Goal: Task Accomplishment & Management: Manage account settings

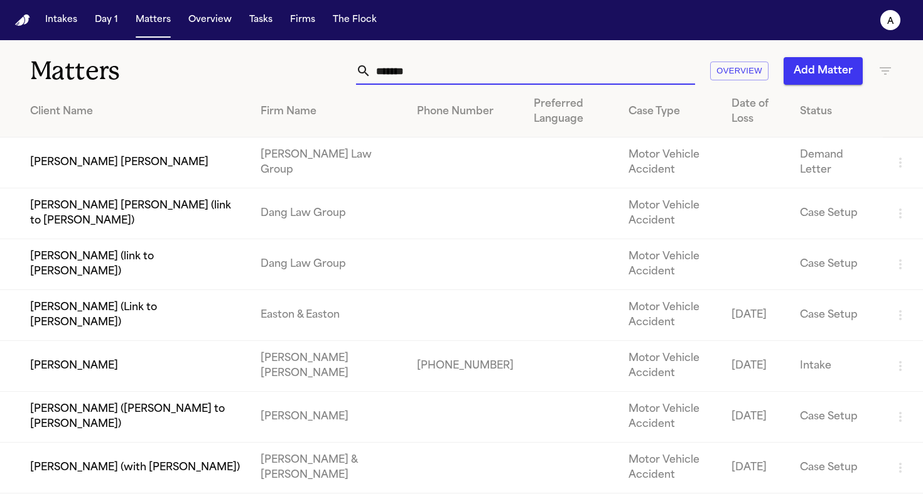
drag, startPoint x: 431, startPoint y: 70, endPoint x: 227, endPoint y: 64, distance: 203.5
click at [227, 64] on div "Matters ****** Overview Add Matter" at bounding box center [461, 63] width 923 height 46
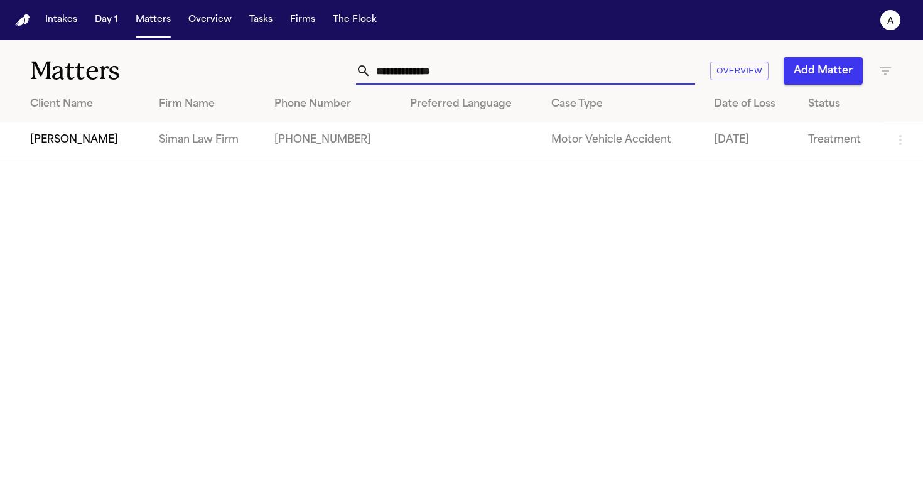
type input "**********"
click at [61, 144] on td "[PERSON_NAME]" at bounding box center [74, 140] width 149 height 36
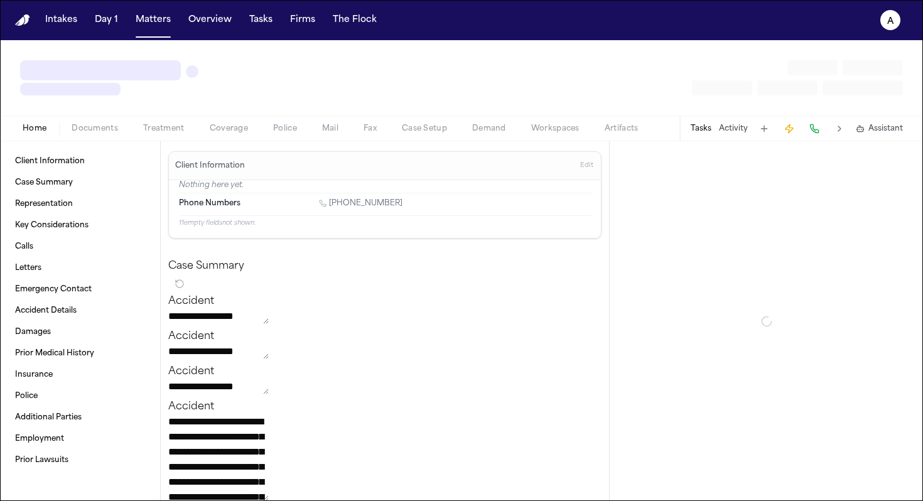
type textarea "*"
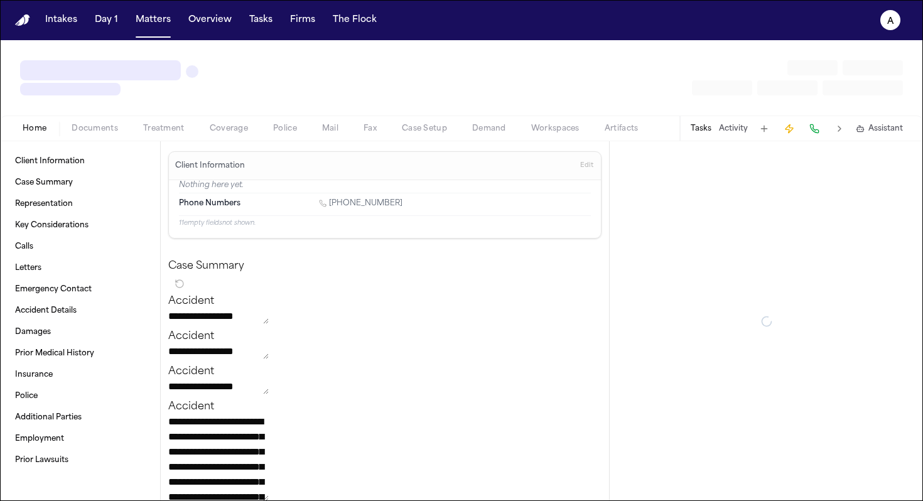
type textarea "*"
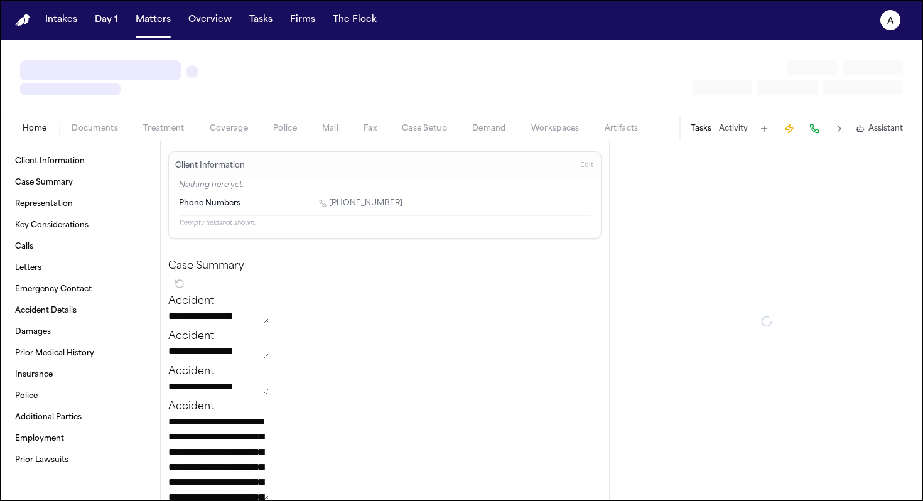
type textarea "*"
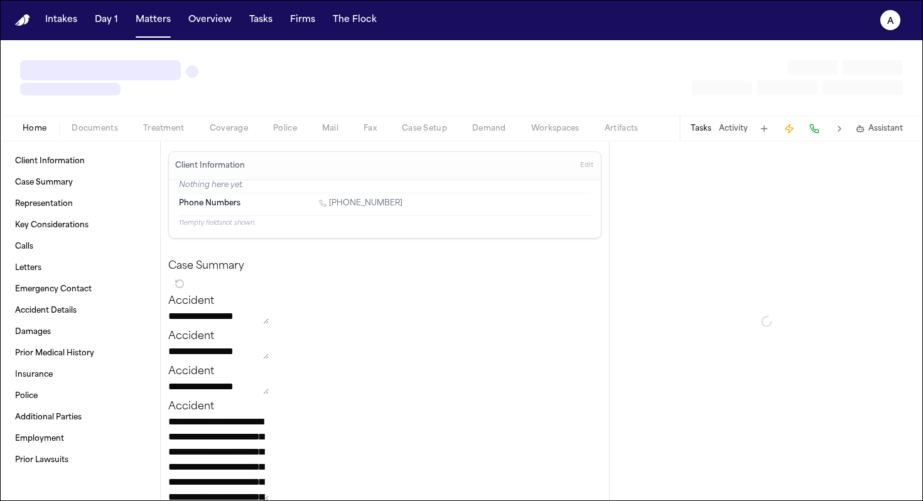
type textarea "*"
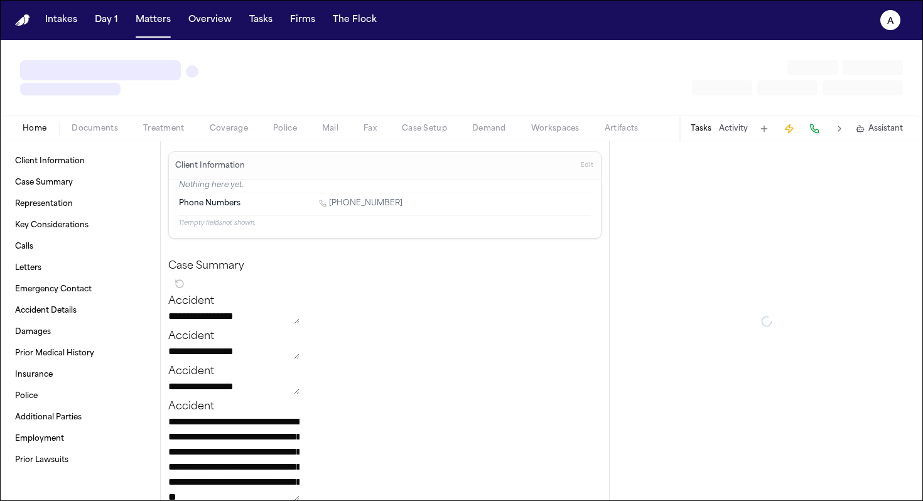
type textarea "*"
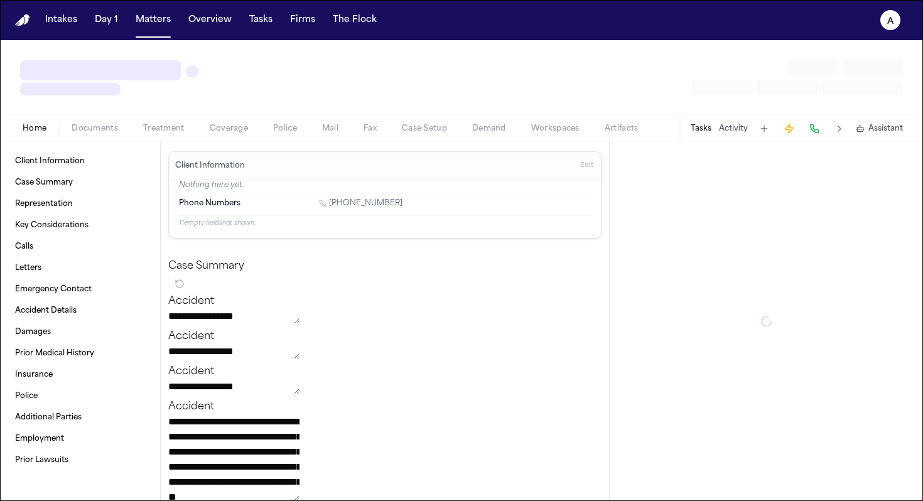
type textarea "*"
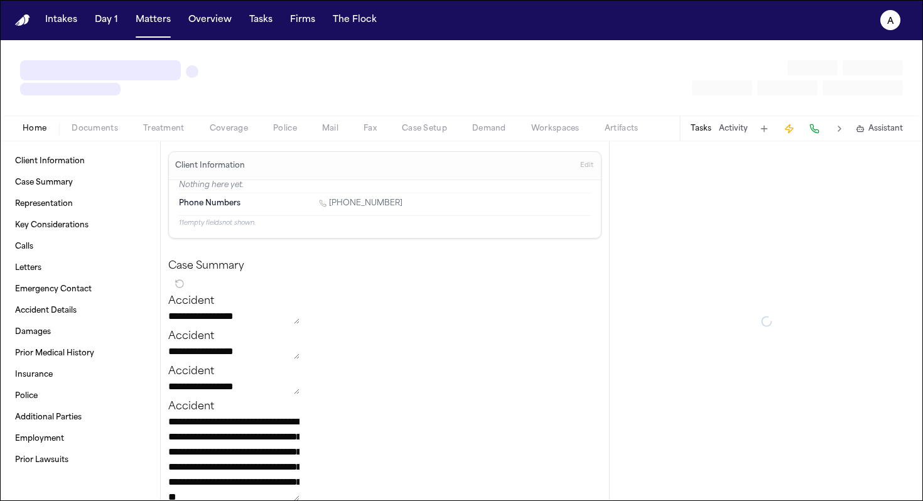
type textarea "*"
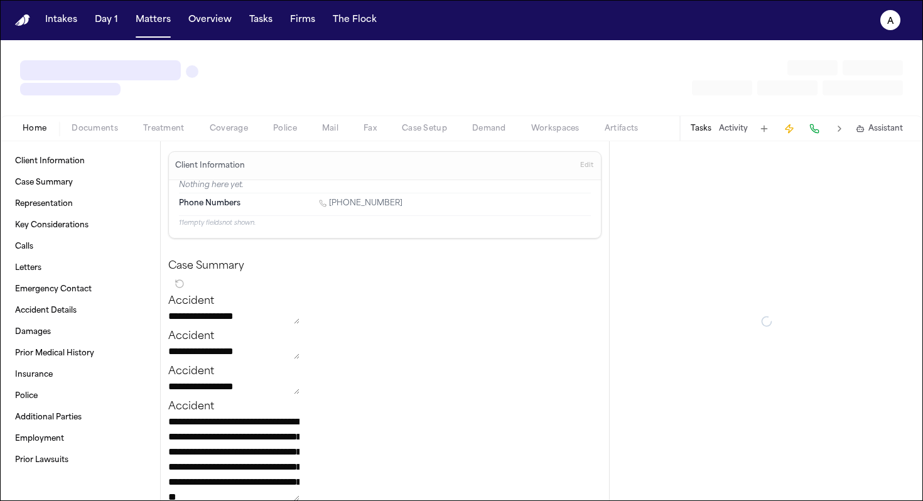
type textarea "*"
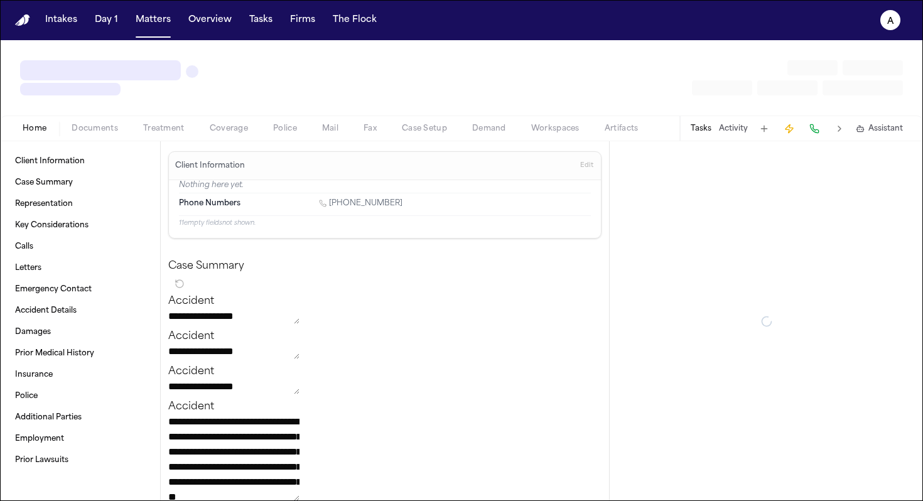
type textarea "*"
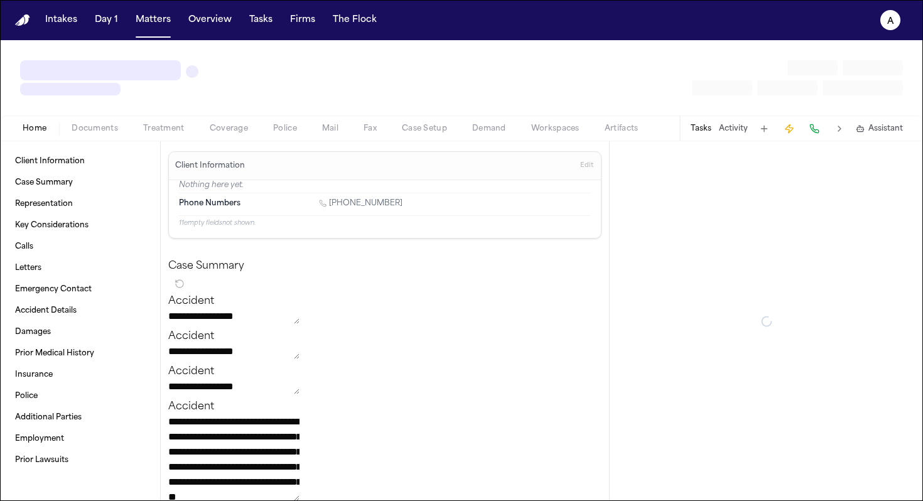
type textarea "*"
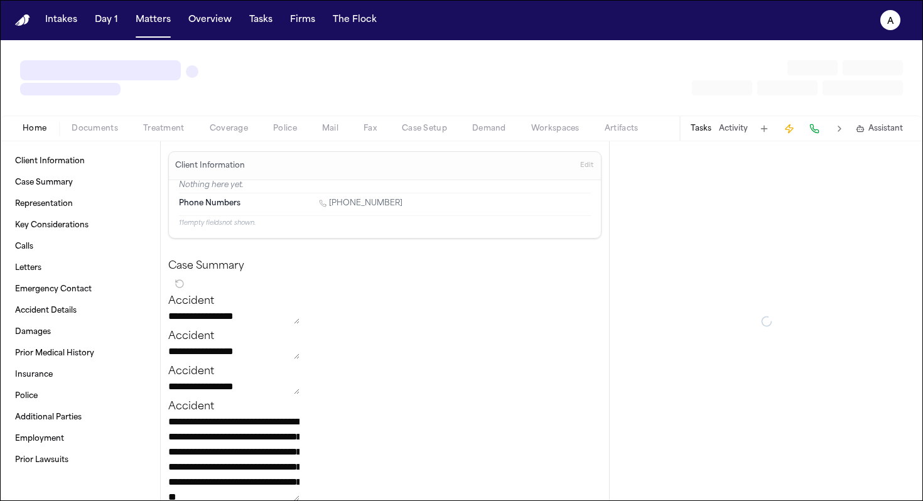
type textarea "*"
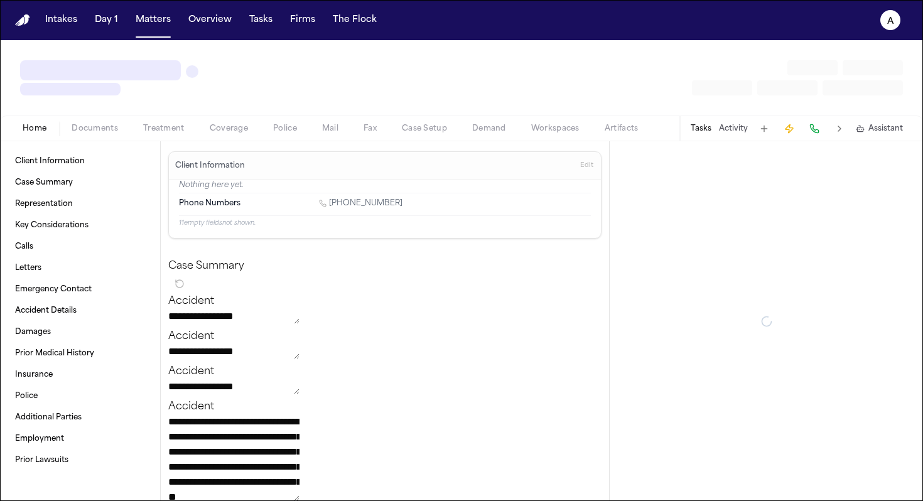
type textarea "*"
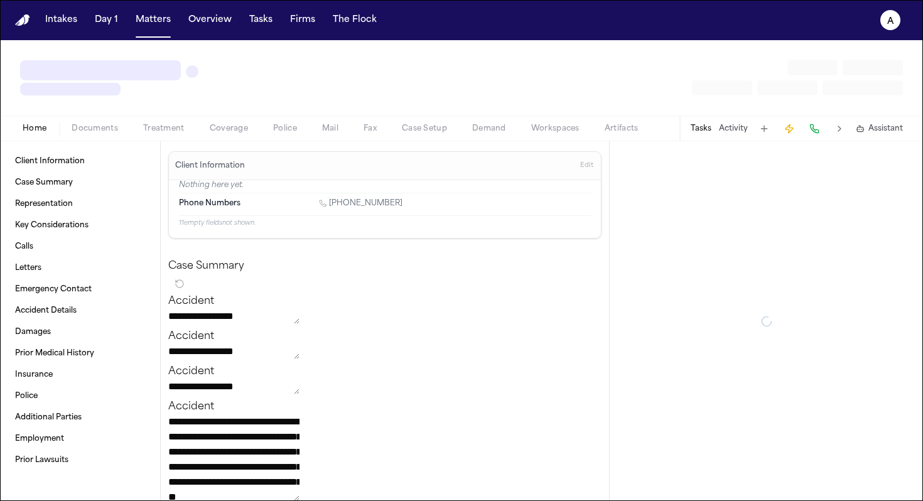
type textarea "*"
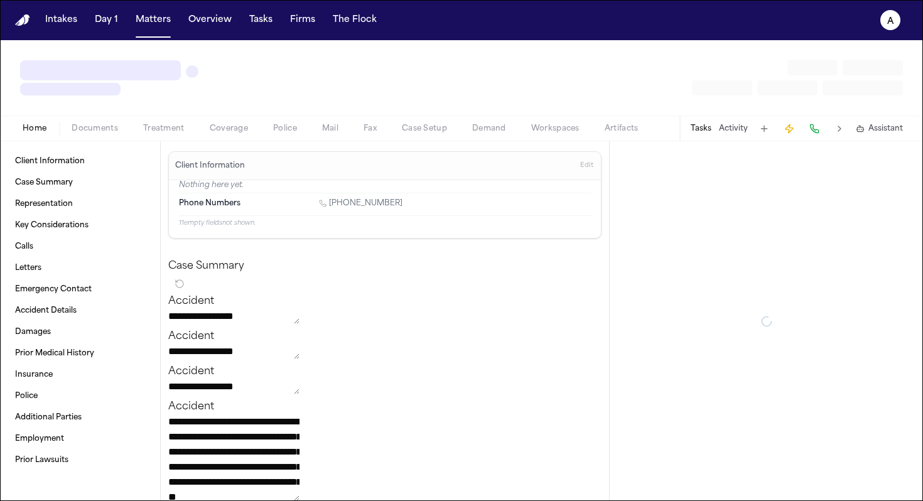
type textarea "*"
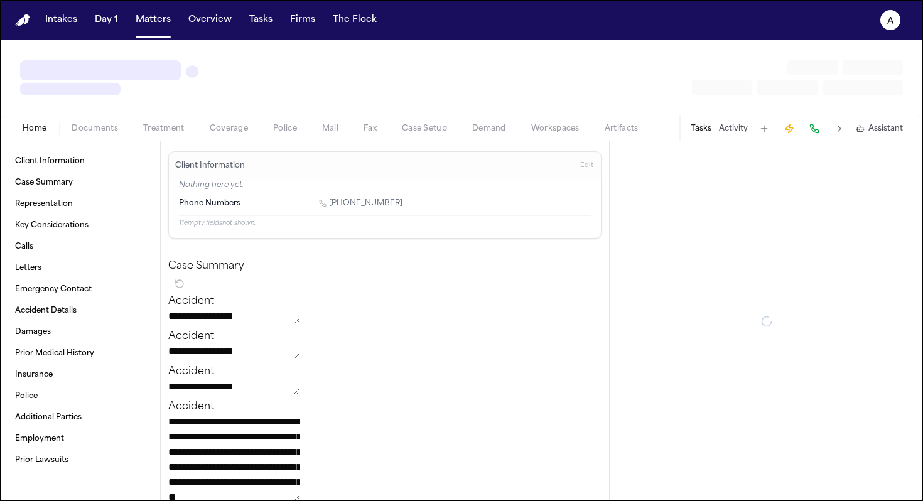
type textarea "*"
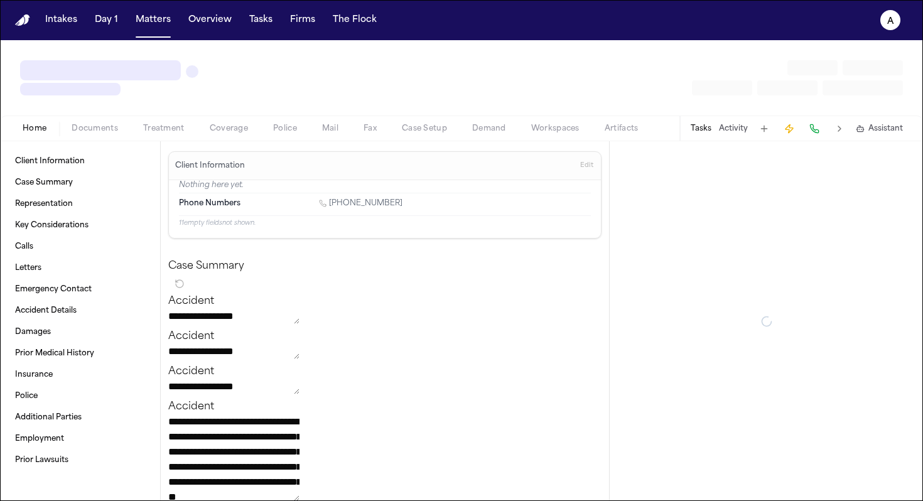
type textarea "*"
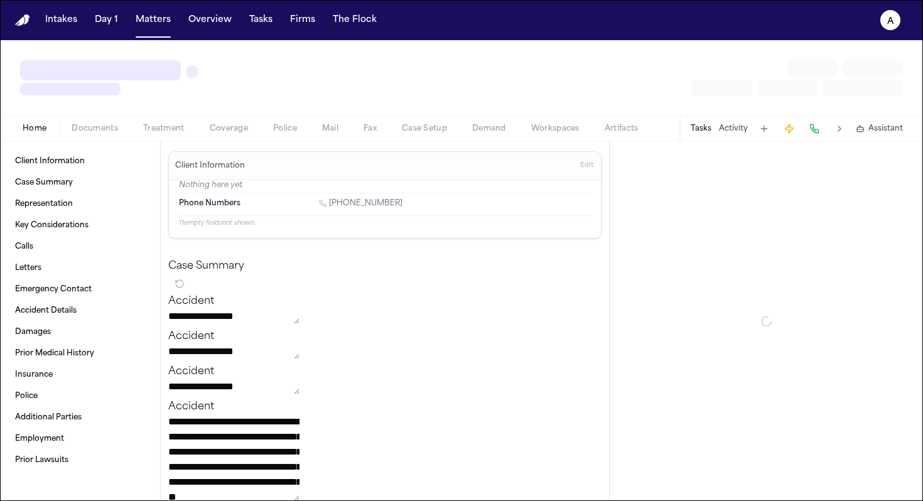
type textarea "*"
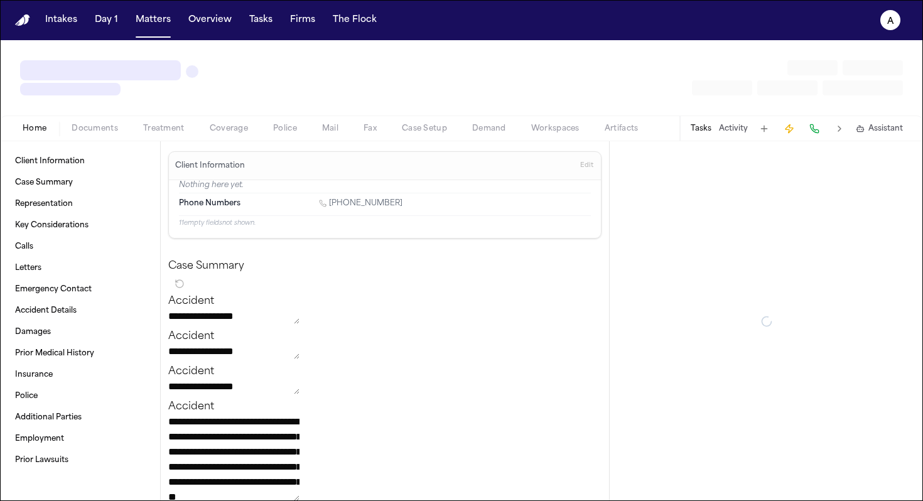
type textarea "*"
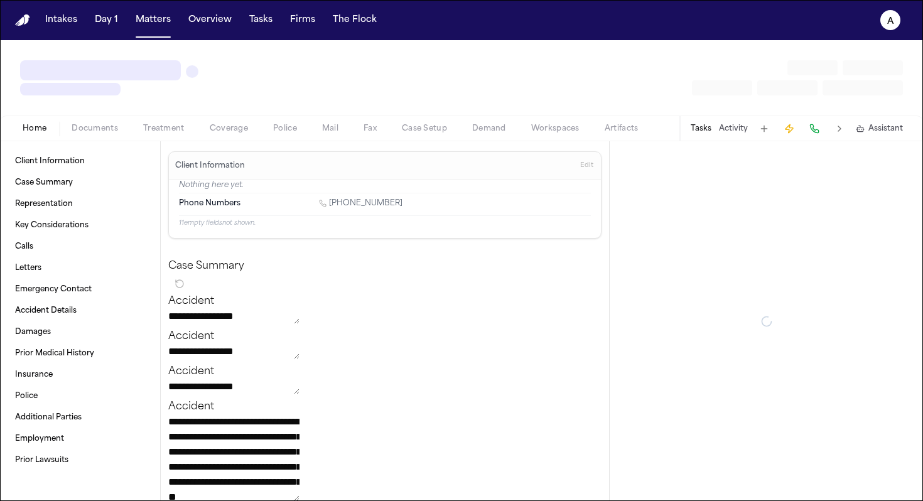
type textarea "*"
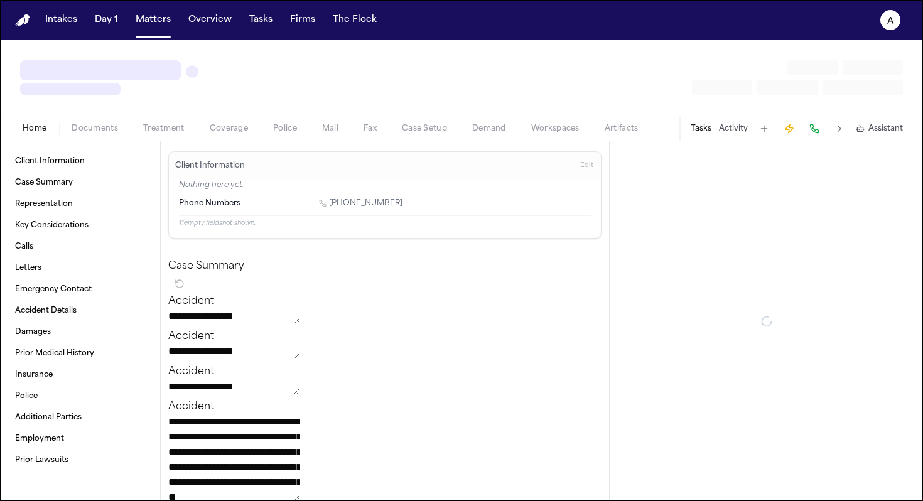
type textarea "*"
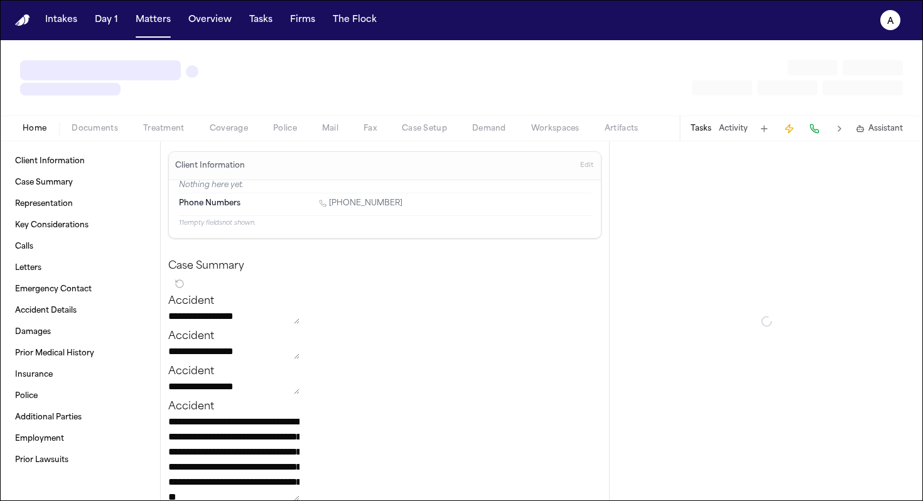
type textarea "*"
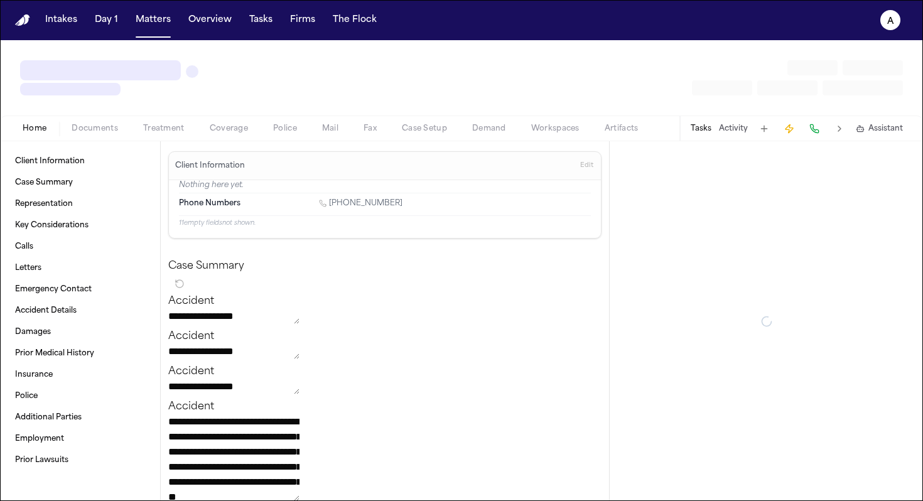
type textarea "*"
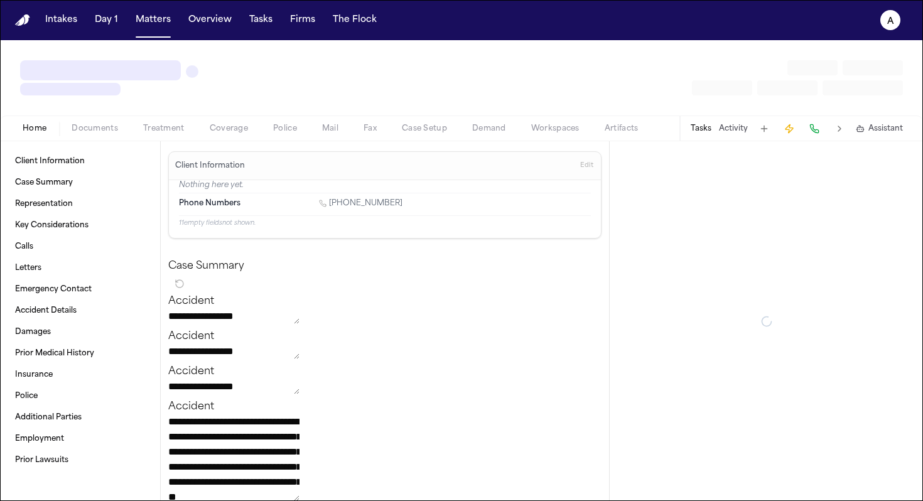
type textarea "*"
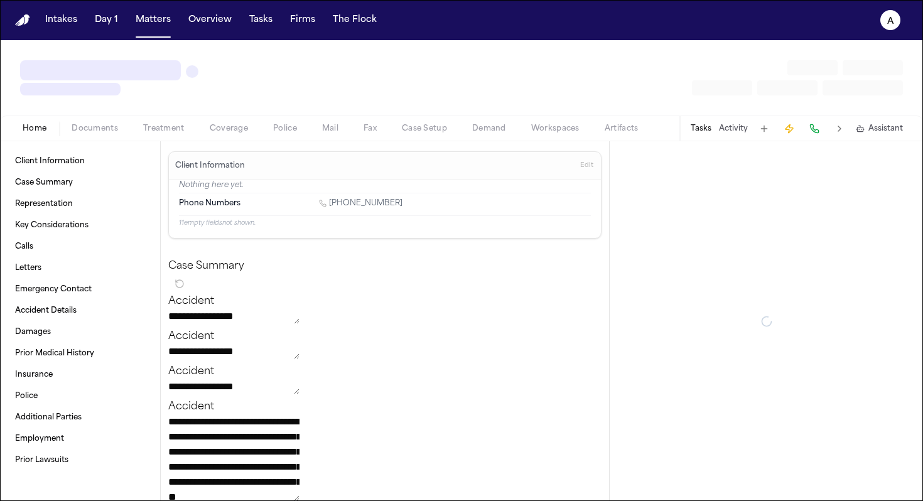
type textarea "*"
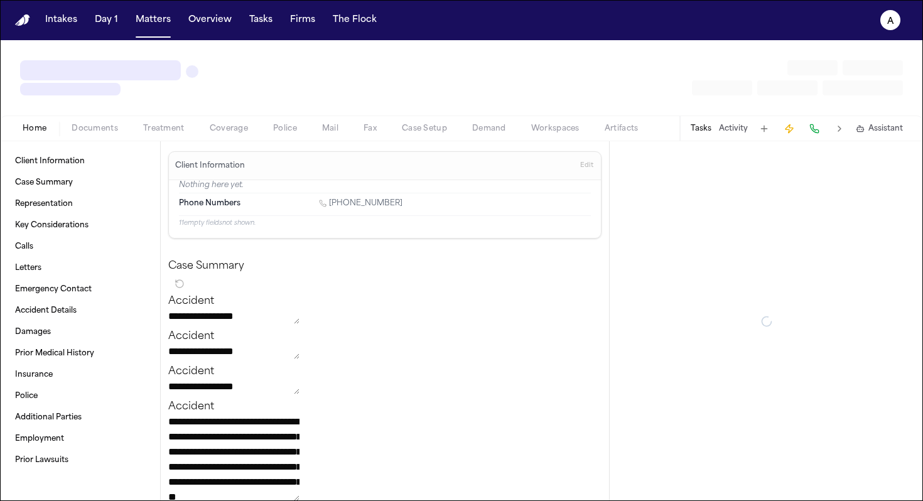
type textarea "*"
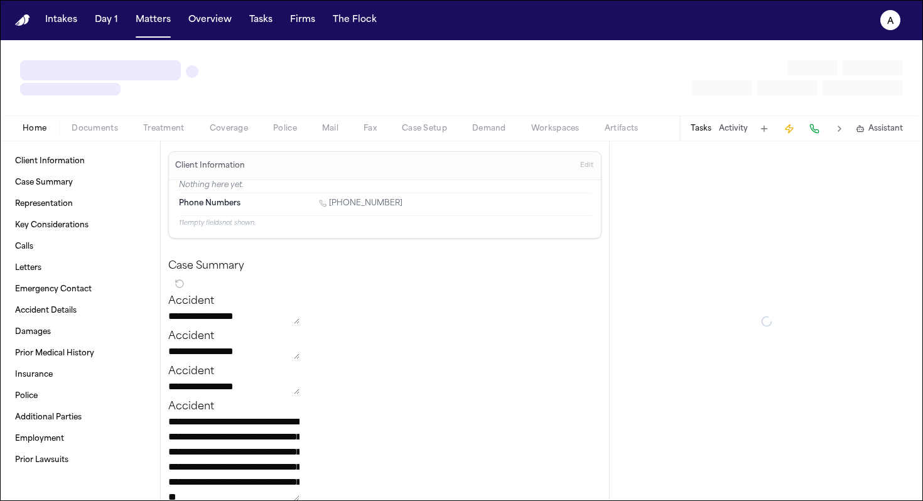
type textarea "*"
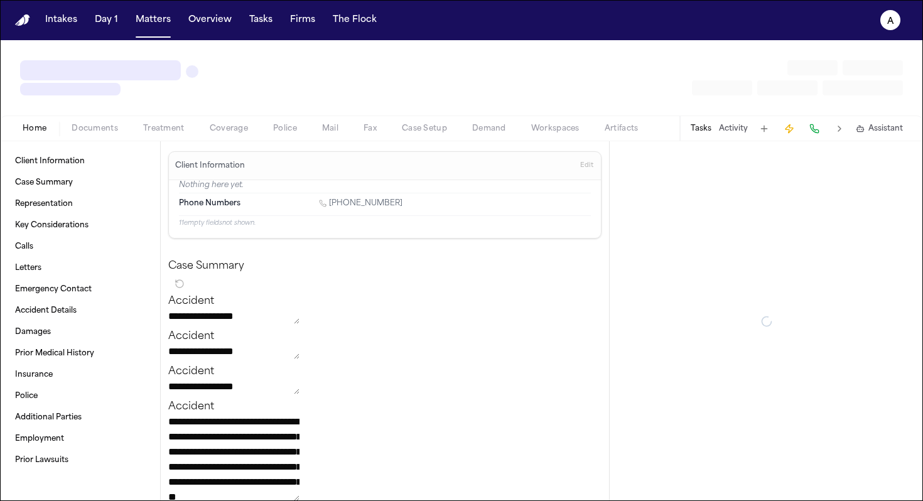
type textarea "*"
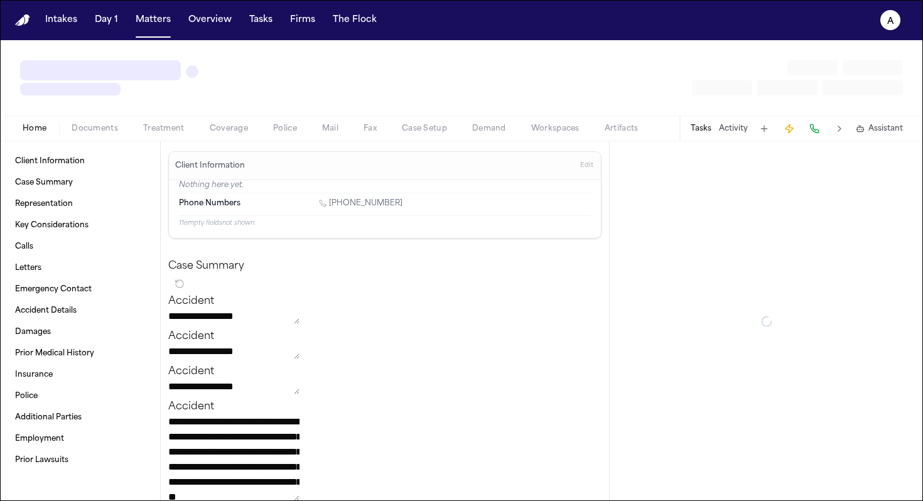
type textarea "*"
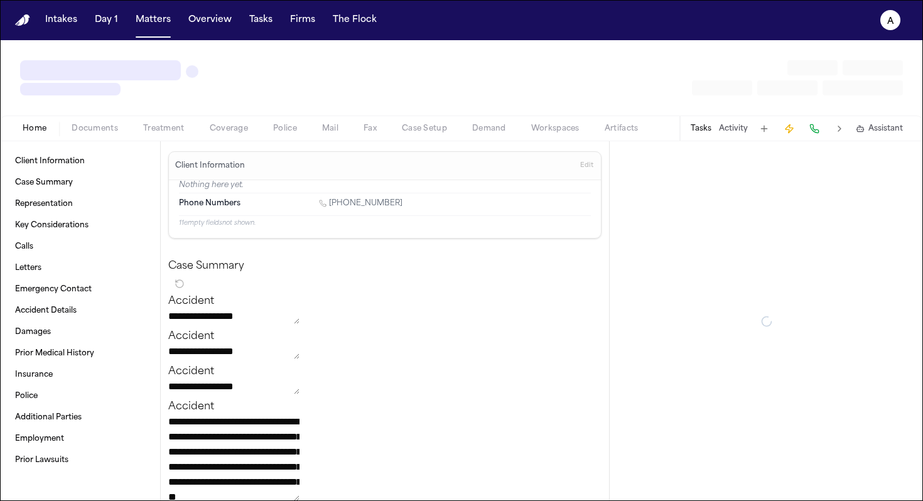
type textarea "*"
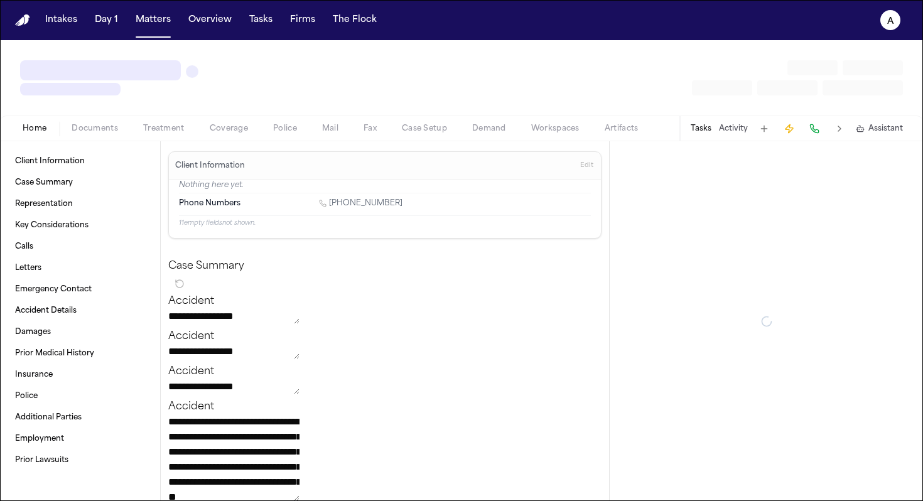
type textarea "*"
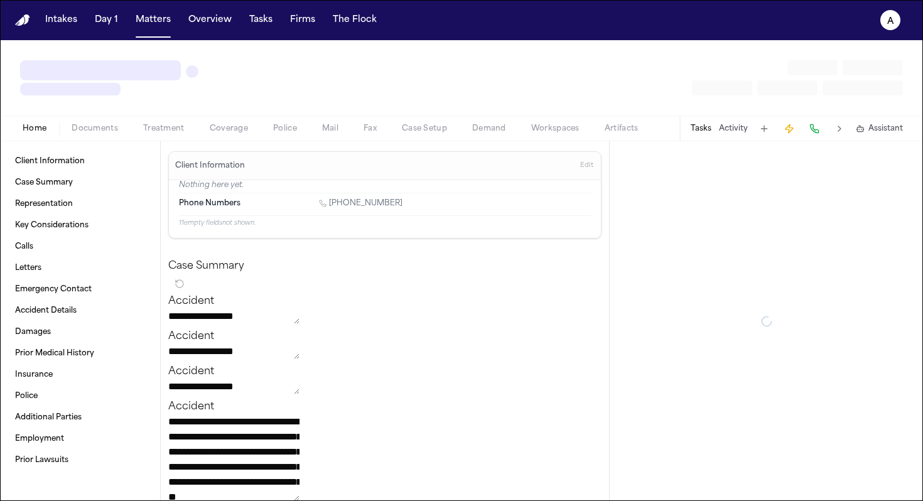
type textarea "*"
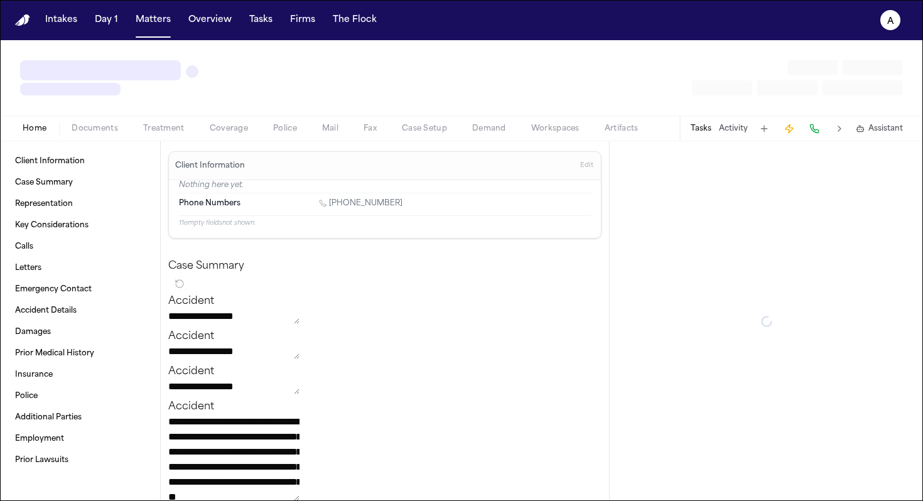
type textarea "*"
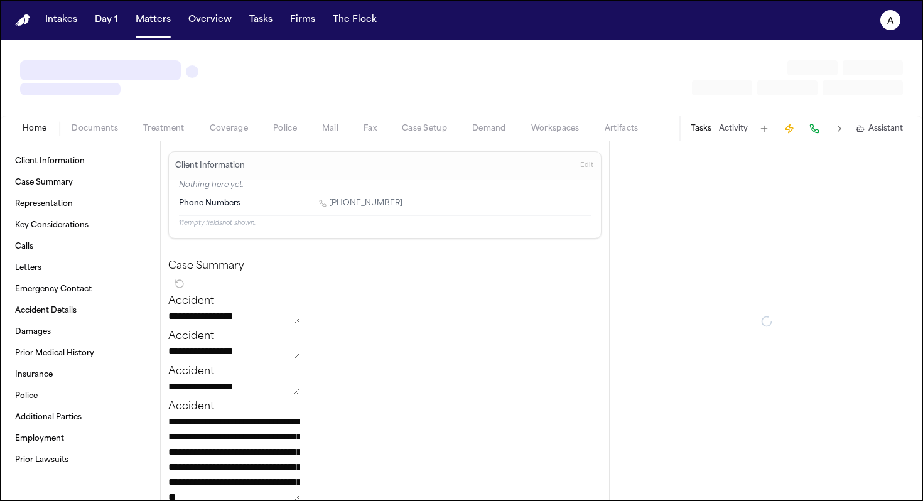
type textarea "*"
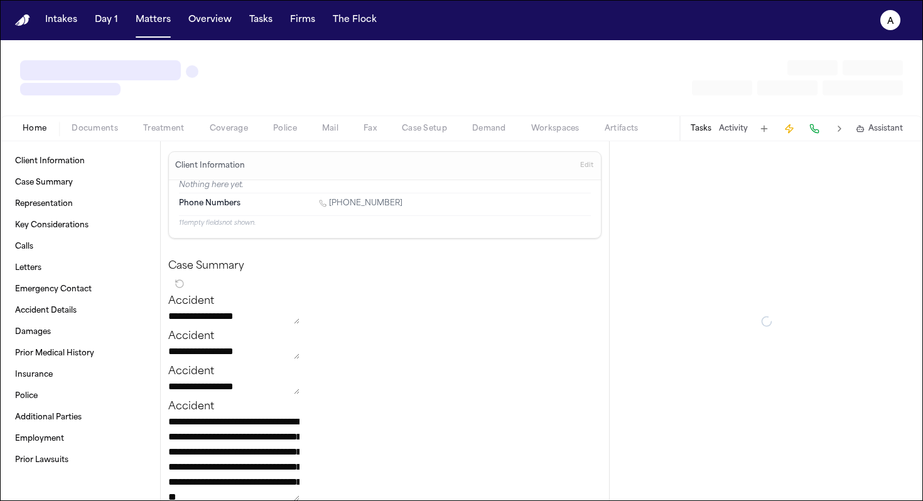
type textarea "*"
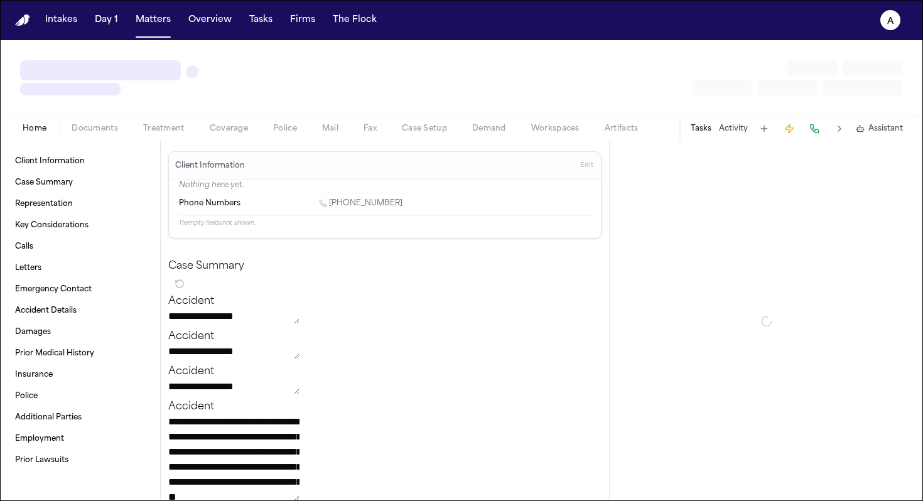
type textarea "*"
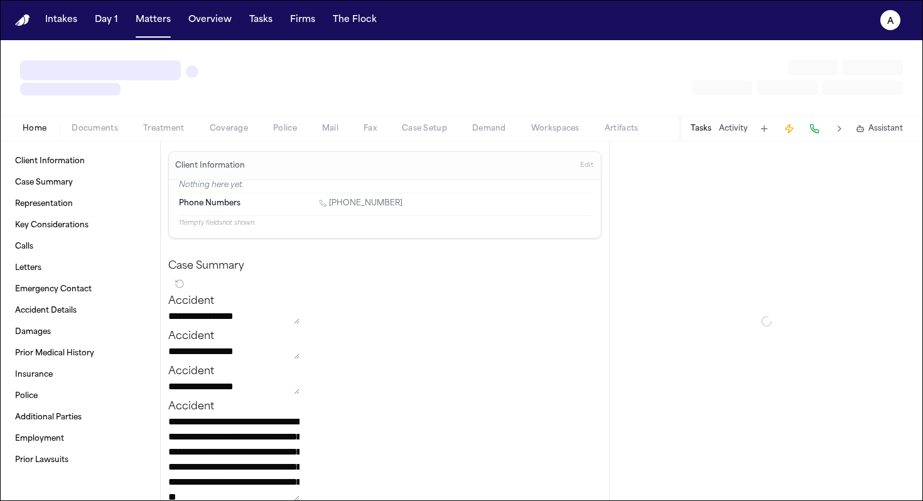
type textarea "*"
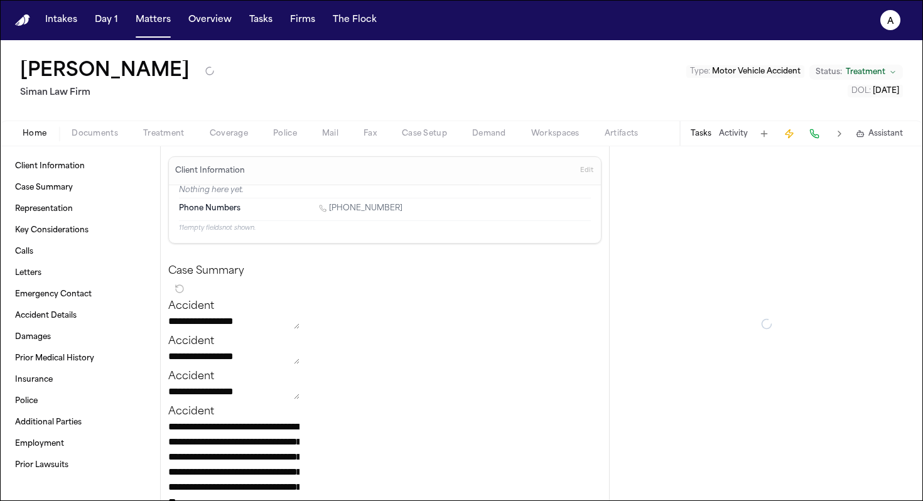
type textarea "*"
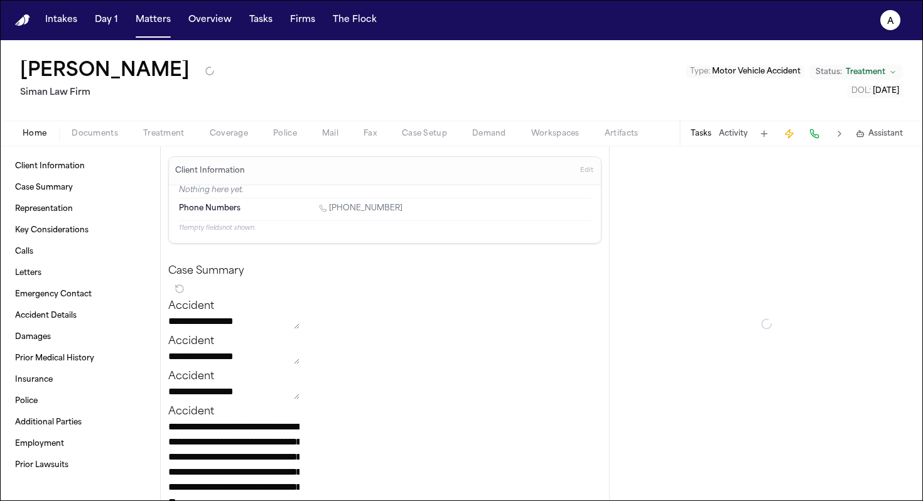
type textarea "*"
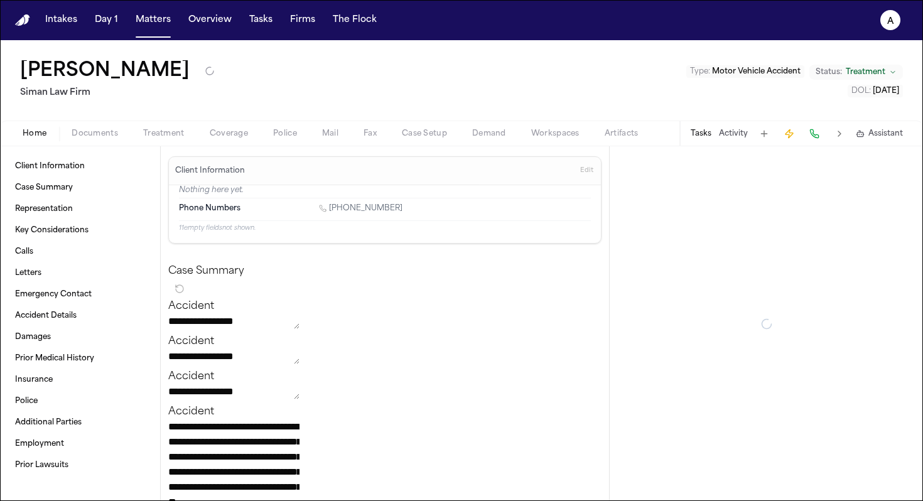
type textarea "*"
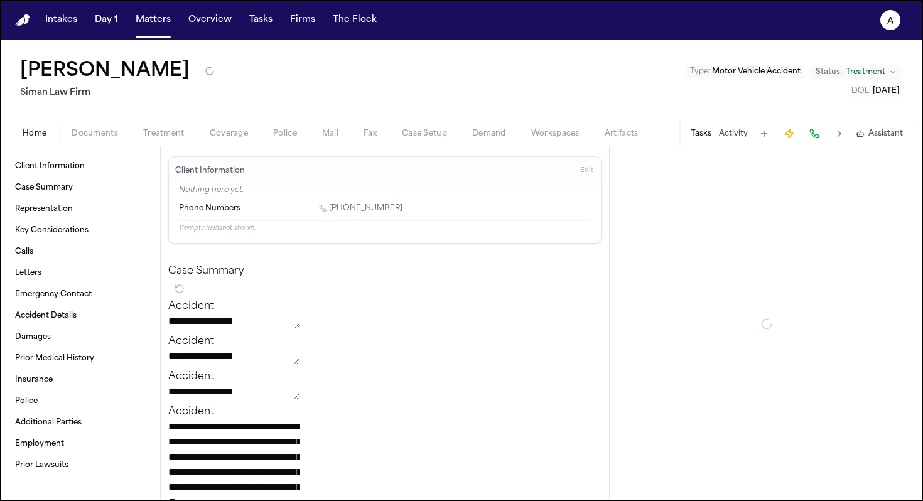
type textarea "*"
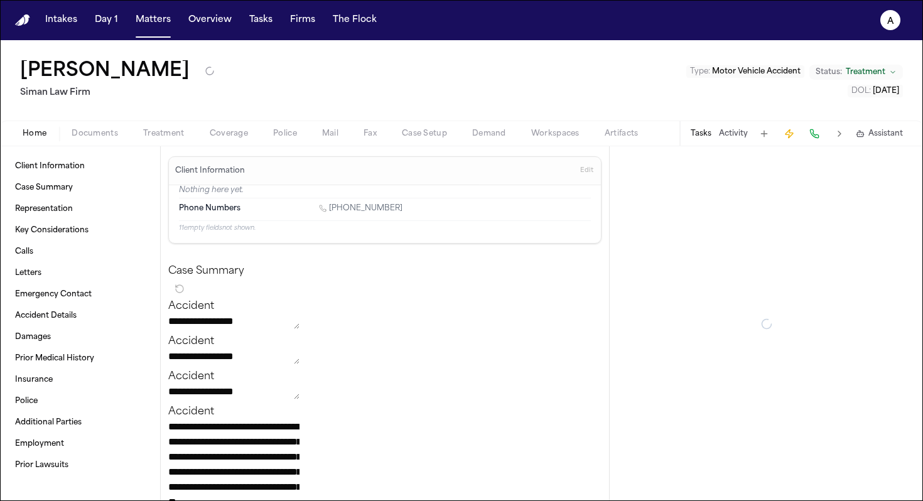
type textarea "*"
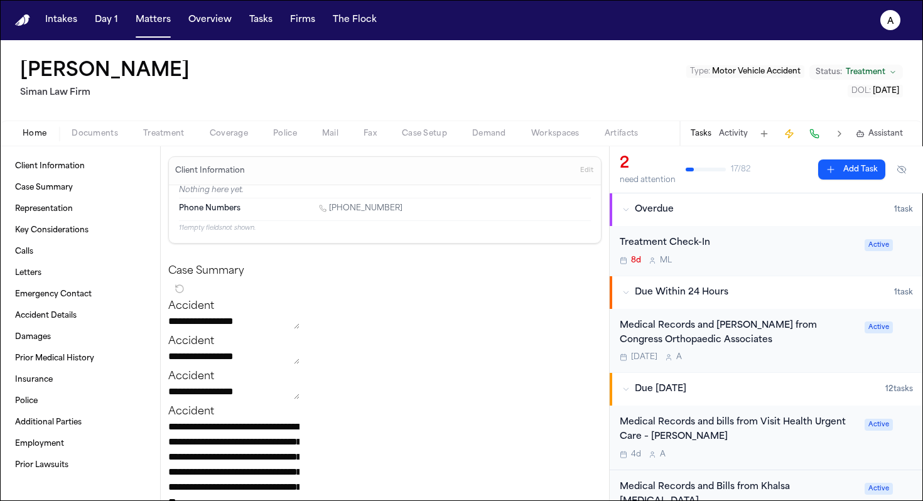
click at [704, 134] on button "Tasks" at bounding box center [700, 134] width 21 height 10
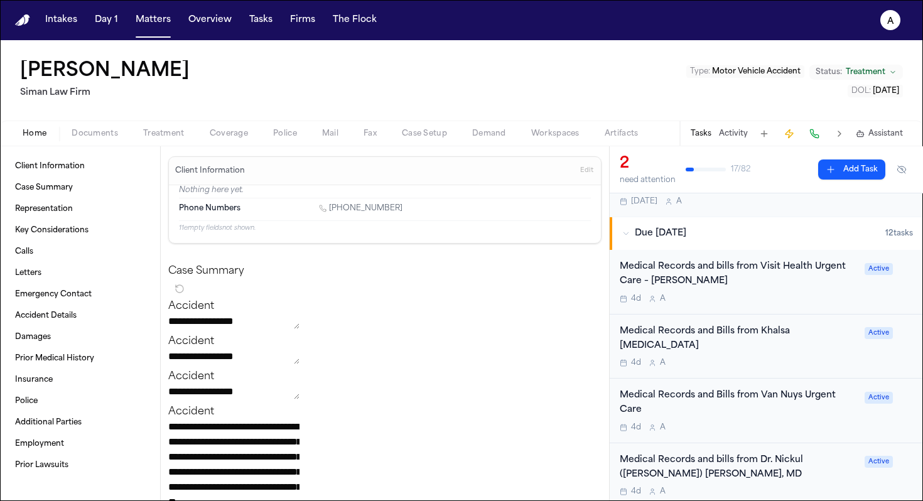
scroll to position [158, 0]
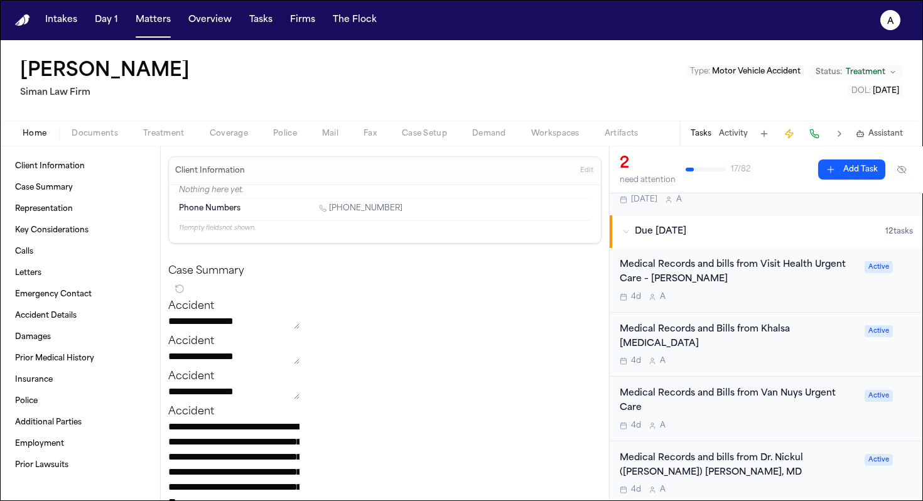
click at [702, 395] on div "Medical Records and Bills from Van Nuys Urgent Care" at bounding box center [738, 401] width 237 height 29
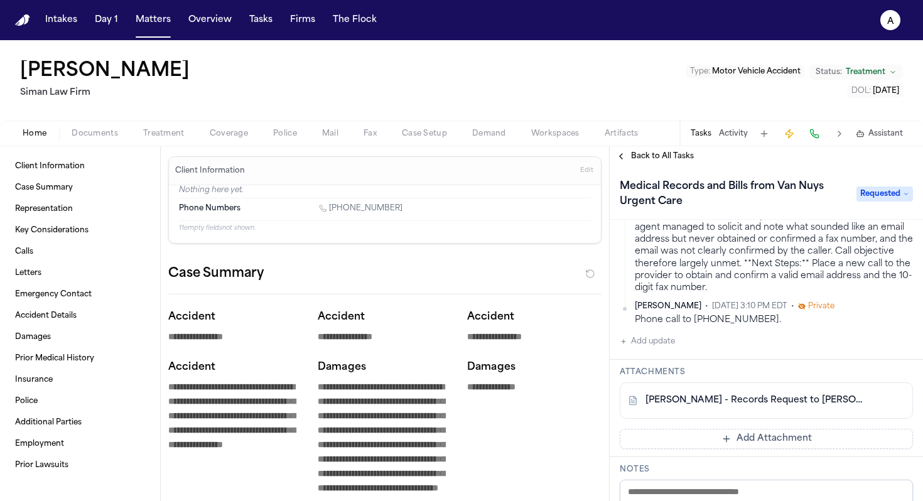
scroll to position [365, 0]
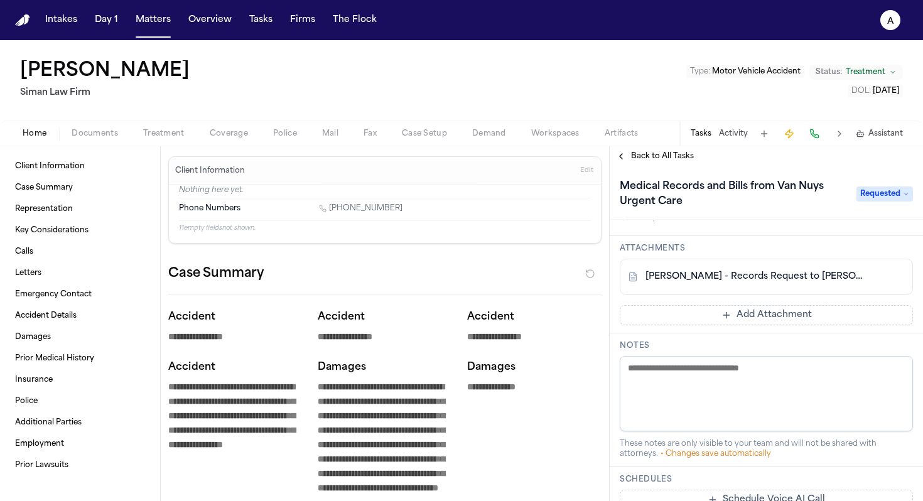
click at [763, 320] on button "Add Attachment" at bounding box center [766, 315] width 293 height 20
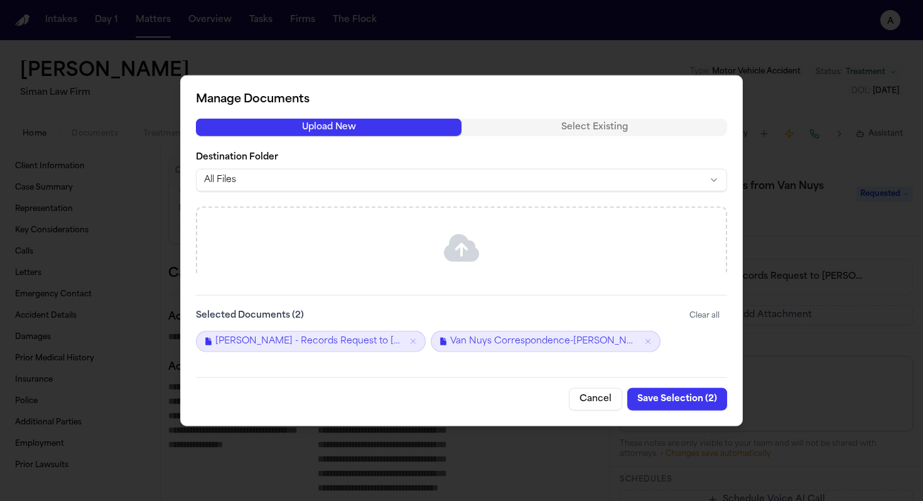
click at [671, 397] on button "Save Selection ( 2 )" at bounding box center [677, 398] width 100 height 23
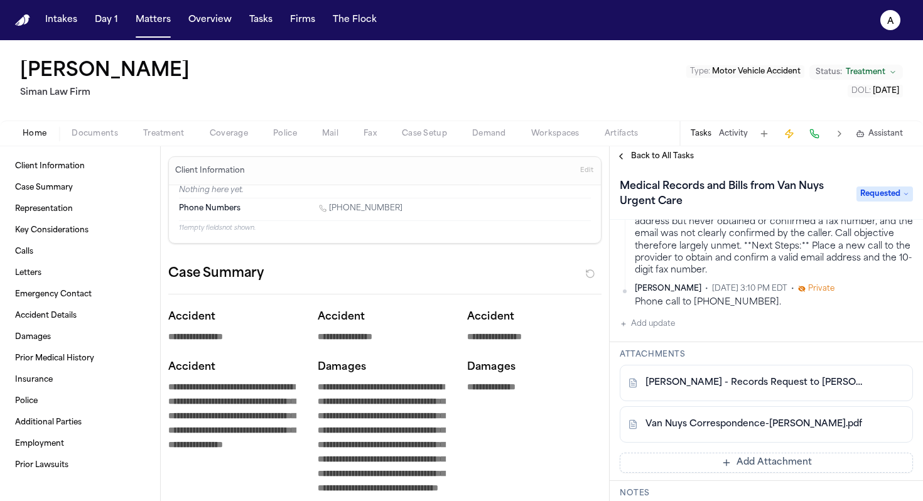
scroll to position [241, 0]
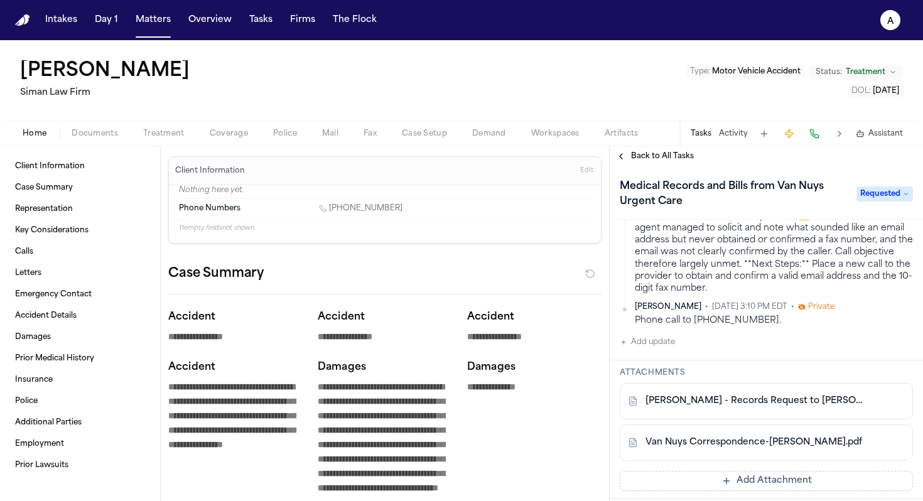
click at [673, 336] on button "Add update" at bounding box center [647, 342] width 55 height 15
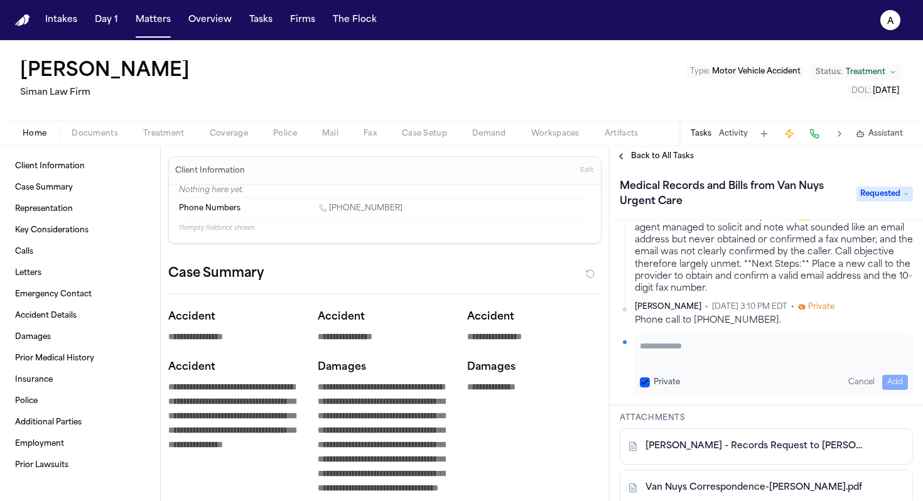
click at [655, 343] on textarea "Add your update" at bounding box center [774, 352] width 268 height 25
type textarea "**********"
click at [643, 380] on button "Private" at bounding box center [645, 382] width 10 height 10
click at [882, 382] on button "Add" at bounding box center [895, 382] width 26 height 15
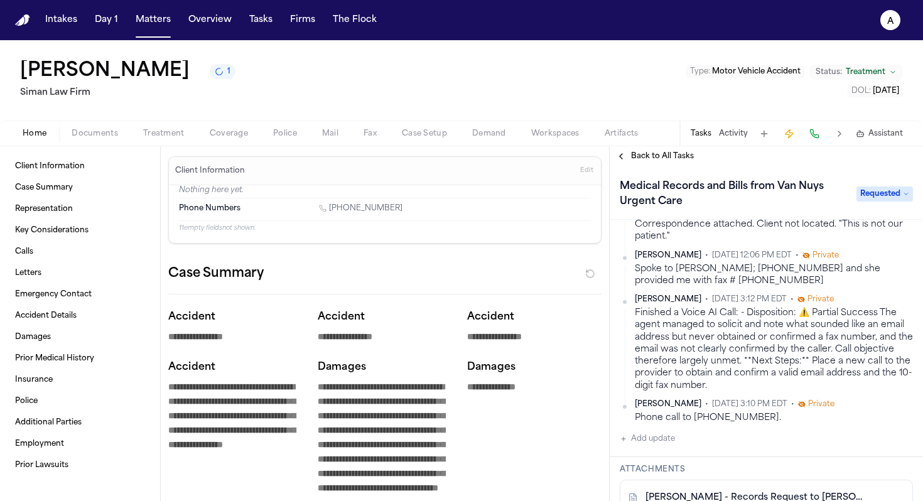
scroll to position [189, 0]
click at [712, 466] on h3 "Attachments" at bounding box center [766, 469] width 293 height 10
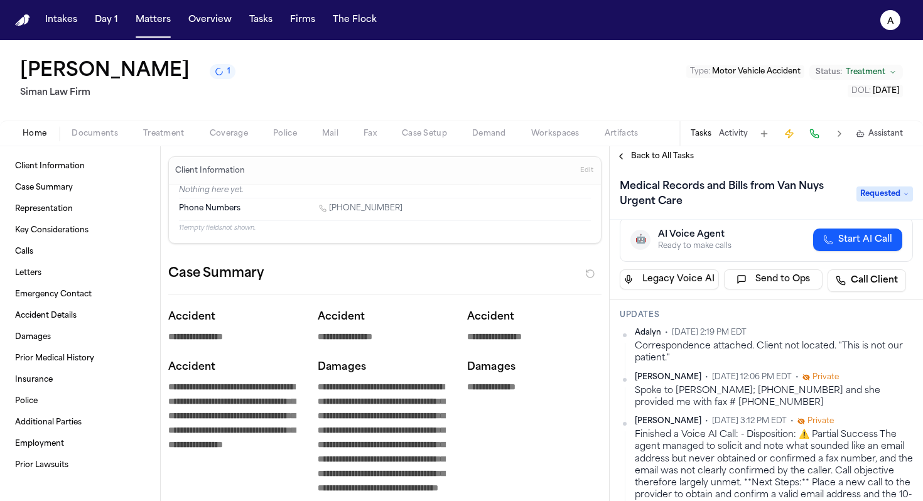
scroll to position [67, 0]
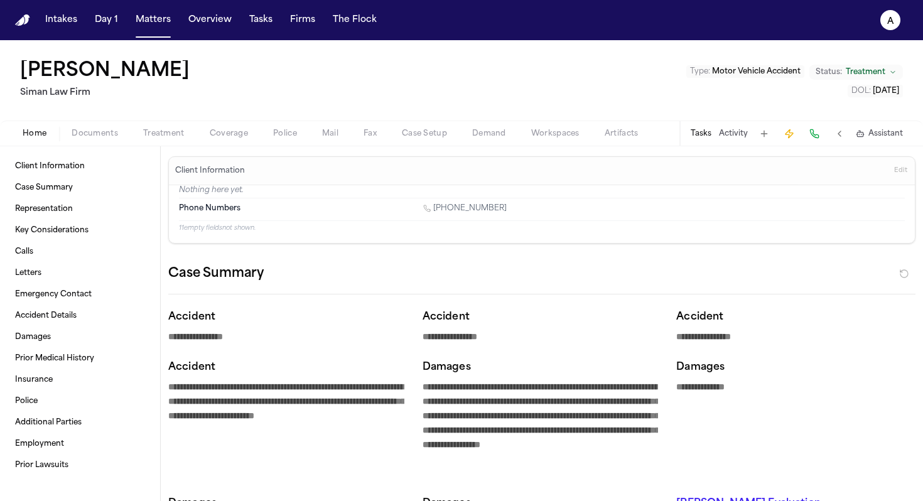
click at [694, 135] on button "Tasks" at bounding box center [700, 134] width 21 height 10
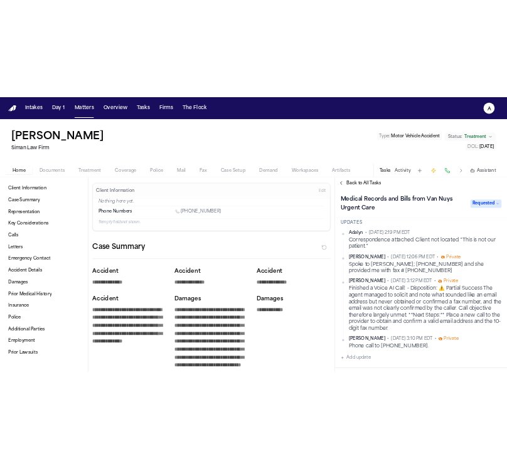
scroll to position [0, 0]
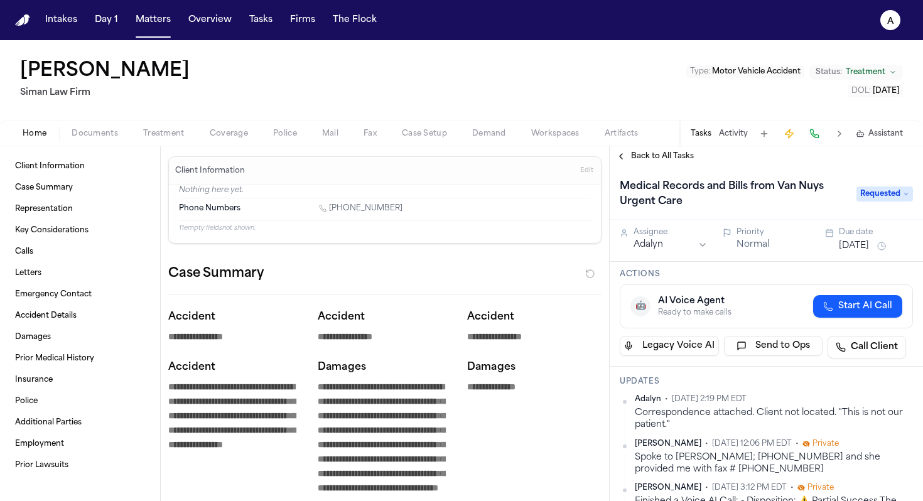
click at [623, 80] on div "Rachelle Blaine Siman Law Firm Type : Motor Vehicle Accident Status: Treatment …" at bounding box center [461, 80] width 923 height 80
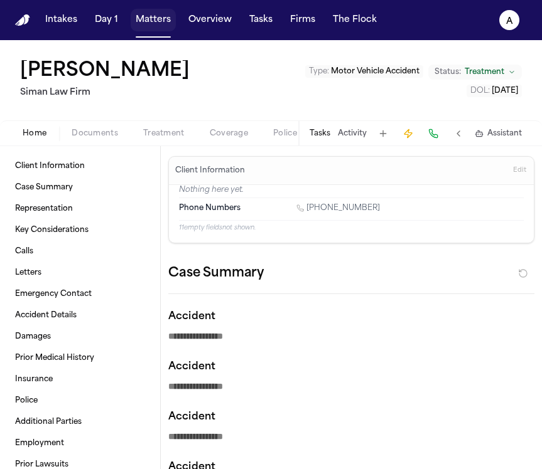
click at [150, 23] on button "Matters" at bounding box center [153, 20] width 45 height 23
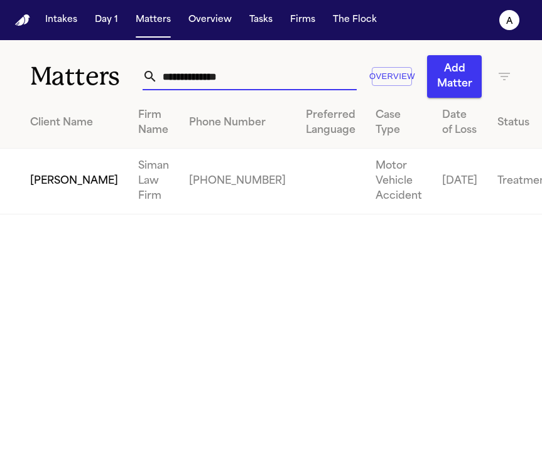
drag, startPoint x: 254, startPoint y: 78, endPoint x: 11, endPoint y: 75, distance: 242.3
click at [11, 75] on div "**********" at bounding box center [271, 69] width 542 height 58
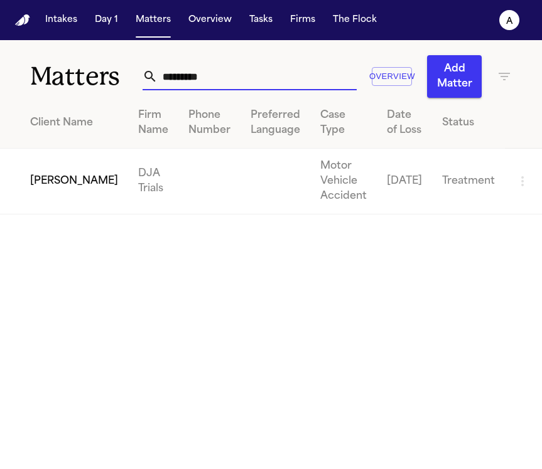
type input "*********"
click at [55, 187] on td "Suzanne Manneh" at bounding box center [64, 182] width 128 height 66
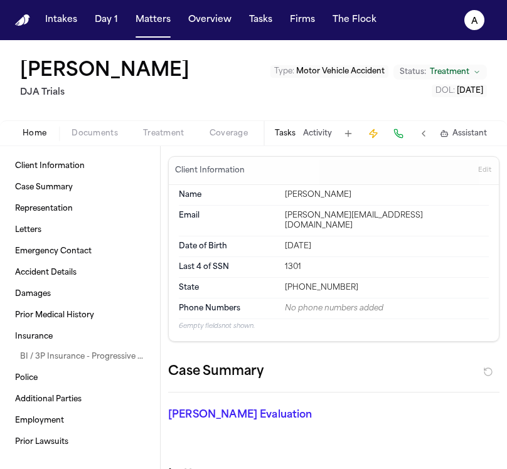
click at [274, 136] on div "Tasks Activity Assistant" at bounding box center [380, 133] width 233 height 24
click at [285, 129] on button "Tasks" at bounding box center [285, 134] width 21 height 10
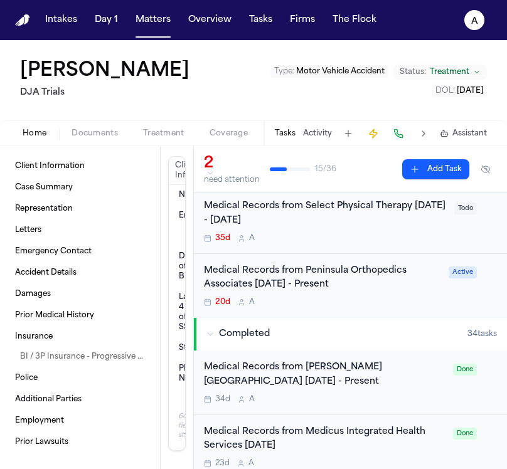
scroll to position [7, 0]
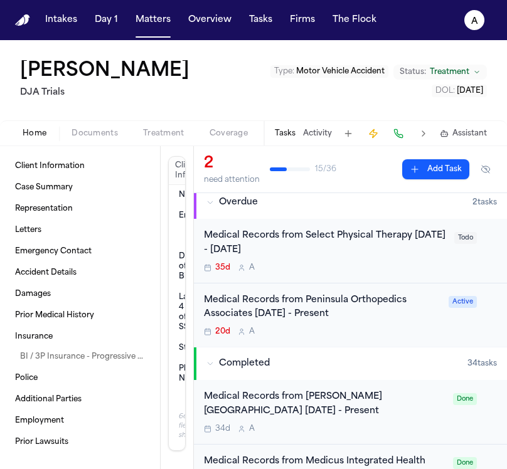
click at [390, 318] on div "Medical Records from Peninsula Orthopedics Associates 05/02/25 - Present" at bounding box center [322, 308] width 237 height 29
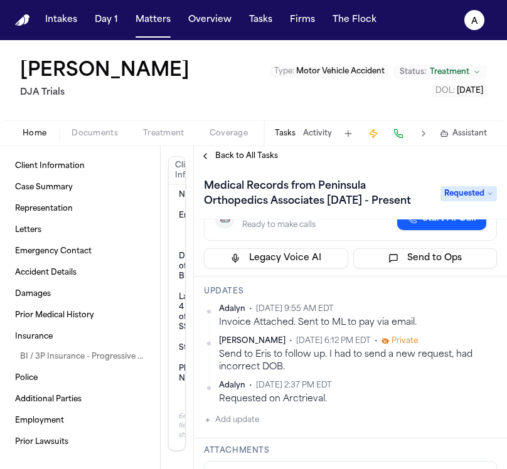
scroll to position [97, 0]
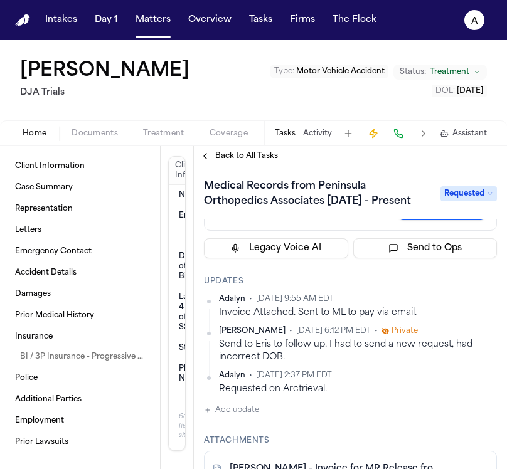
click at [247, 408] on button "Add update" at bounding box center [231, 410] width 55 height 15
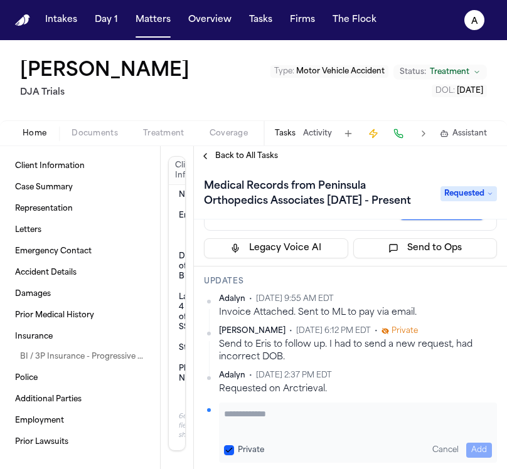
click at [247, 408] on textarea "Add your update" at bounding box center [358, 420] width 268 height 25
click at [232, 446] on button "Private" at bounding box center [229, 451] width 10 height 10
click at [242, 421] on textarea "**" at bounding box center [353, 420] width 259 height 25
drag, startPoint x: 316, startPoint y: 417, endPoint x: 415, endPoint y: 392, distance: 101.7
click at [318, 417] on textarea "**********" at bounding box center [353, 420] width 259 height 25
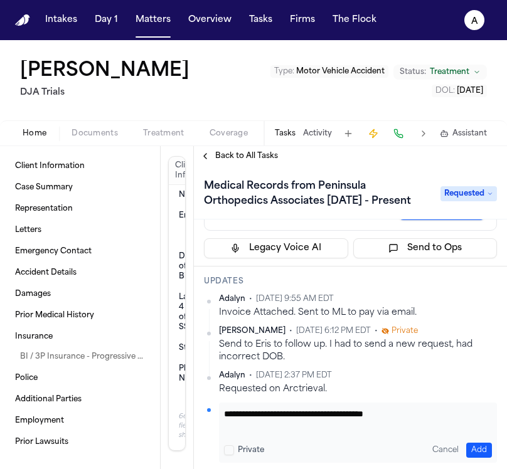
click at [429, 418] on textarea "**********" at bounding box center [353, 420] width 259 height 25
type textarea "**********"
click at [466, 450] on button "Add" at bounding box center [479, 450] width 26 height 15
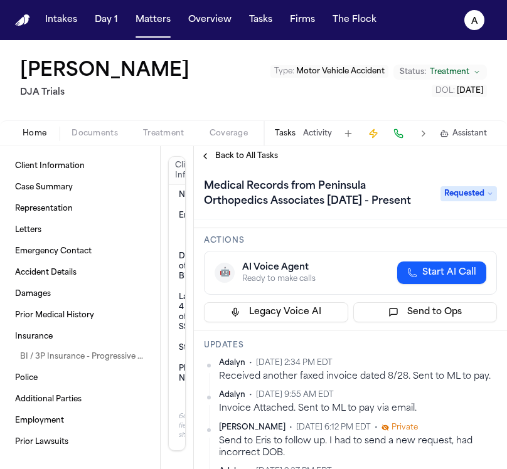
scroll to position [0, 0]
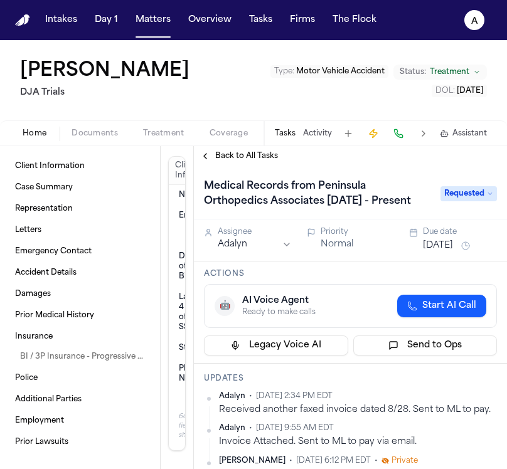
click at [449, 239] on div "Aug 8, 2025" at bounding box center [460, 246] width 74 height 15
click at [450, 247] on button "Aug 8, 2025" at bounding box center [438, 246] width 30 height 13
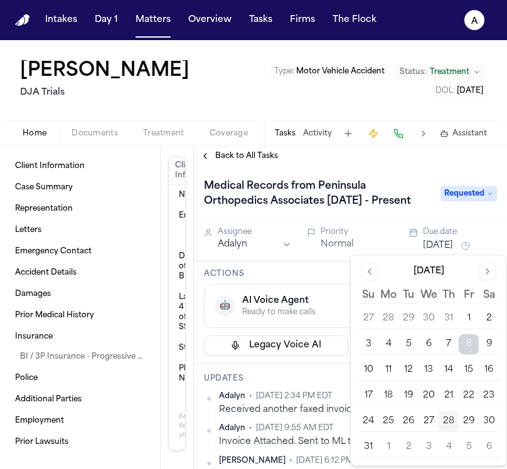
click at [466, 422] on button "29" at bounding box center [469, 422] width 20 height 20
click at [389, 448] on button "1" at bounding box center [388, 447] width 20 height 20
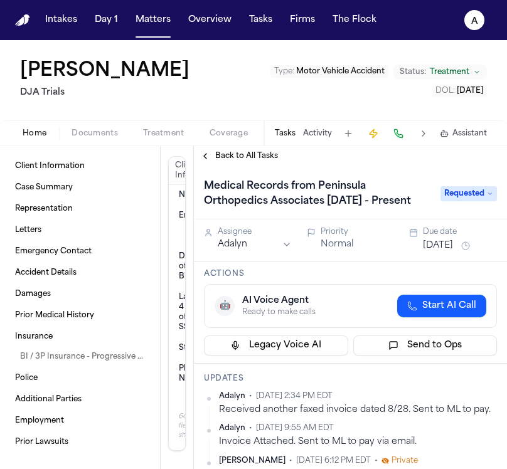
click at [338, 281] on div "Actions 🤖 AI Voice Agent Ready to make calls Start AI Call Legacy Voice AI Send…" at bounding box center [350, 313] width 313 height 102
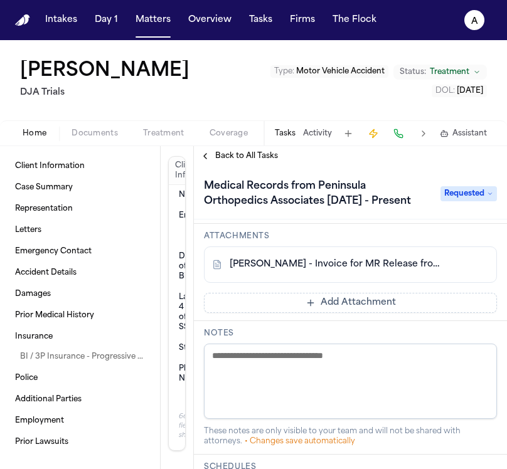
scroll to position [298, 0]
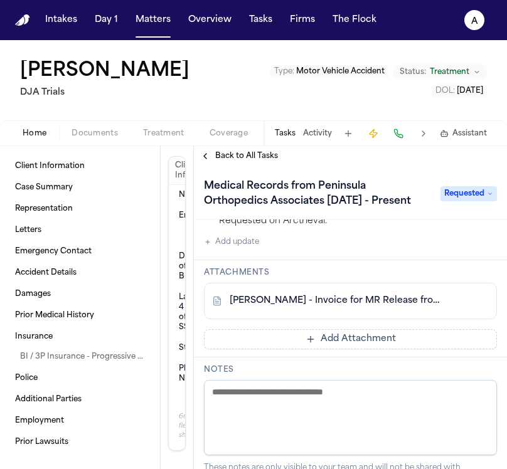
click at [365, 332] on button "Add Attachment" at bounding box center [350, 340] width 293 height 20
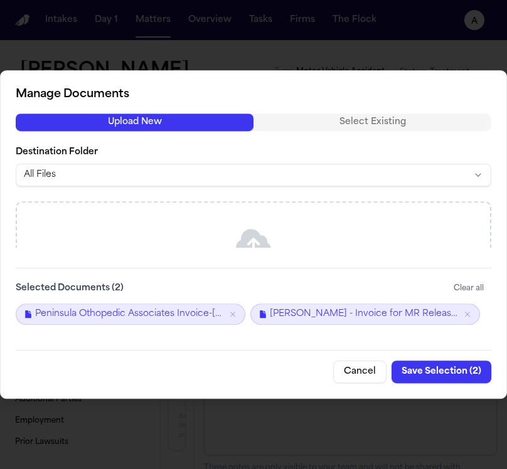
click at [459, 377] on button "Save Selection ( 2 )" at bounding box center [442, 372] width 100 height 23
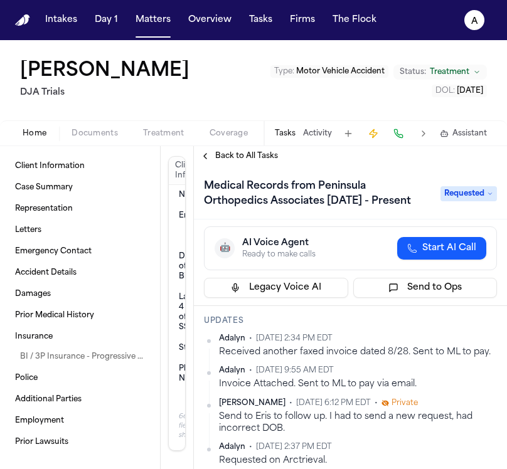
scroll to position [70, 0]
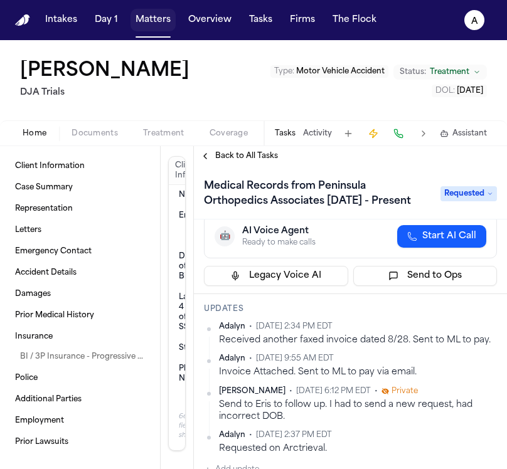
click at [153, 24] on button "Matters" at bounding box center [153, 20] width 45 height 23
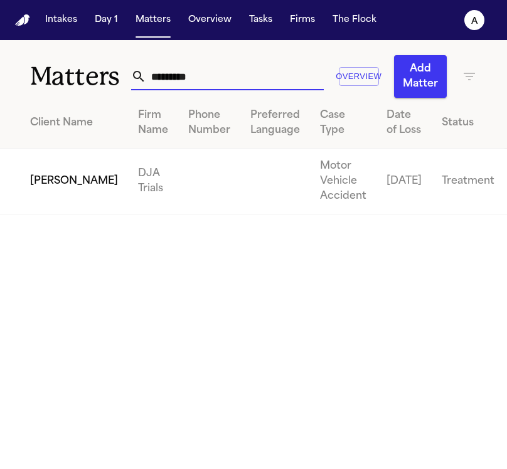
drag, startPoint x: 238, startPoint y: 75, endPoint x: 64, endPoint y: 63, distance: 174.2
click at [64, 63] on div "Matters ********* Overview Add Matter" at bounding box center [253, 69] width 507 height 58
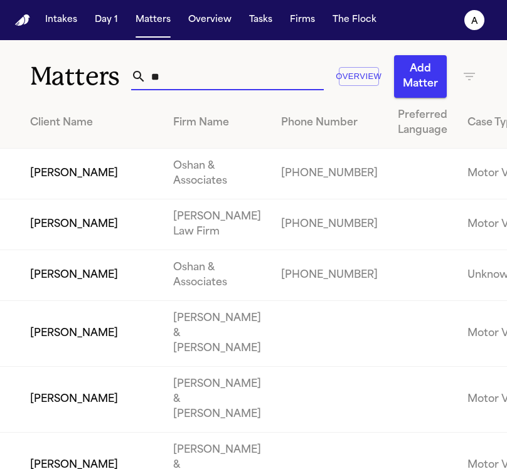
type input "*"
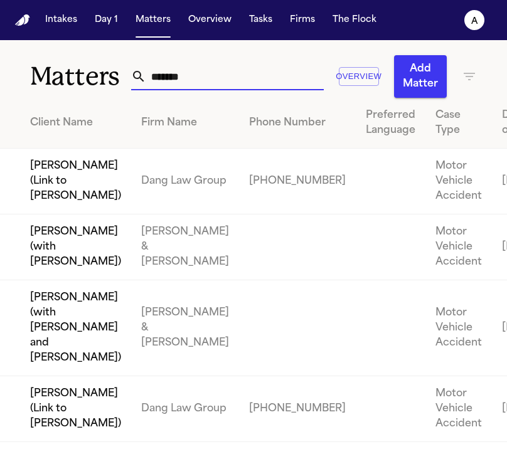
type input "********"
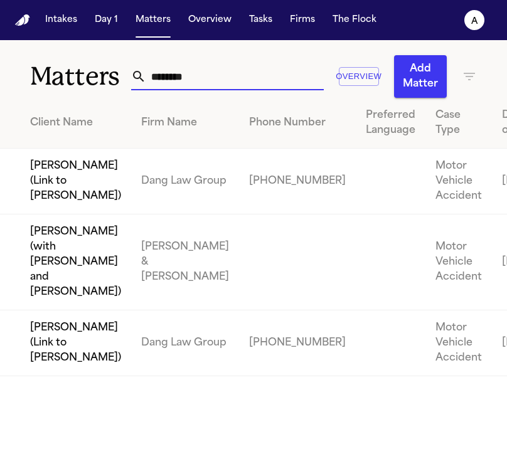
drag, startPoint x: 217, startPoint y: 73, endPoint x: 95, endPoint y: 68, distance: 121.3
click at [95, 68] on div "Matters ******** Overview Add Matter" at bounding box center [253, 69] width 507 height 58
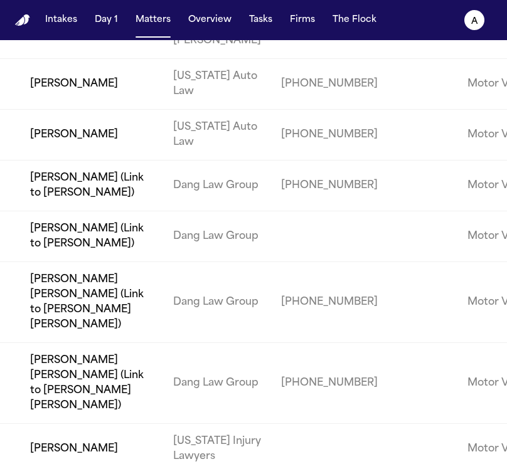
scroll to position [1715, 0]
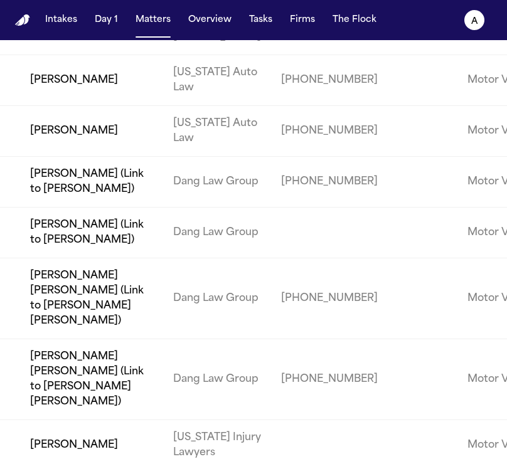
type input "******"
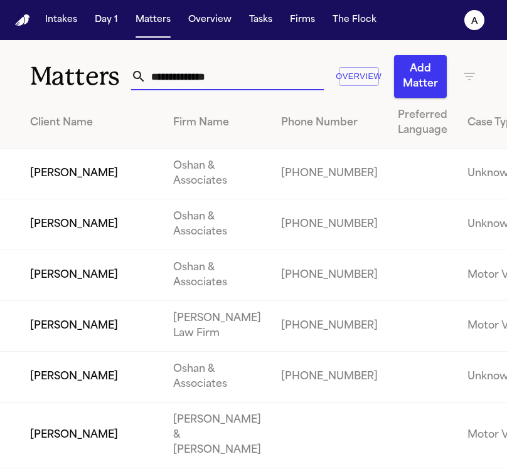
drag, startPoint x: 233, startPoint y: 83, endPoint x: 46, endPoint y: 57, distance: 188.9
click at [46, 57] on div "Matters Overview Add Matter" at bounding box center [253, 69] width 507 height 58
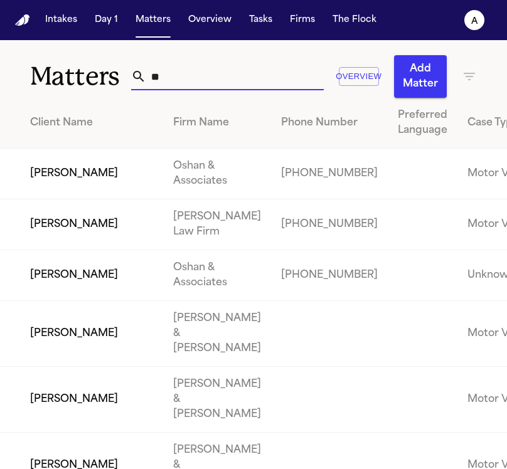
type input "*"
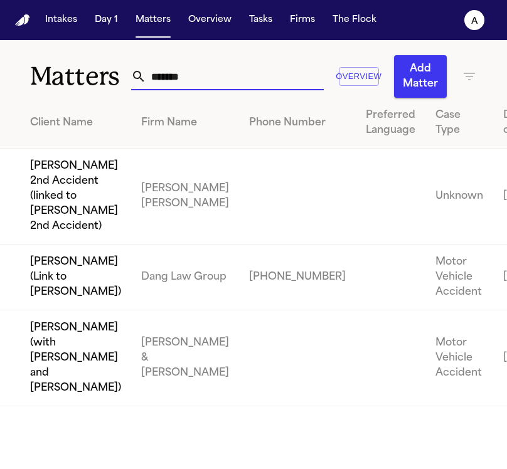
drag, startPoint x: 210, startPoint y: 83, endPoint x: 68, endPoint y: 54, distance: 144.8
click at [68, 54] on div "Matters ******* Overview Add Matter" at bounding box center [253, 69] width 507 height 58
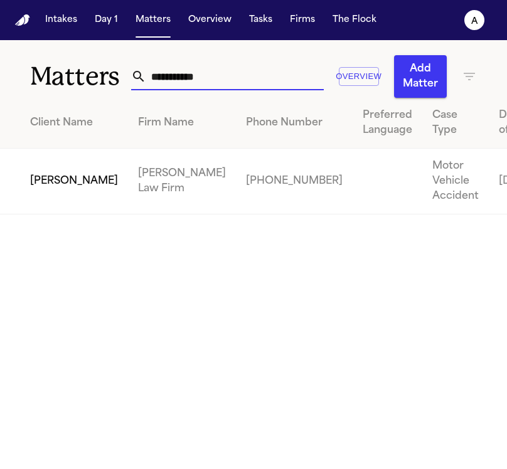
type input "**********"
click at [55, 201] on td "Mattar Diagne" at bounding box center [64, 182] width 128 height 66
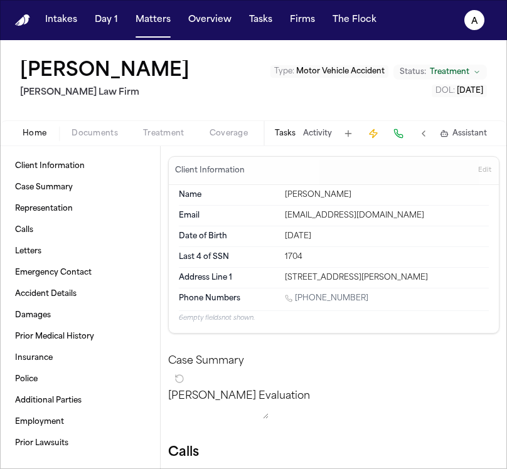
click at [291, 129] on button "Tasks" at bounding box center [285, 134] width 21 height 10
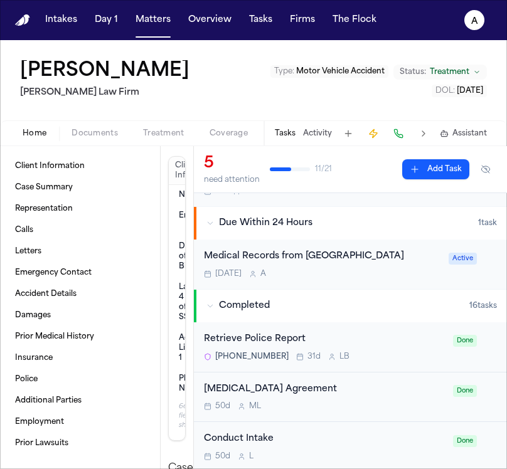
scroll to position [225, 0]
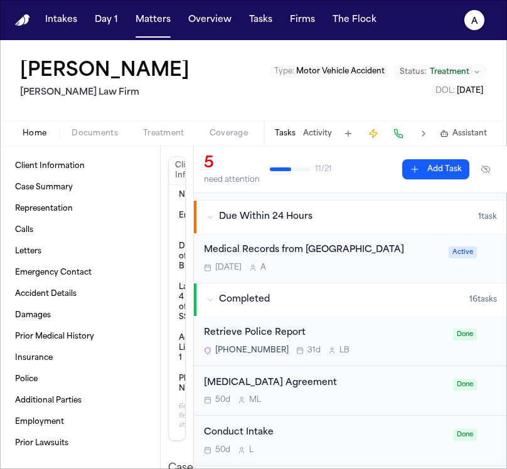
click at [383, 275] on div "Medical Records from Harlem Hospital Tomorrow A Active" at bounding box center [350, 258] width 313 height 50
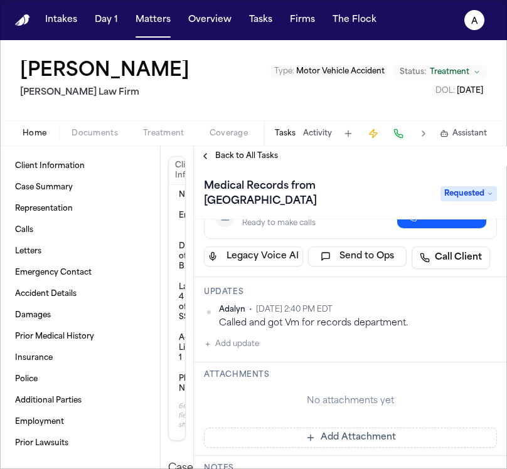
scroll to position [92, 0]
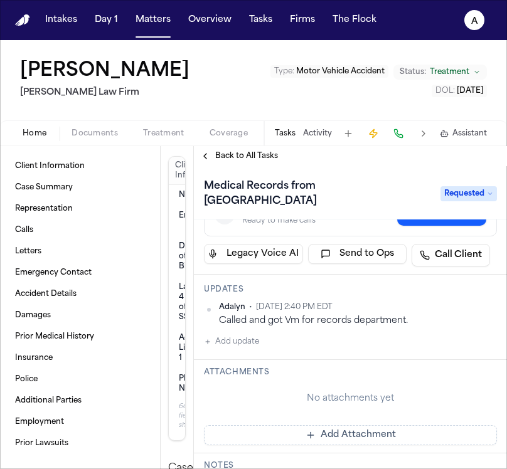
click at [242, 335] on button "Add update" at bounding box center [231, 342] width 55 height 15
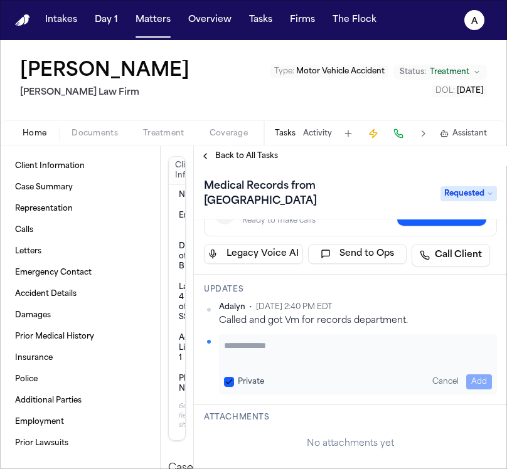
paste textarea "**********"
click at [226, 340] on textarea "**********" at bounding box center [353, 352] width 259 height 25
click at [227, 375] on div "Private Cancel Add" at bounding box center [358, 382] width 268 height 15
click at [227, 377] on button "Private" at bounding box center [229, 382] width 10 height 10
click at [468, 340] on textarea "**********" at bounding box center [353, 352] width 259 height 25
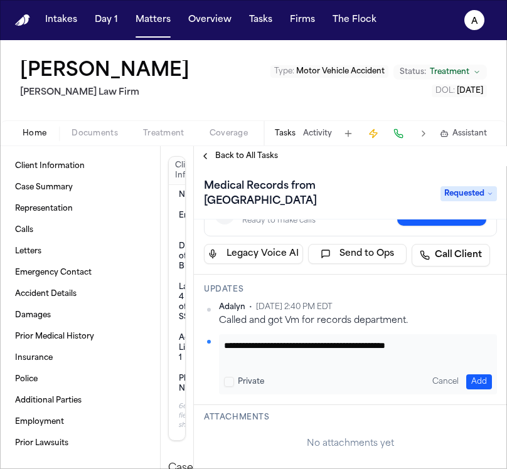
type textarea "**********"
click at [312, 340] on textarea "**********" at bounding box center [353, 352] width 259 height 25
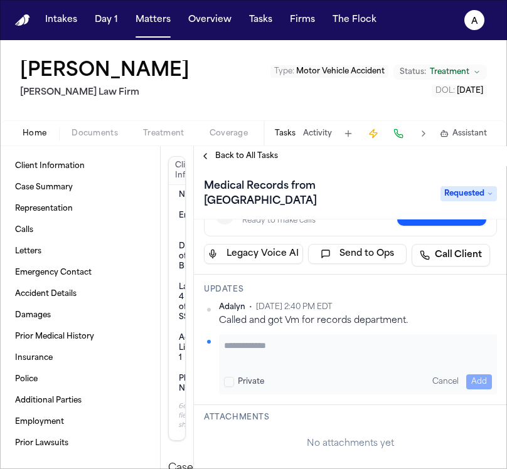
paste textarea "**********"
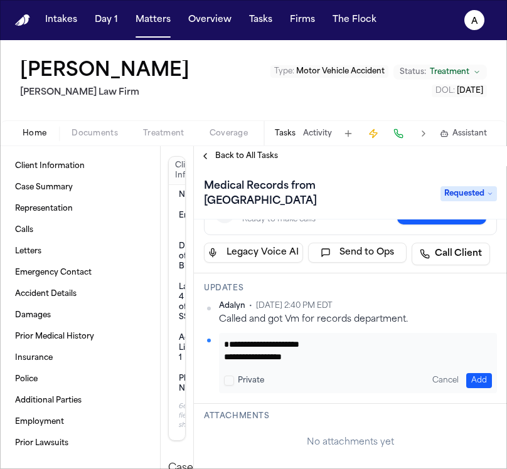
scroll to position [94, 0]
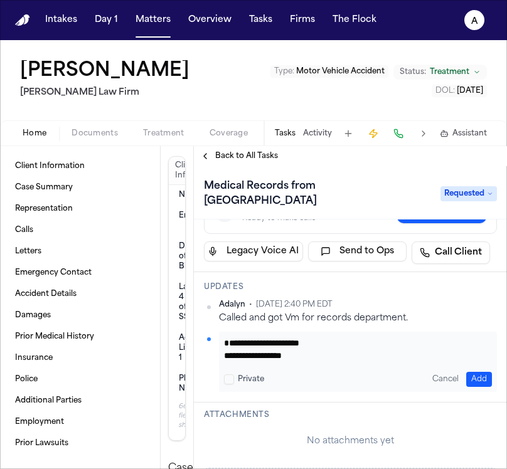
click at [234, 340] on textarea "**********" at bounding box center [353, 349] width 259 height 25
click at [225, 344] on textarea "**********" at bounding box center [353, 349] width 259 height 25
drag, startPoint x: 321, startPoint y: 338, endPoint x: 171, endPoint y: 332, distance: 150.1
click at [171, 333] on div "Client Information Case Summary Representation Calls Letters Emergency Contact …" at bounding box center [253, 307] width 507 height 323
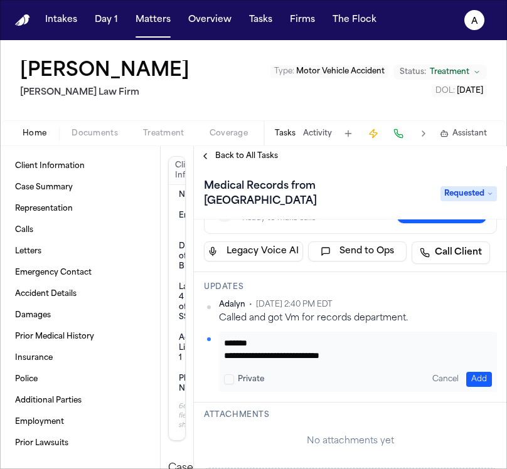
scroll to position [26, 0]
click at [401, 337] on textarea "**********" at bounding box center [353, 349] width 259 height 25
type textarea "**********"
click at [473, 372] on button "Add" at bounding box center [479, 379] width 26 height 15
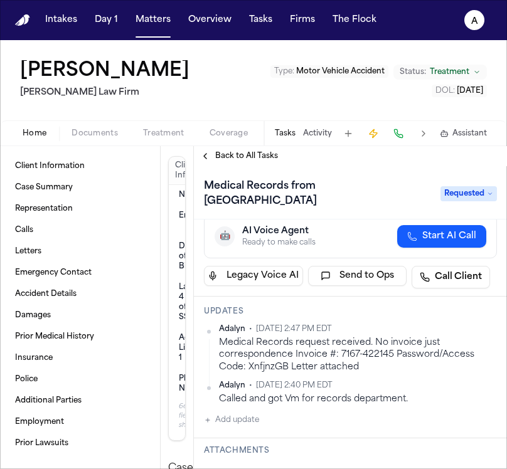
scroll to position [131, 0]
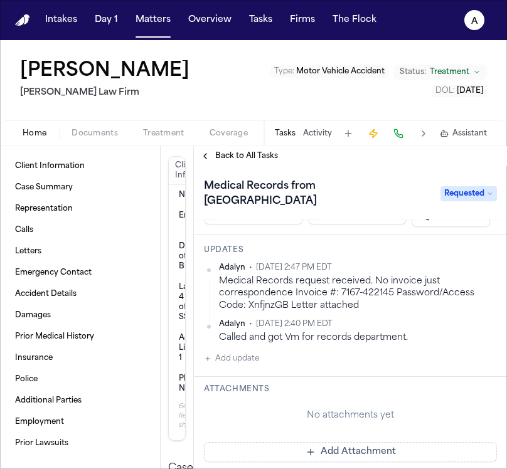
click at [308, 443] on button "Add Attachment" at bounding box center [350, 453] width 293 height 20
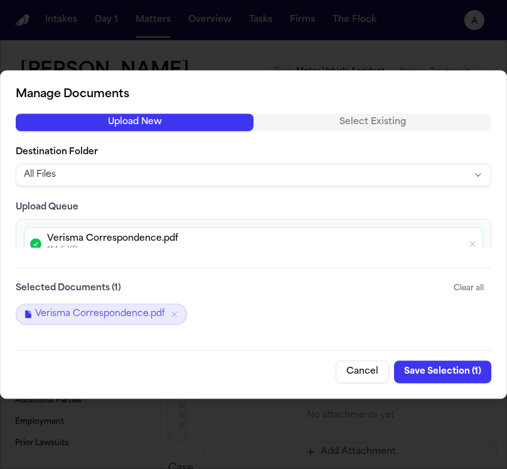
click at [441, 383] on div "Manage Documents Upload New Select Existing Destination Folder All Files Upload…" at bounding box center [253, 234] width 507 height 329
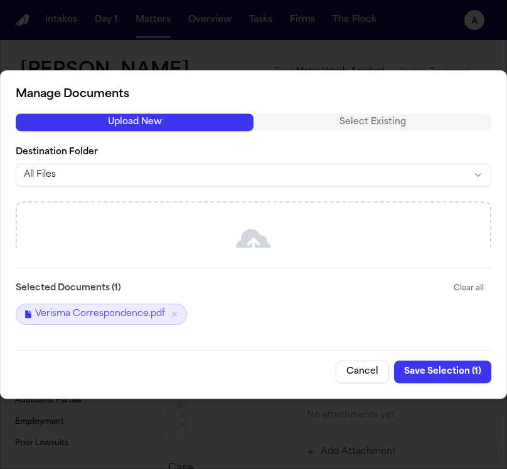
click at [427, 372] on button "Save Selection ( 1 )" at bounding box center [442, 372] width 97 height 23
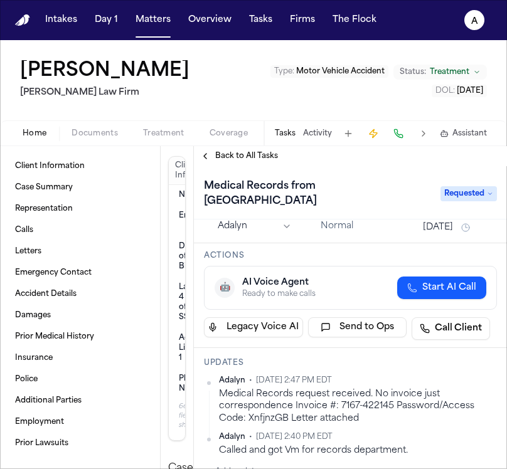
scroll to position [0, 0]
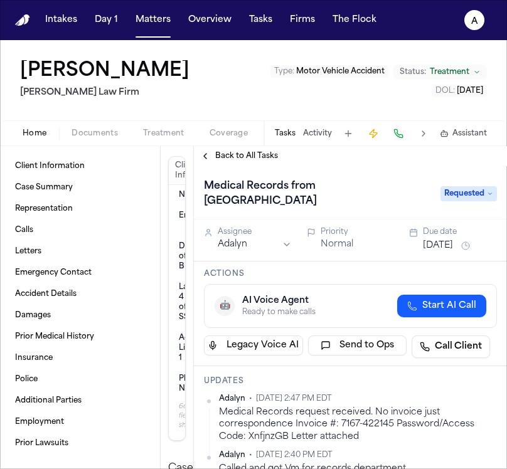
click at [436, 240] on button "Aug 29, 2025" at bounding box center [438, 246] width 30 height 13
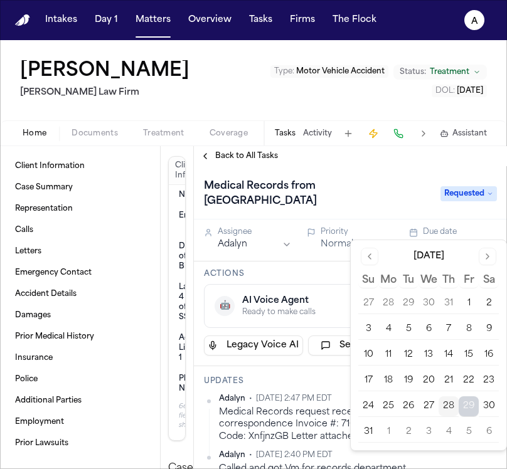
click at [387, 434] on button "1" at bounding box center [388, 432] width 20 height 20
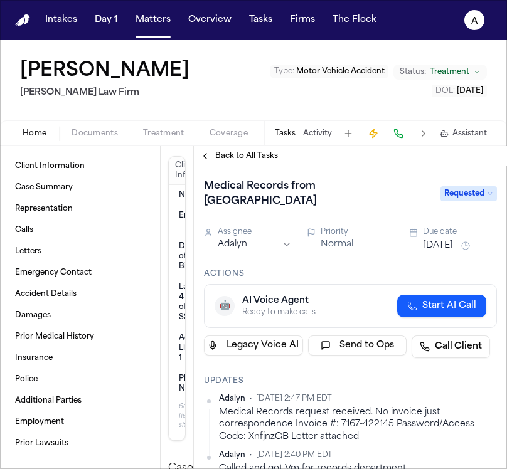
click at [283, 377] on h3 "Updates" at bounding box center [350, 382] width 293 height 10
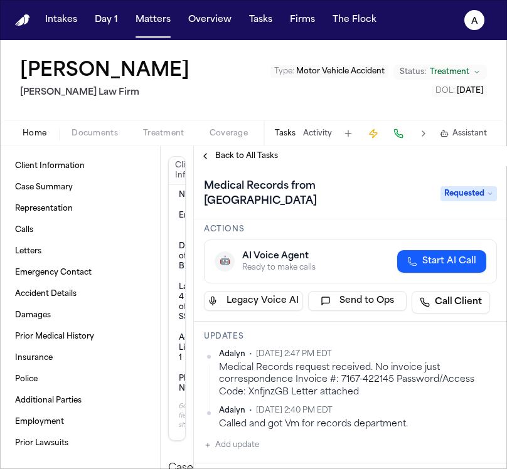
scroll to position [48, 0]
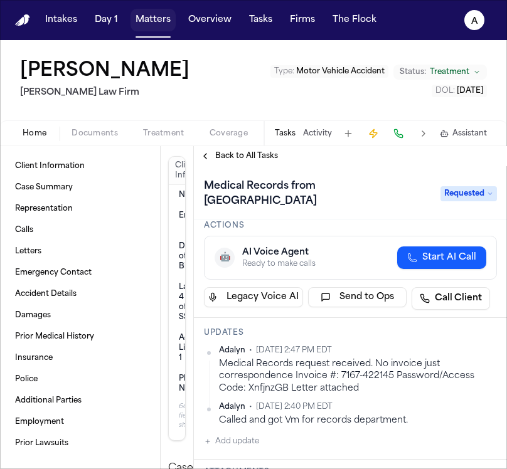
click at [156, 21] on button "Matters" at bounding box center [153, 20] width 45 height 23
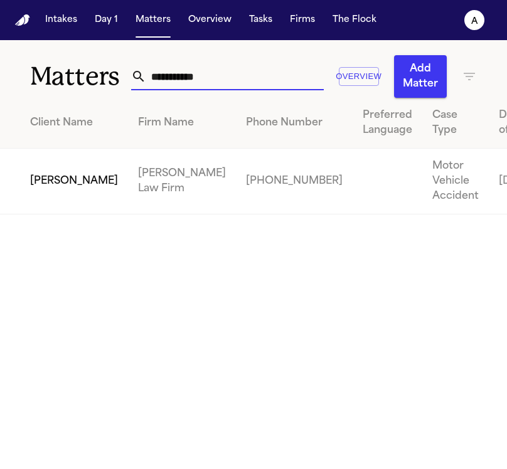
drag, startPoint x: 214, startPoint y: 77, endPoint x: 121, endPoint y: 72, distance: 93.0
click at [121, 72] on div "**********" at bounding box center [253, 69] width 507 height 58
paste input "****"
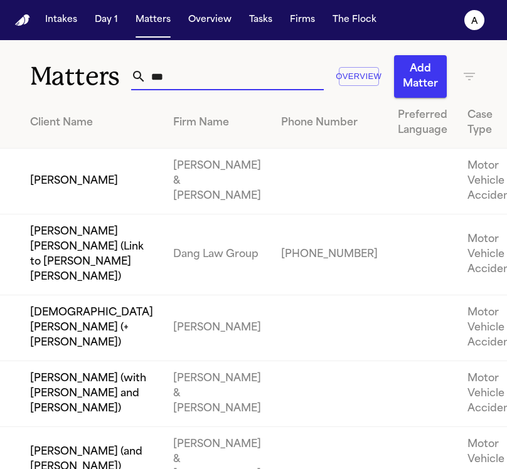
type input "*"
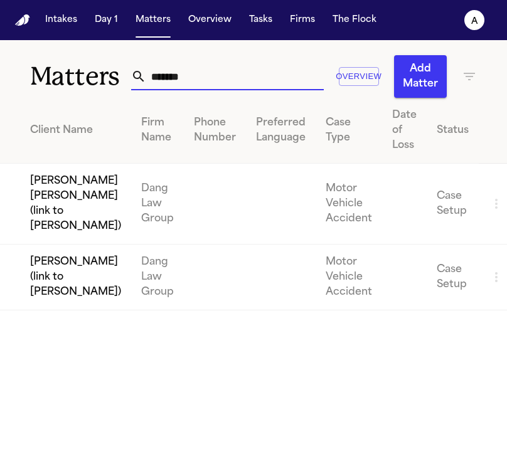
drag, startPoint x: 185, startPoint y: 82, endPoint x: 85, endPoint y: 81, distance: 99.2
click at [85, 81] on div "Matters ****** Overview Add Matter" at bounding box center [253, 69] width 507 height 58
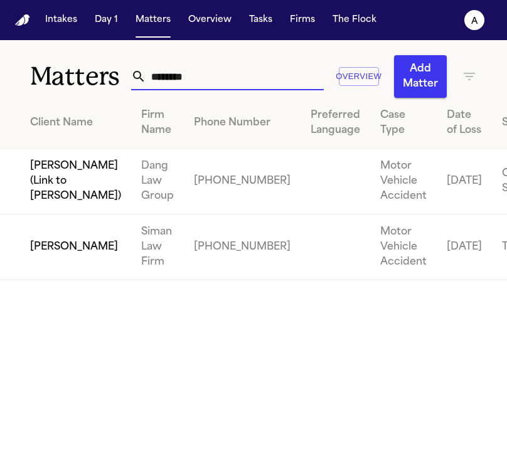
type input "********"
click at [54, 281] on td "[PERSON_NAME]" at bounding box center [65, 248] width 131 height 66
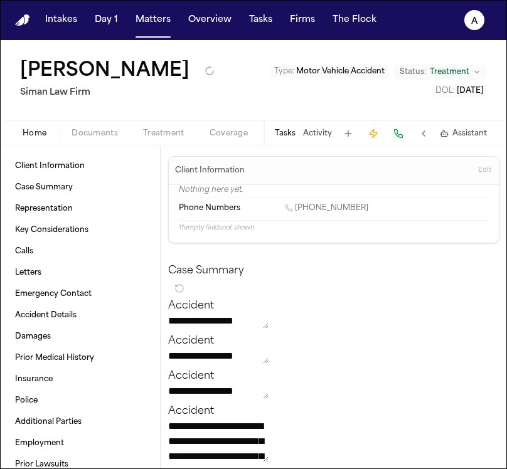
type textarea "*"
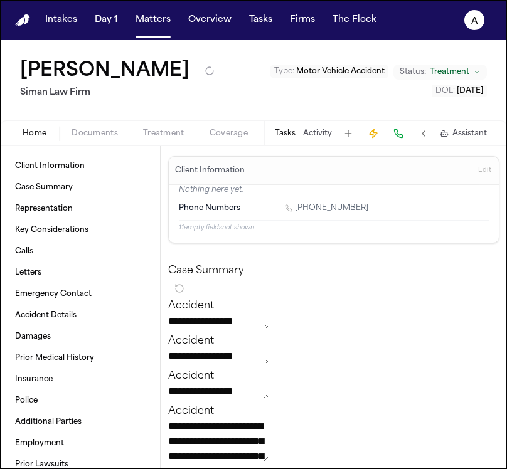
type textarea "*"
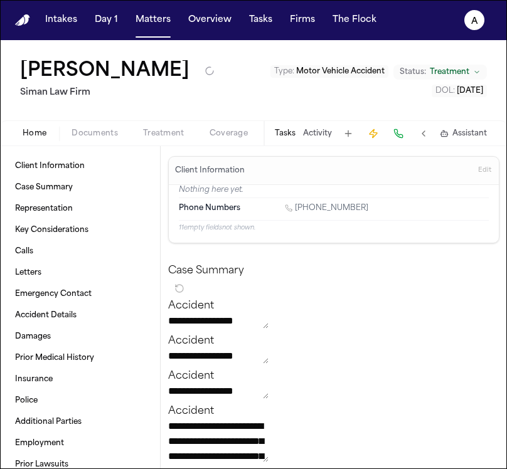
type textarea "*"
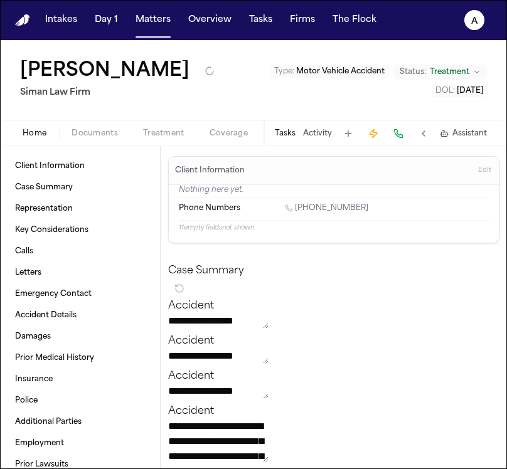
type textarea "*"
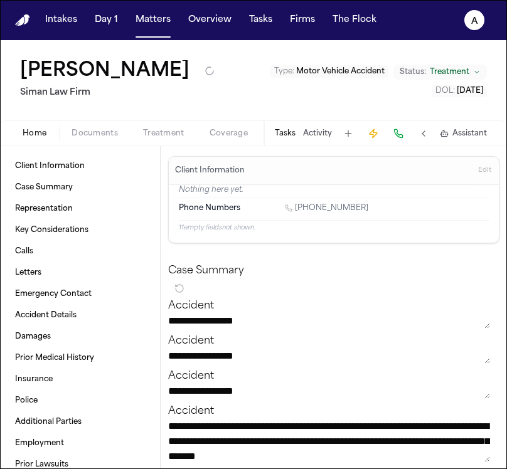
type textarea "*"
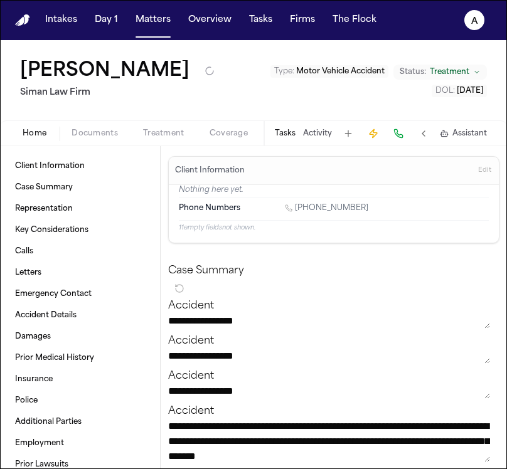
type textarea "*"
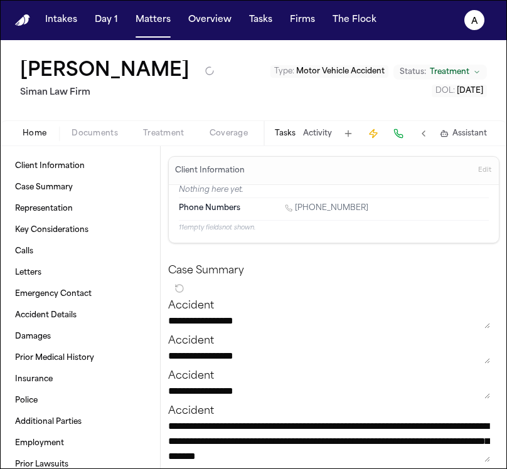
type textarea "*"
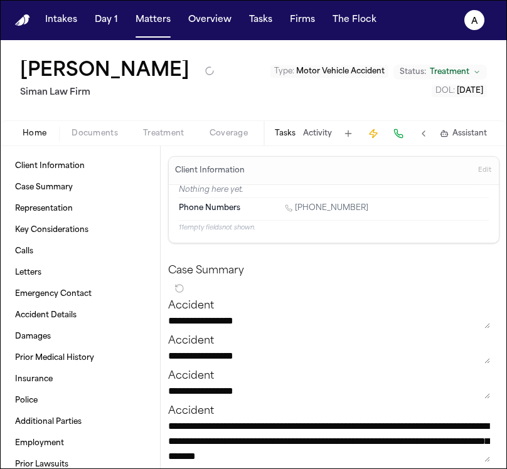
type textarea "*"
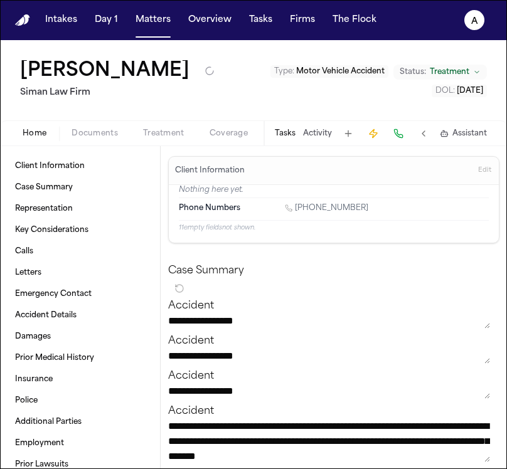
type textarea "*"
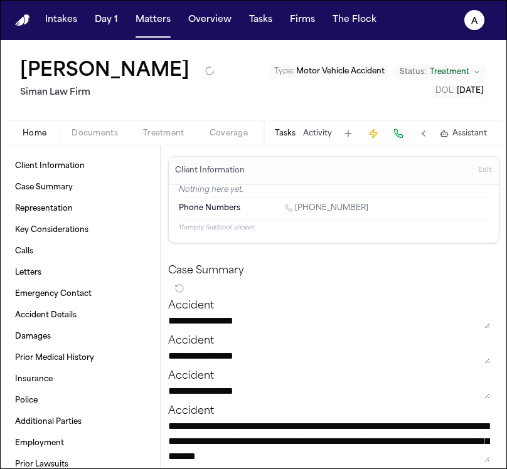
type textarea "*"
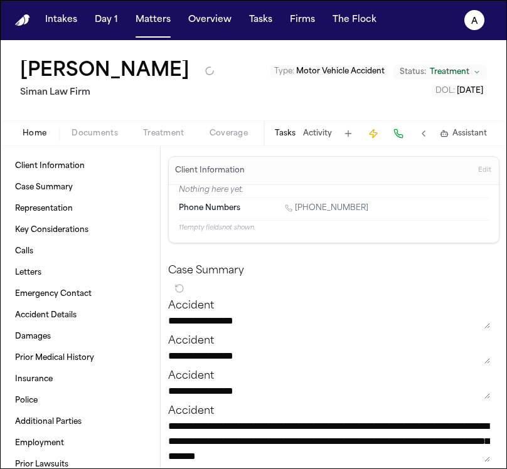
type textarea "*"
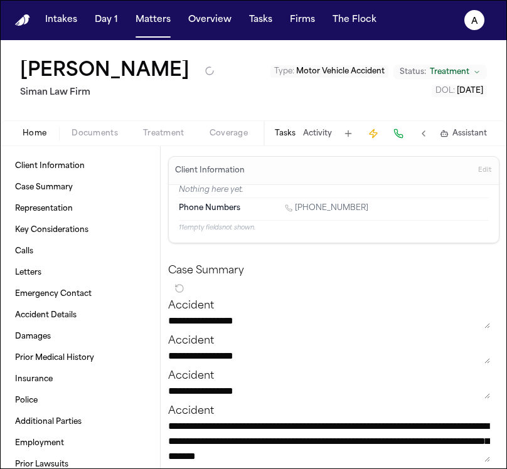
type textarea "*"
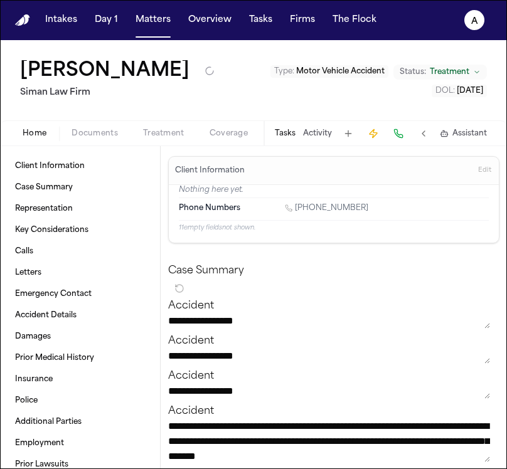
type textarea "*"
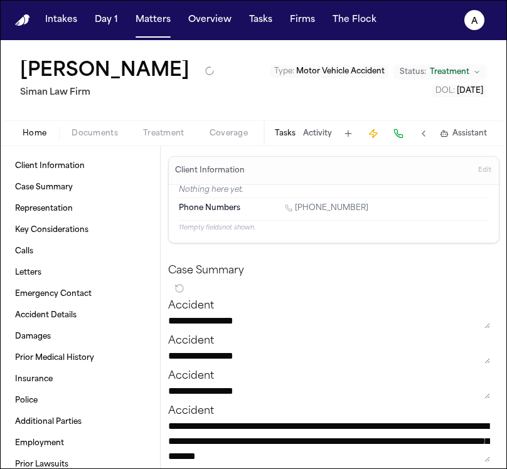
type textarea "*"
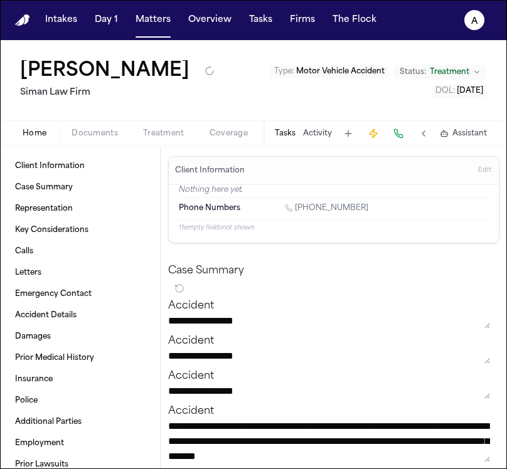
type textarea "*"
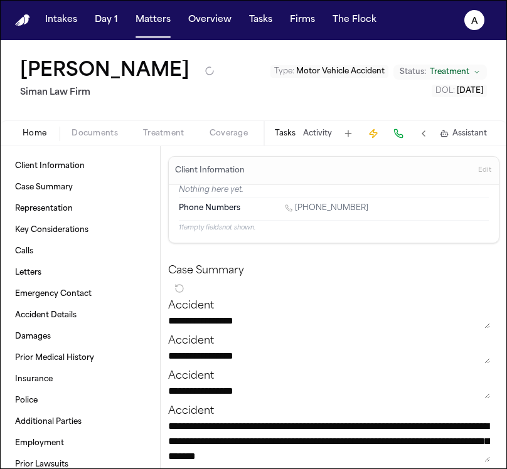
type textarea "*"
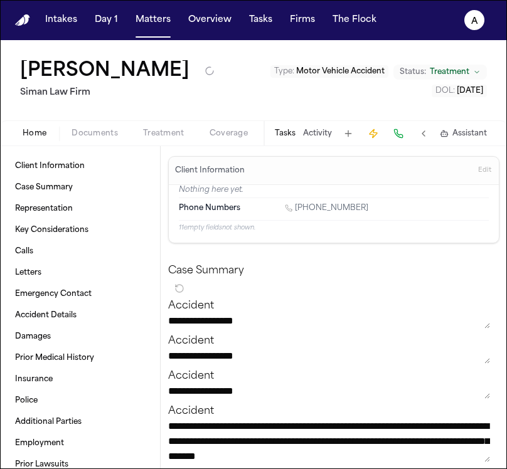
type textarea "*"
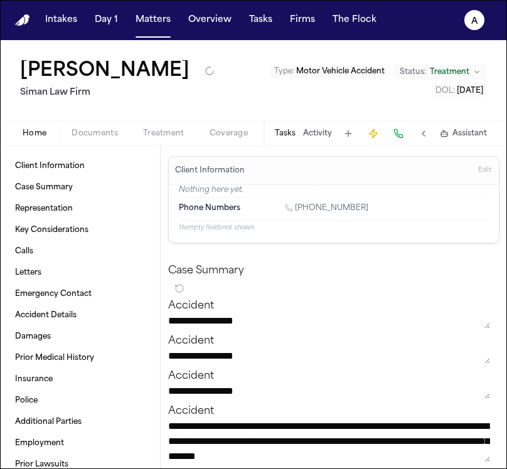
type textarea "*"
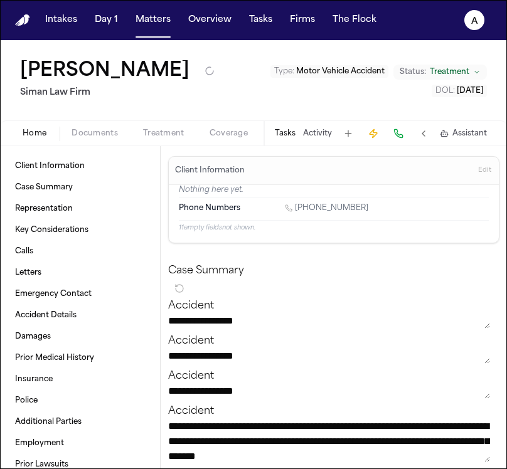
type textarea "*"
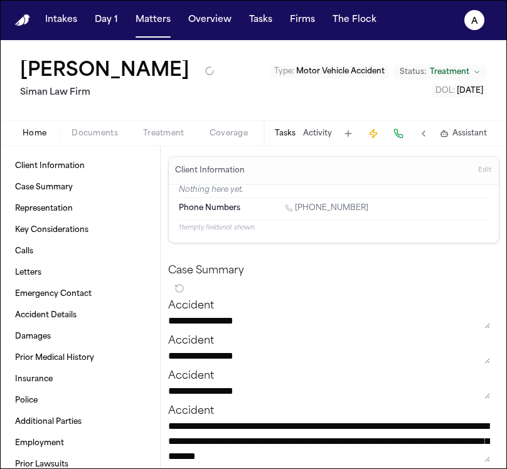
type textarea "*"
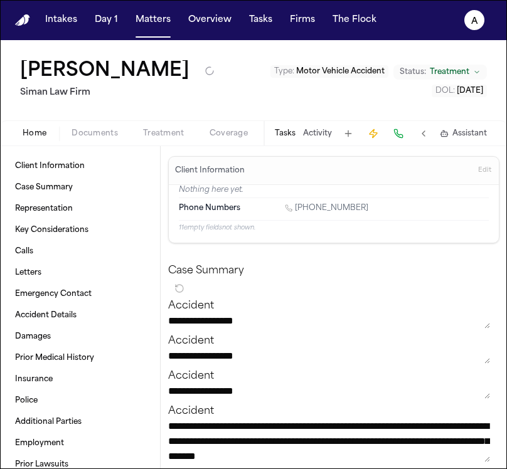
type textarea "*"
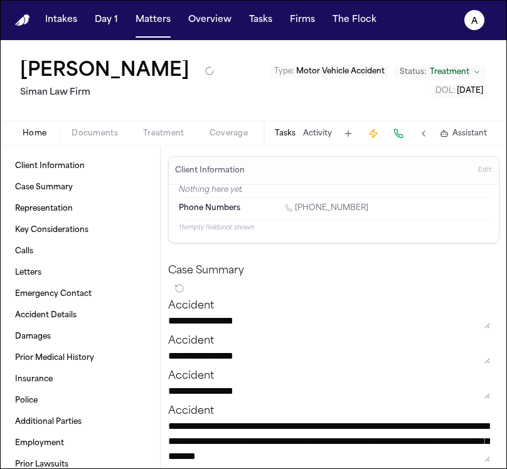
type textarea "*"
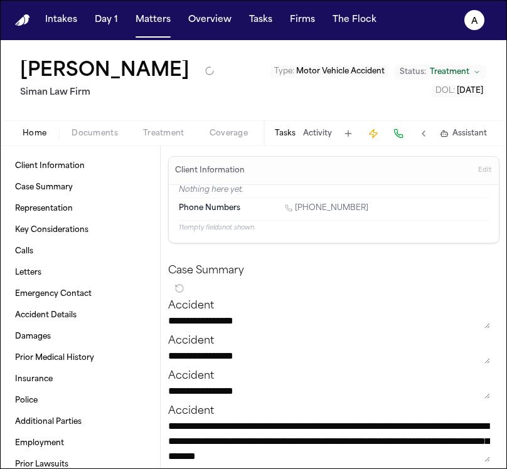
type textarea "*"
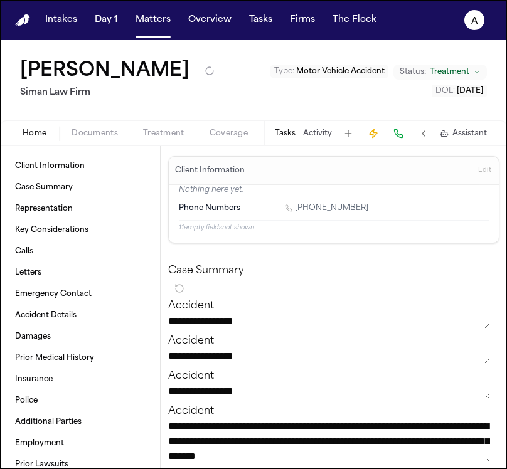
type textarea "*"
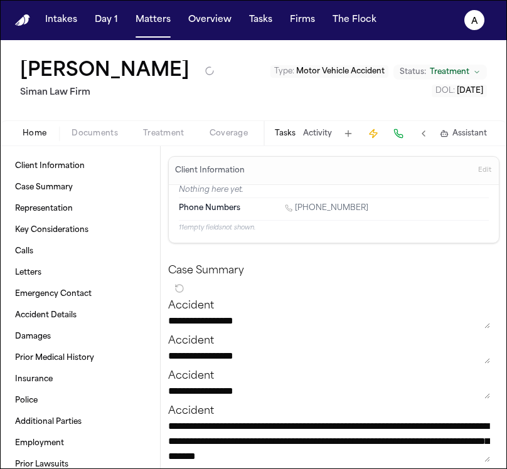
type textarea "*"
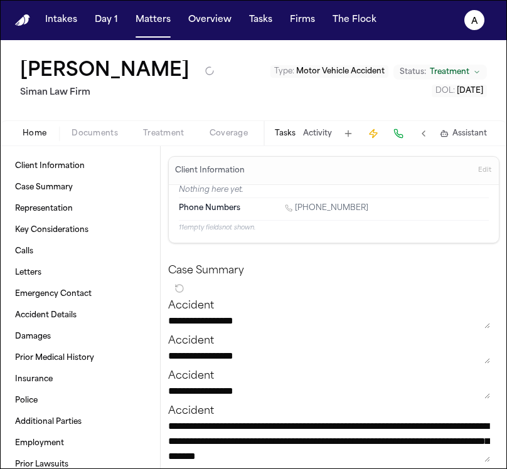
type textarea "*"
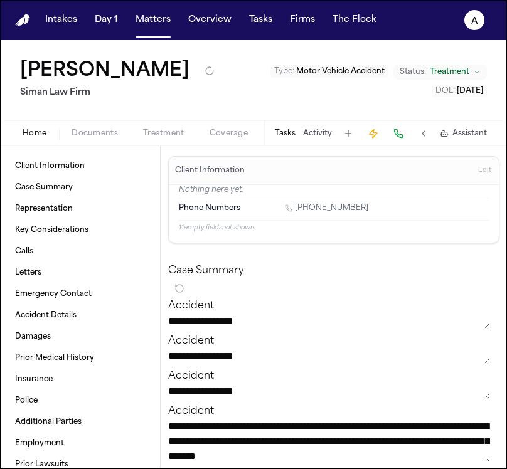
type textarea "*"
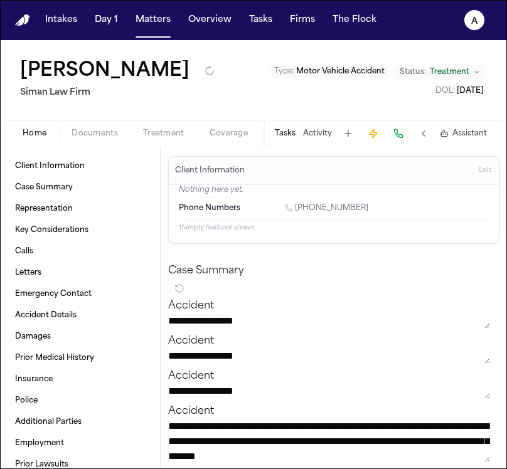
type textarea "*"
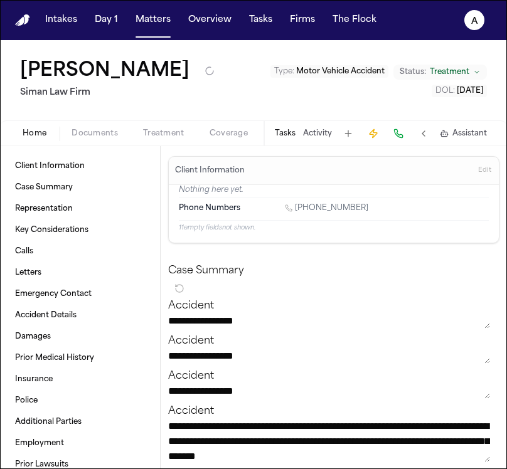
type textarea "*"
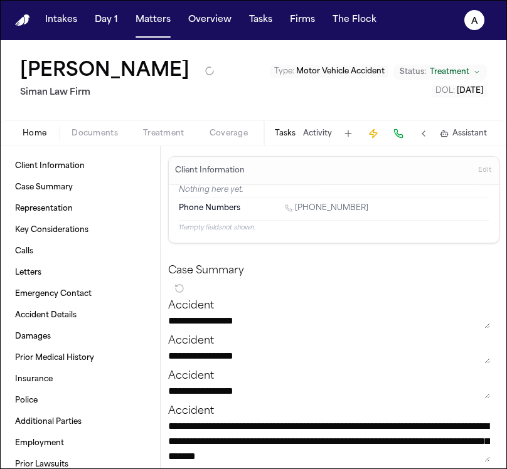
type textarea "*"
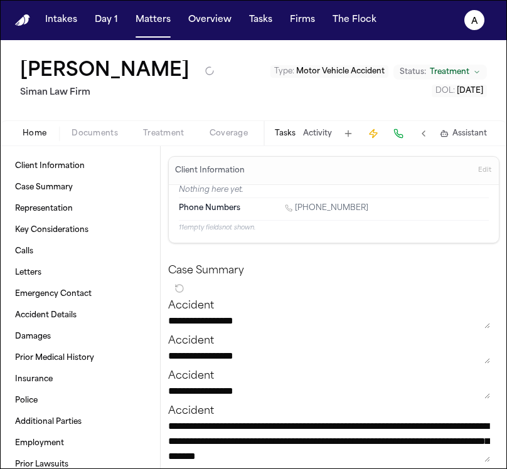
type textarea "*"
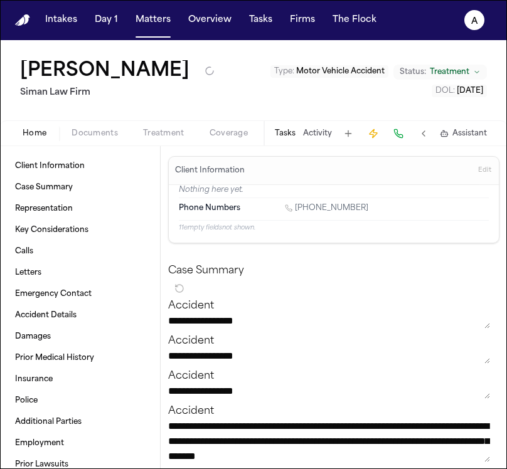
type textarea "*"
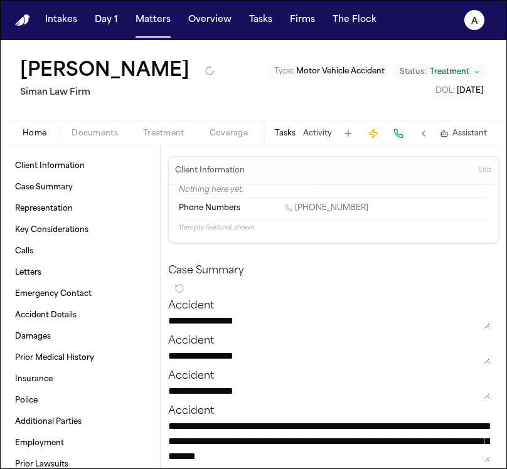
type textarea "*"
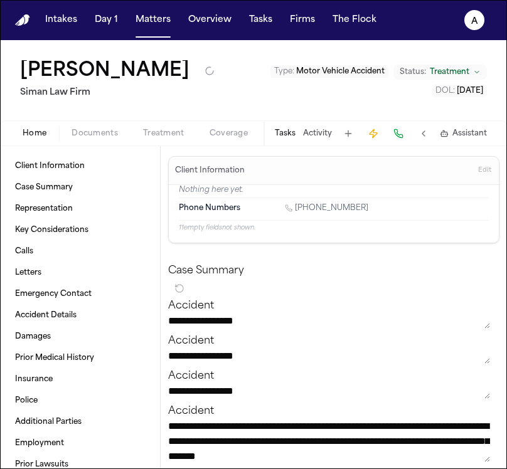
type textarea "*"
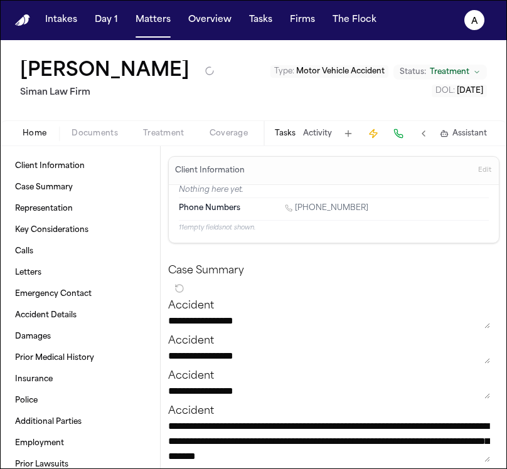
type textarea "*"
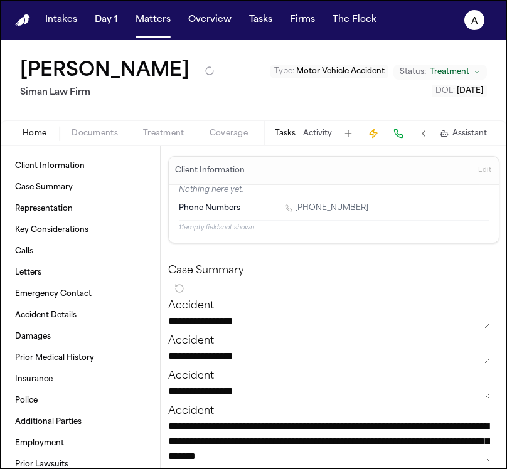
type textarea "*"
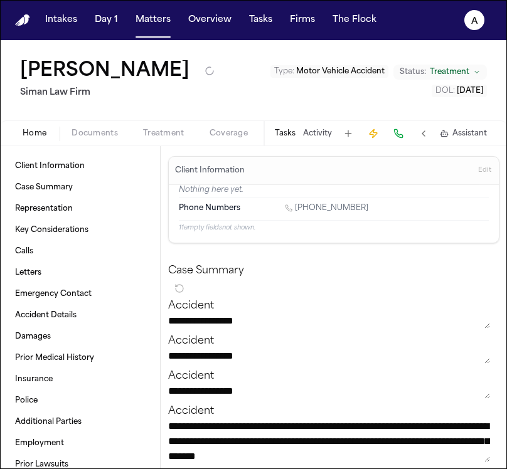
type textarea "*"
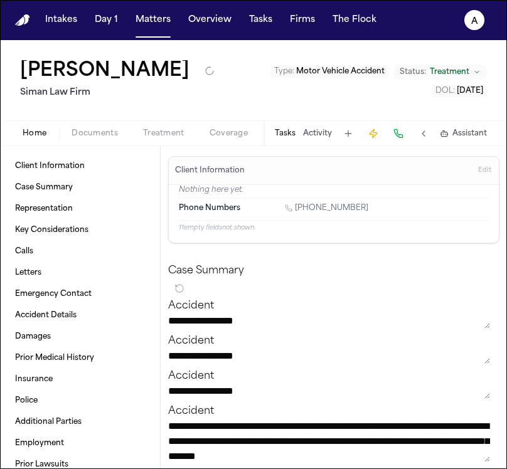
type textarea "*"
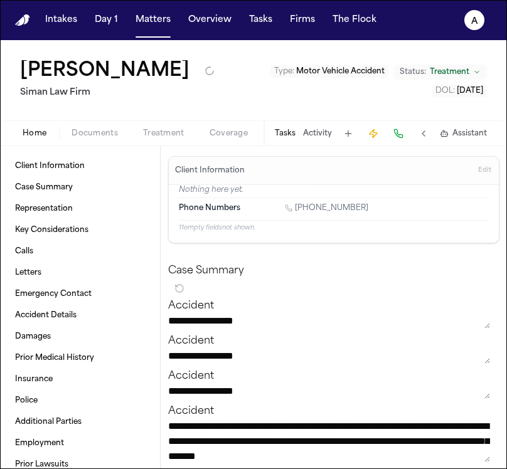
type textarea "*"
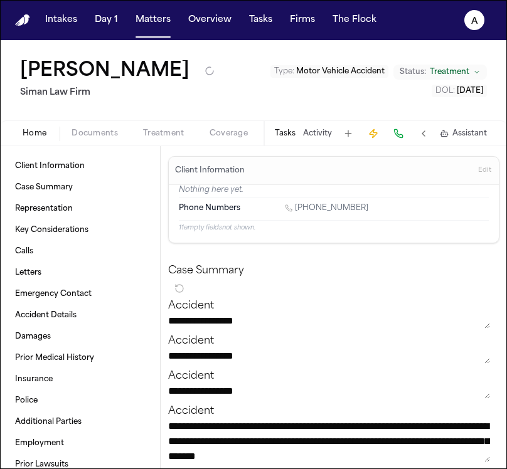
type textarea "*"
click at [285, 131] on button "Tasks" at bounding box center [285, 134] width 21 height 10
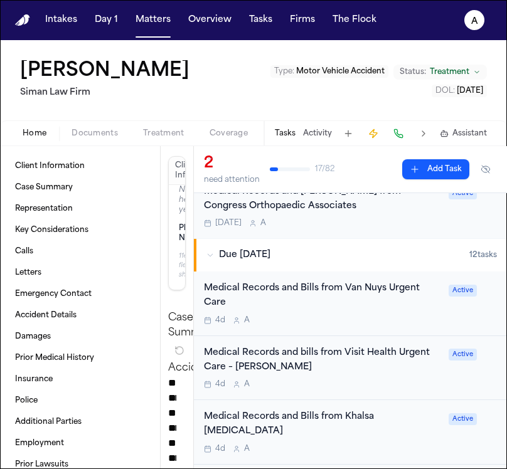
scroll to position [135, 0]
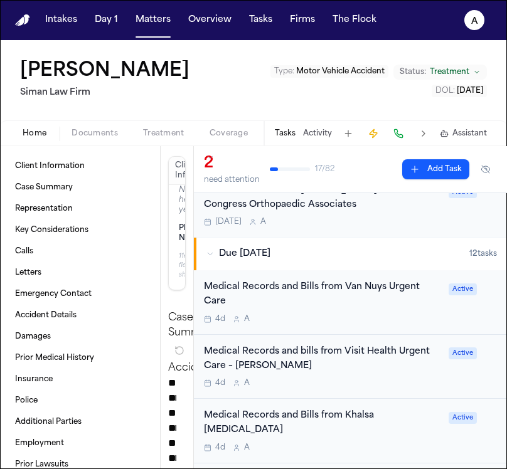
click at [383, 376] on div "Medical Records and bills from Visit Health Urgent Care – Van Nuys 4d A" at bounding box center [322, 367] width 237 height 44
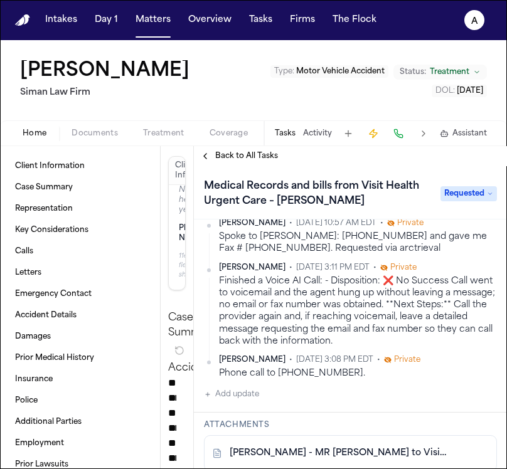
scroll to position [260, 0]
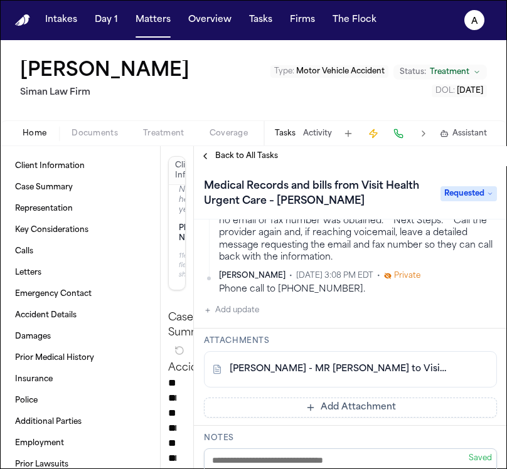
click at [253, 319] on div "Updates Daniela Uribe • Aug 28, 2025 10:57 AM EDT • Private Spoke to Carla T: 7…" at bounding box center [350, 218] width 313 height 222
click at [259, 312] on button "Add update" at bounding box center [231, 310] width 55 height 15
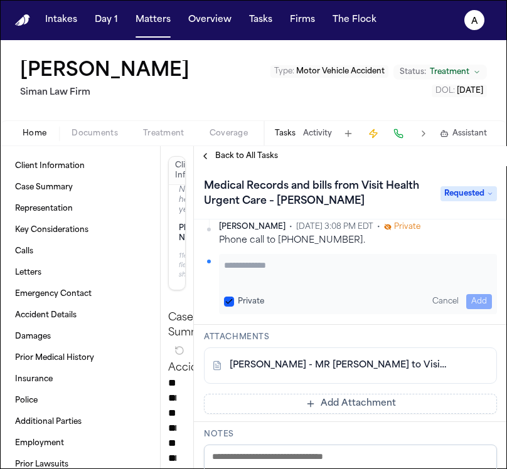
scroll to position [306, 0]
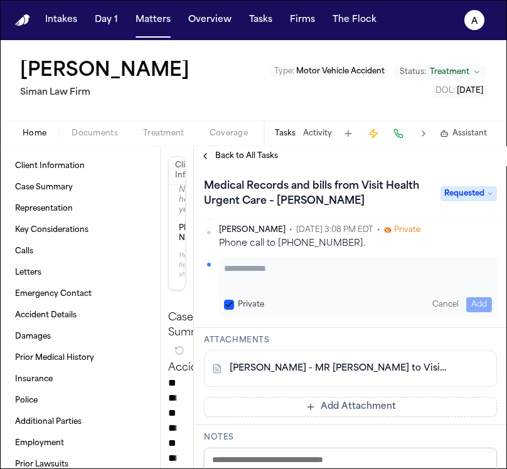
click at [272, 274] on textarea "Add your update" at bounding box center [358, 274] width 268 height 25
click at [227, 301] on button "Private" at bounding box center [229, 305] width 10 height 10
click at [245, 273] on textarea "Add your update" at bounding box center [358, 274] width 268 height 25
click at [470, 309] on button "Add" at bounding box center [479, 305] width 26 height 15
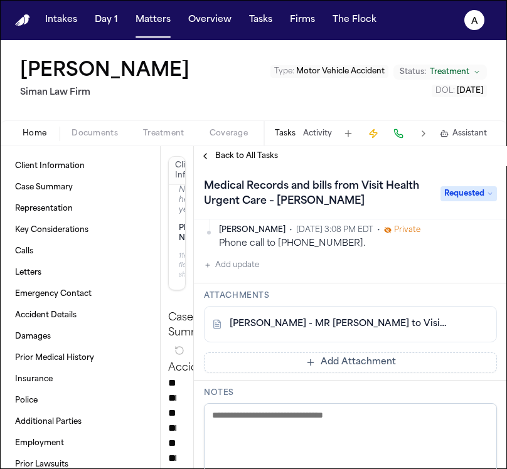
scroll to position [399, 0]
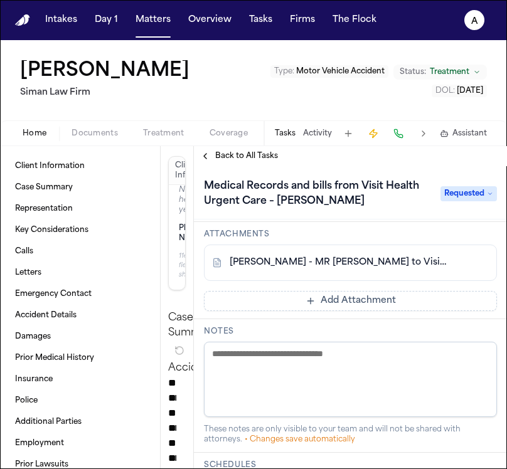
click at [289, 304] on button "Add Attachment" at bounding box center [350, 301] width 293 height 20
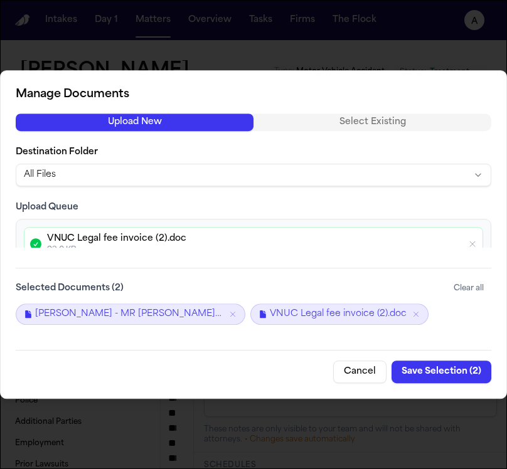
click at [441, 378] on button "Save Selection ( 2 )" at bounding box center [442, 372] width 100 height 23
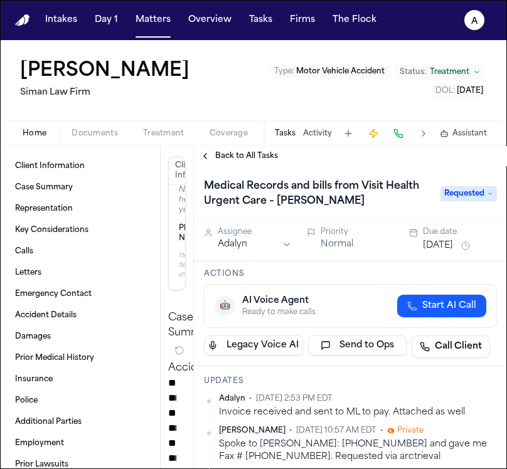
scroll to position [9, 0]
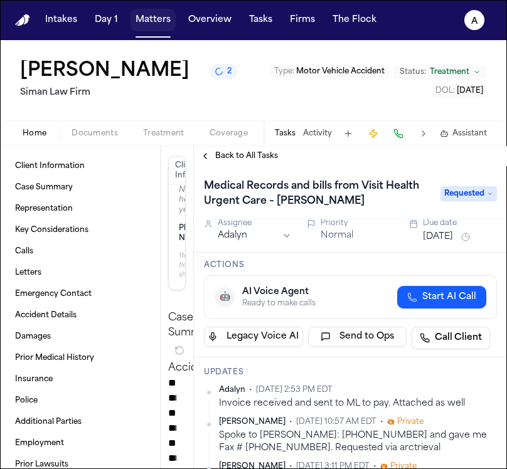
click at [156, 27] on button "Matters" at bounding box center [153, 20] width 45 height 23
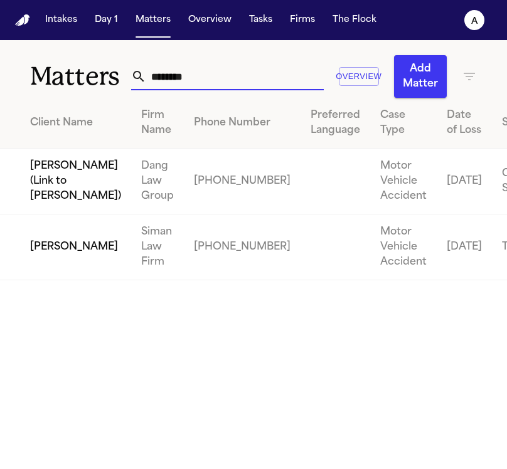
drag, startPoint x: 235, startPoint y: 79, endPoint x: 80, endPoint y: 77, distance: 155.0
click at [80, 77] on div "Matters ******** Overview Add Matter" at bounding box center [253, 69] width 507 height 58
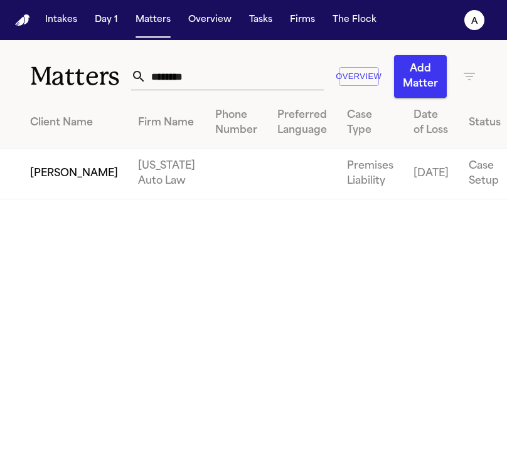
click at [35, 191] on td "Avery Barnes" at bounding box center [64, 174] width 128 height 51
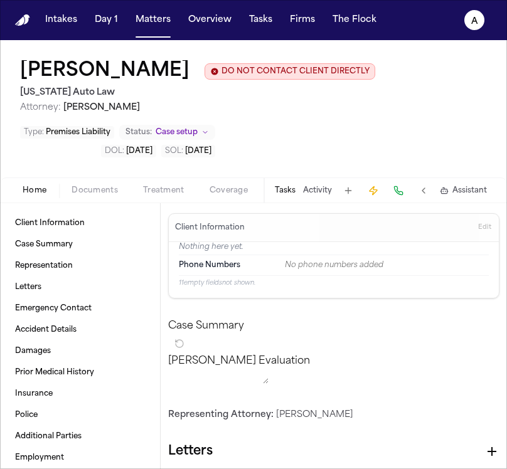
click at [298, 198] on div "Tasks Activity Assistant" at bounding box center [380, 190] width 233 height 24
click at [287, 196] on button "Tasks" at bounding box center [285, 191] width 21 height 10
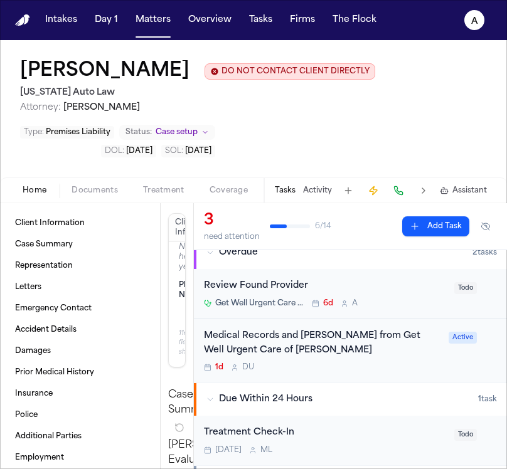
scroll to position [14, 0]
click at [366, 364] on div "Medical Records and Bill from Get Well Urgent Care of Taylor 1d D U" at bounding box center [322, 351] width 237 height 44
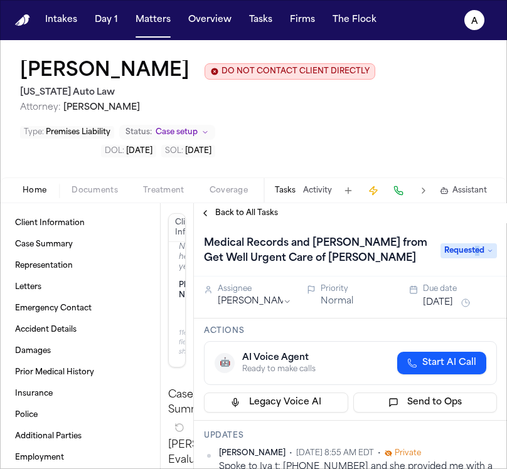
click at [479, 257] on span "Requested" at bounding box center [469, 251] width 56 height 15
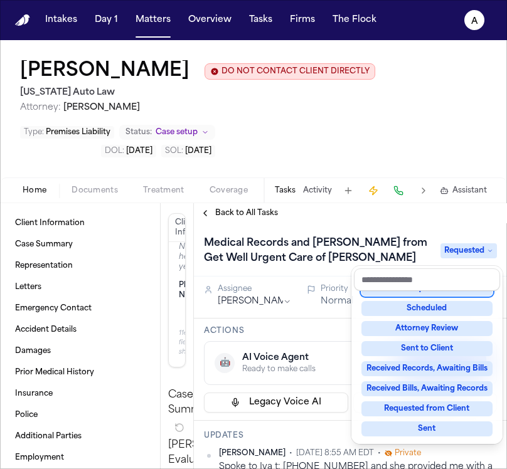
scroll to position [129, 0]
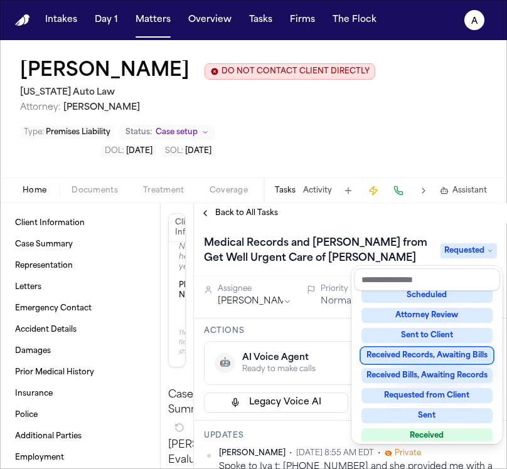
click at [426, 351] on div "Received Records, Awaiting Bills" at bounding box center [427, 355] width 131 height 15
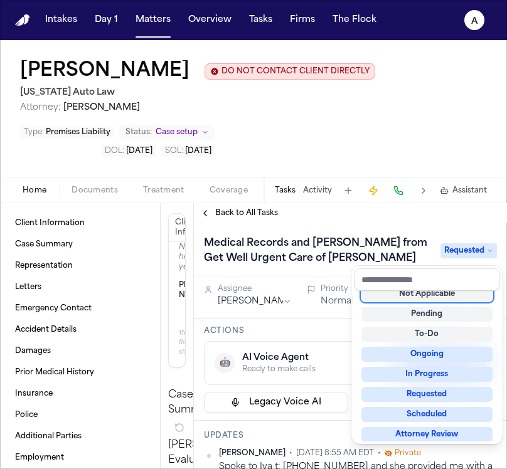
scroll to position [5, 0]
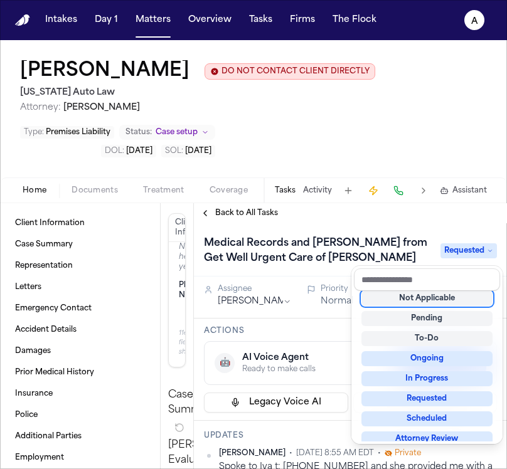
click at [410, 245] on div "Medical Records and Bill from Get Well Urgent Care of Taylor Requested" at bounding box center [350, 250] width 293 height 35
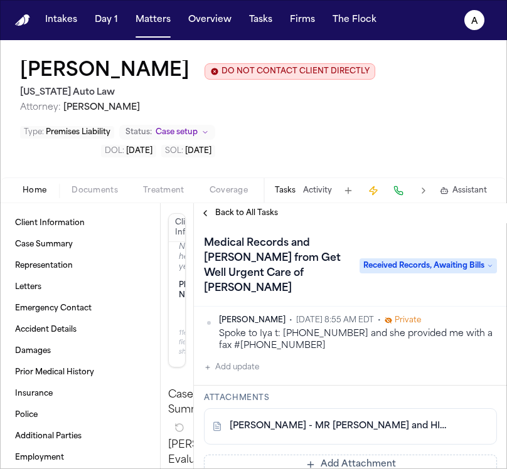
scroll to position [148, 0]
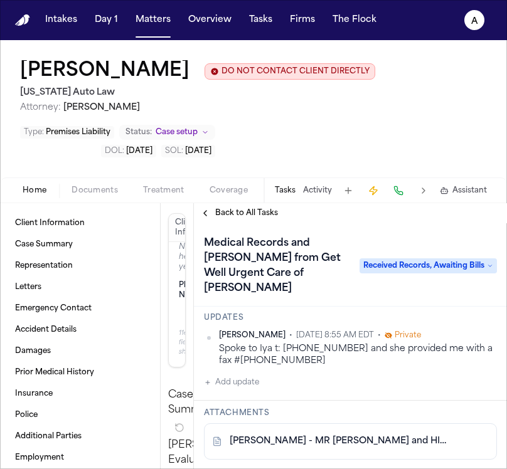
click at [237, 375] on button "Add update" at bounding box center [231, 382] width 55 height 15
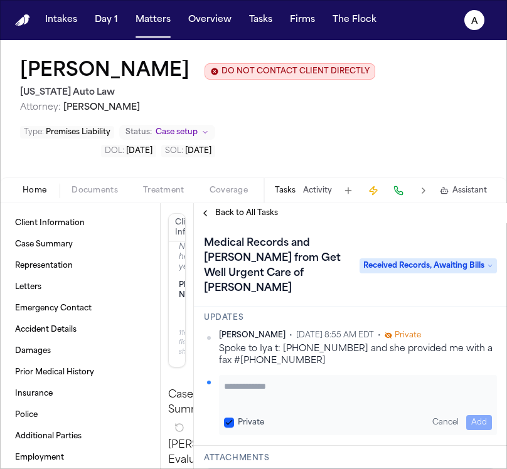
click at [244, 380] on textarea "Add your update" at bounding box center [358, 392] width 268 height 25
click at [230, 418] on button "Private" at bounding box center [229, 423] width 10 height 10
click at [470, 416] on button "Add" at bounding box center [479, 423] width 26 height 15
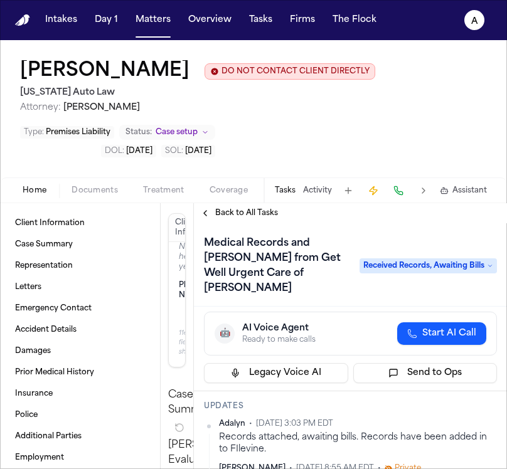
scroll to position [67, 0]
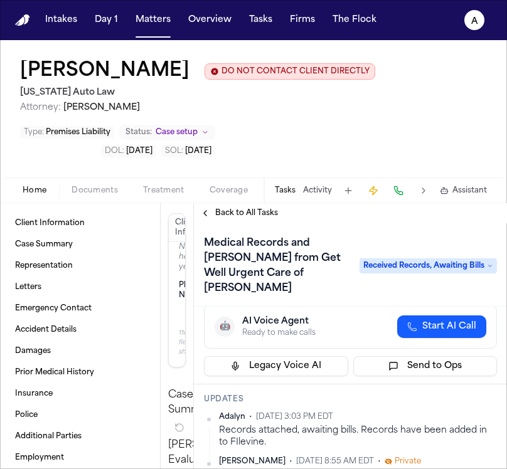
click at [481, 405] on html "Intakes Day 1 Matters Overview Tasks Firms The Flock A Avery Barnes DO NOT CONT…" at bounding box center [253, 234] width 507 height 469
click at [456, 426] on div "Edit" at bounding box center [447, 425] width 74 height 18
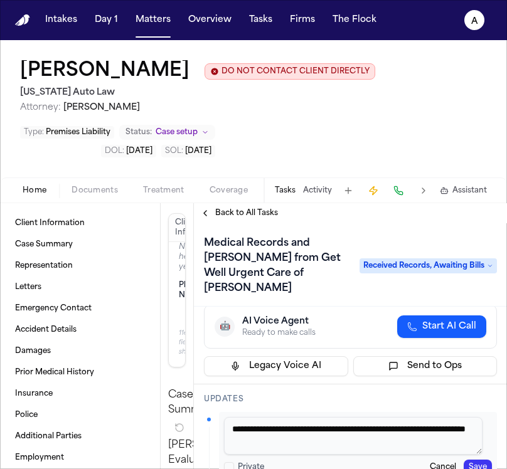
drag, startPoint x: 312, startPoint y: 419, endPoint x: 272, endPoint y: 417, distance: 39.6
click at [272, 417] on textarea "**********" at bounding box center [353, 436] width 259 height 38
click at [360, 419] on textarea "**********" at bounding box center [353, 436] width 259 height 38
click at [393, 435] on textarea "**********" at bounding box center [353, 436] width 259 height 38
click at [250, 429] on textarea "**********" at bounding box center [353, 436] width 259 height 38
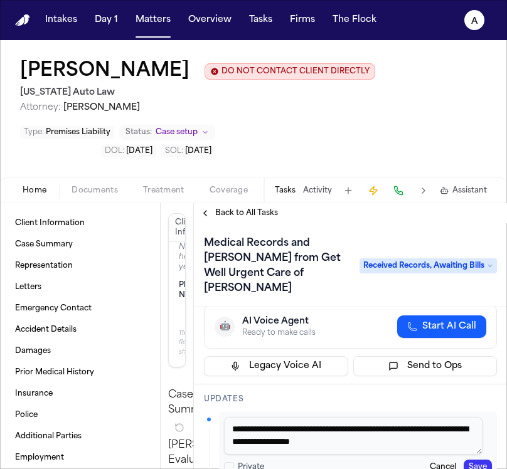
click at [472, 460] on button "Save" at bounding box center [478, 467] width 28 height 15
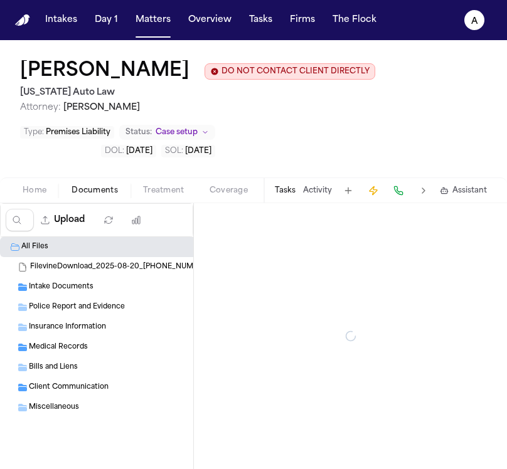
click at [94, 196] on span "Documents" at bounding box center [95, 191] width 46 height 10
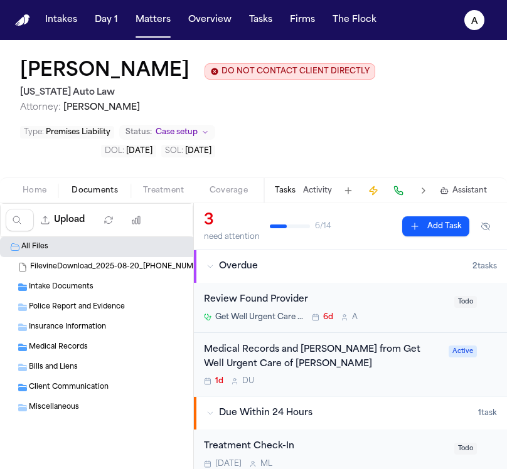
click at [114, 340] on div "Medical Records ( 2 )" at bounding box center [150, 348] width 301 height 20
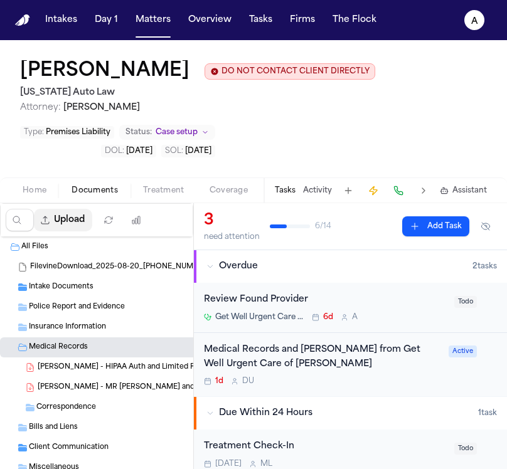
click at [68, 221] on button "Upload" at bounding box center [63, 220] width 58 height 23
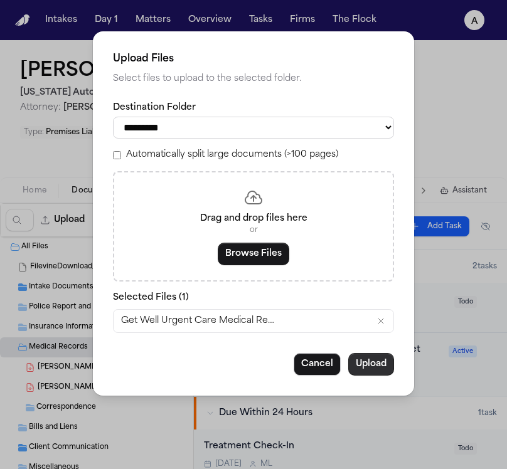
click at [368, 367] on button "Upload" at bounding box center [371, 364] width 46 height 23
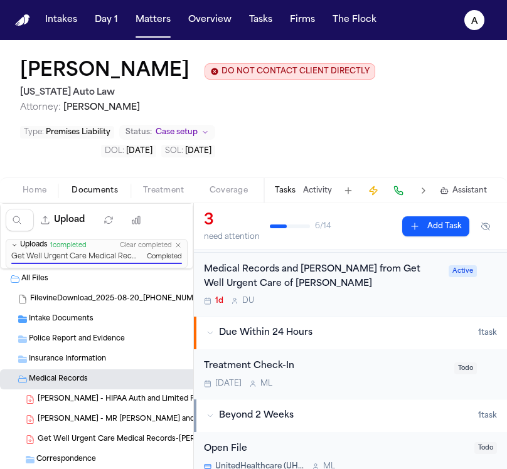
scroll to position [81, 0]
click at [404, 306] on div "1d D U" at bounding box center [322, 301] width 237 height 10
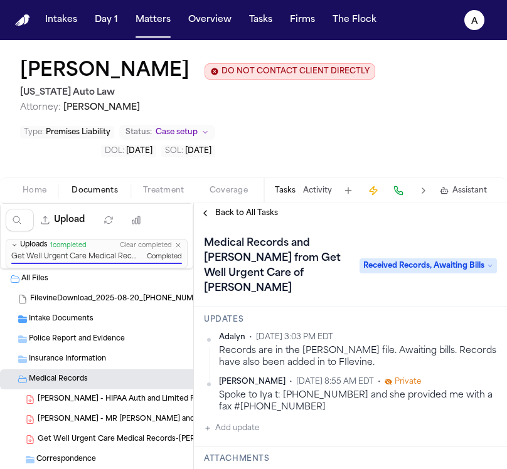
scroll to position [158, 0]
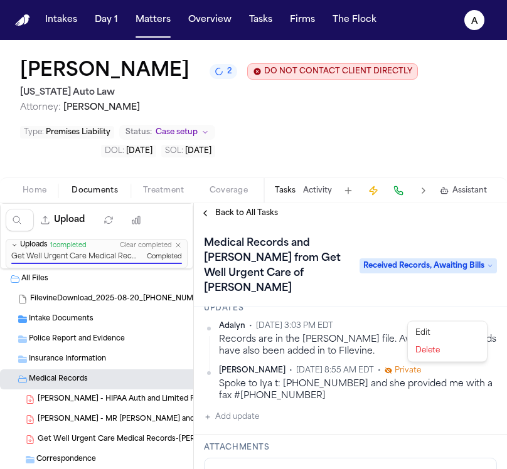
click at [485, 314] on html "Intakes Day 1 Matters Overview Tasks Firms The Flock A Avery Barnes 2 DO NOT CO…" at bounding box center [253, 234] width 507 height 469
click at [453, 336] on div "Edit" at bounding box center [447, 334] width 74 height 18
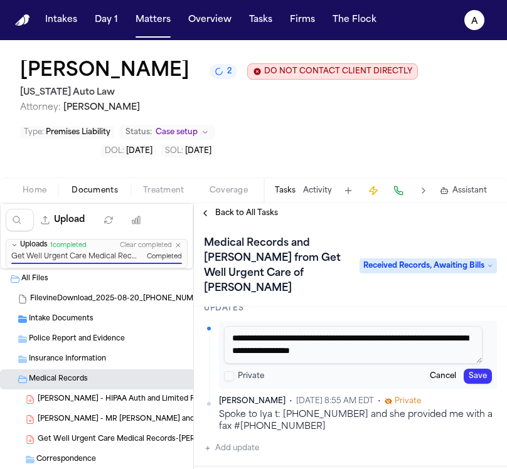
drag, startPoint x: 267, startPoint y: 326, endPoint x: 345, endPoint y: 320, distance: 78.1
click at [267, 326] on textarea "**********" at bounding box center [353, 345] width 259 height 38
click at [475, 374] on div "**********" at bounding box center [358, 355] width 278 height 68
click at [475, 369] on button "Save" at bounding box center [478, 376] width 28 height 15
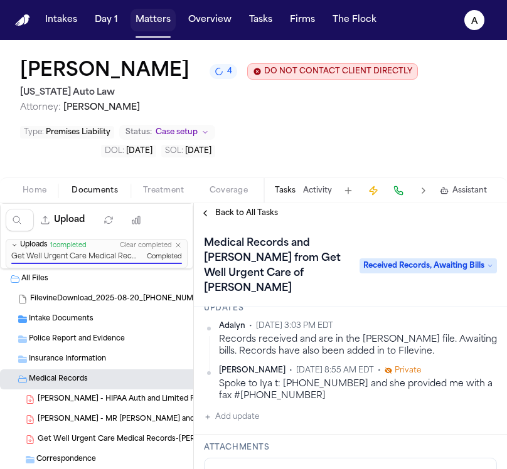
click at [157, 28] on button "Matters" at bounding box center [153, 20] width 45 height 23
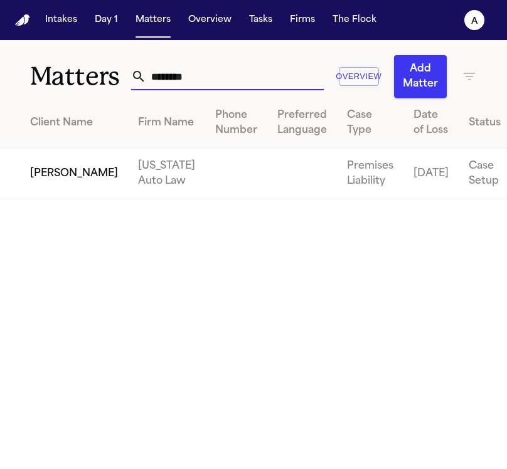
drag, startPoint x: 238, startPoint y: 82, endPoint x: 116, endPoint y: 68, distance: 122.5
click at [116, 68] on div "Matters ******** Overview Add Matter" at bounding box center [253, 69] width 507 height 58
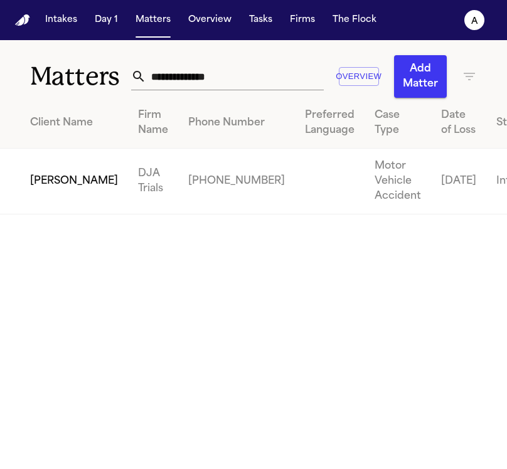
click at [59, 210] on td "Matthew Duncan" at bounding box center [64, 182] width 128 height 66
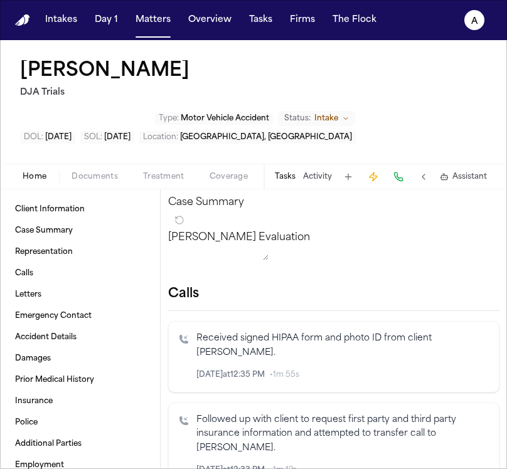
click at [287, 172] on button "Tasks" at bounding box center [285, 177] width 21 height 10
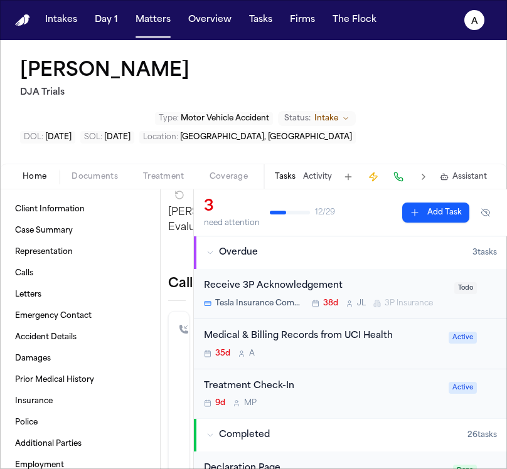
click at [394, 319] on div "Medical & Billing Records from UCI Health 35d A Active" at bounding box center [350, 344] width 313 height 50
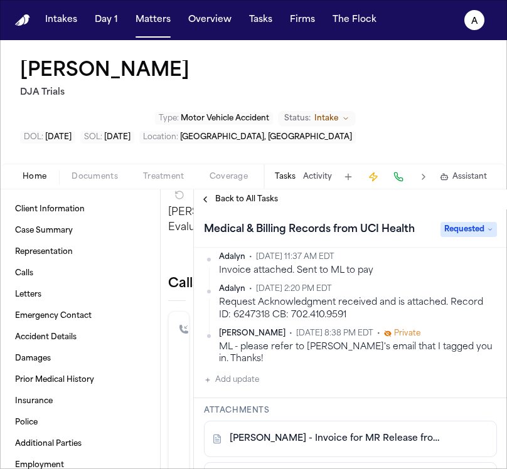
scroll to position [168, 0]
click at [372, 421] on div "M. Duncan - Invoice for MR Release from UCI Health - 7.29.25" at bounding box center [350, 439] width 293 height 36
click at [375, 432] on link "M. Duncan - Invoice for MR Release from UCI Health - 7.29.25" at bounding box center [338, 438] width 217 height 13
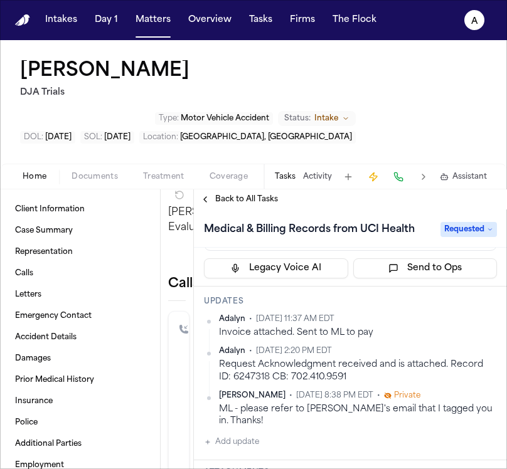
scroll to position [104, 0]
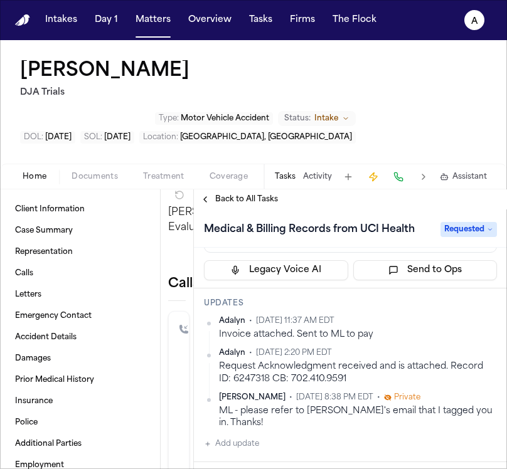
click at [239, 437] on button "Add update" at bounding box center [231, 444] width 55 height 15
click at [246, 442] on textarea "Add your update" at bounding box center [358, 454] width 268 height 25
click at [242, 442] on textarea "Add your update" at bounding box center [358, 454] width 268 height 25
drag, startPoint x: 396, startPoint y: 395, endPoint x: 326, endPoint y: 394, distance: 70.3
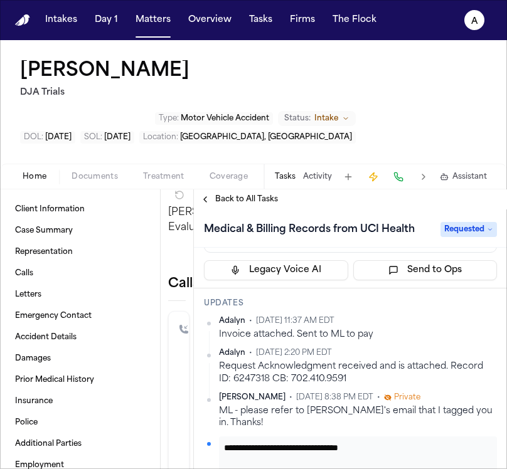
click at [326, 442] on textarea "**********" at bounding box center [353, 454] width 259 height 25
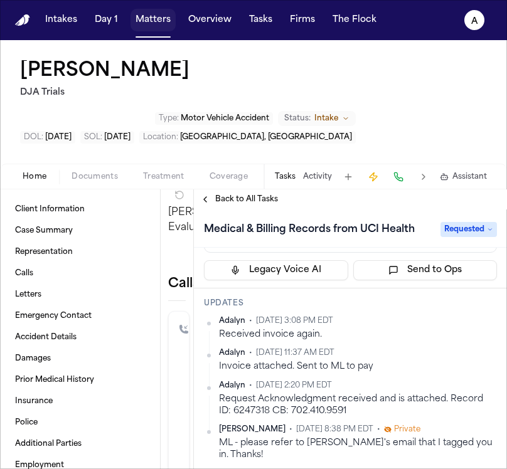
click at [159, 29] on button "Matters" at bounding box center [153, 20] width 45 height 23
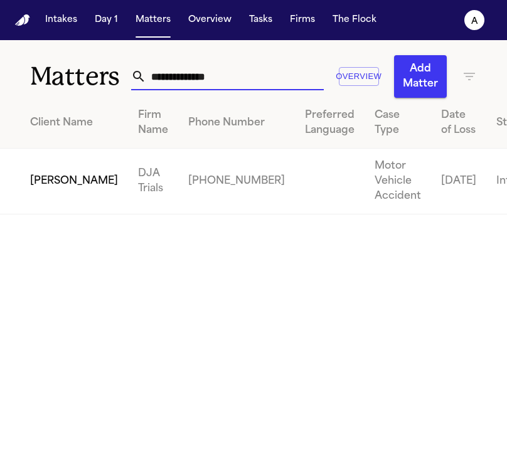
drag, startPoint x: 269, startPoint y: 80, endPoint x: 132, endPoint y: 72, distance: 136.5
click at [132, 72] on div "**********" at bounding box center [227, 77] width 193 height 28
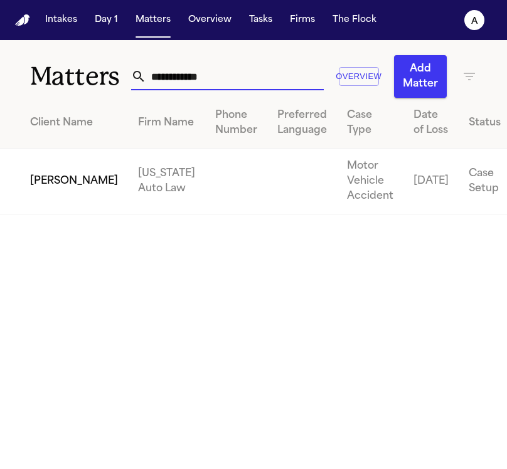
click at [39, 212] on td "Shakir Smith" at bounding box center [64, 182] width 128 height 66
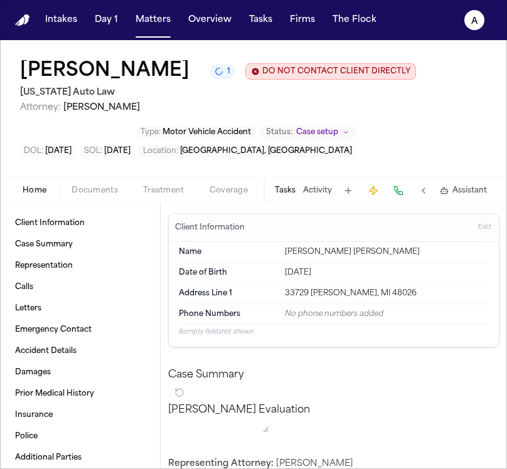
click at [289, 193] on button "Tasks" at bounding box center [285, 191] width 21 height 10
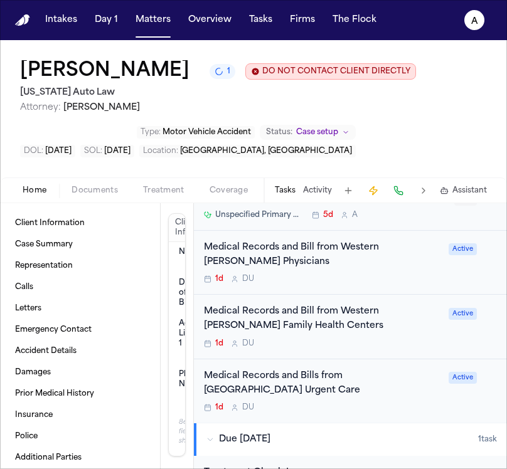
scroll to position [303, 0]
click at [317, 398] on div "Medical Records and Bills from Springfield Urgent Care" at bounding box center [322, 383] width 237 height 29
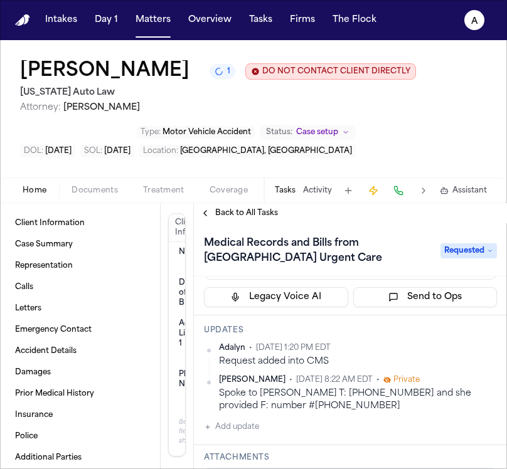
scroll to position [114, 0]
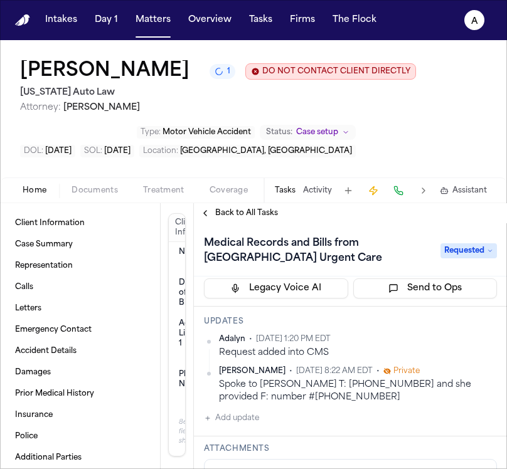
click at [463, 252] on span "Requested" at bounding box center [469, 251] width 56 height 15
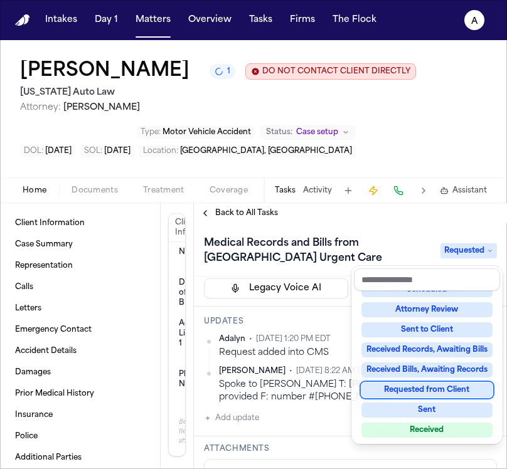
scroll to position [138, 0]
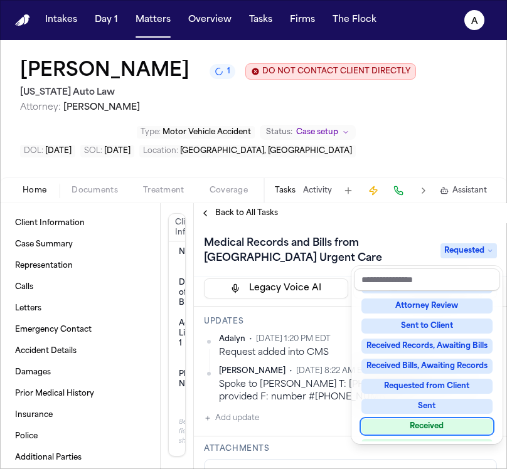
click at [448, 429] on div "Received" at bounding box center [427, 426] width 131 height 15
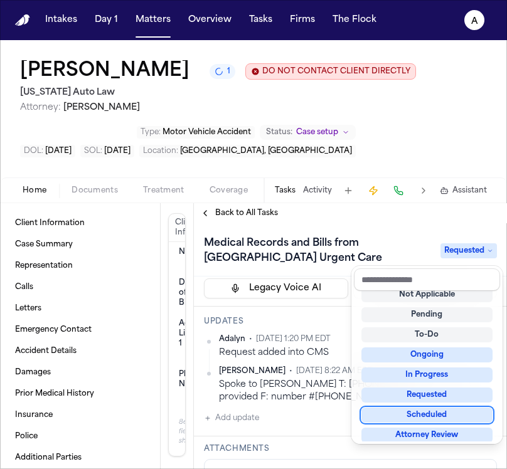
scroll to position [146, 0]
click at [289, 424] on div "Medical Records and Bills from Springfield Urgent Care Received Assignee Daniel…" at bounding box center [350, 346] width 313 height 246
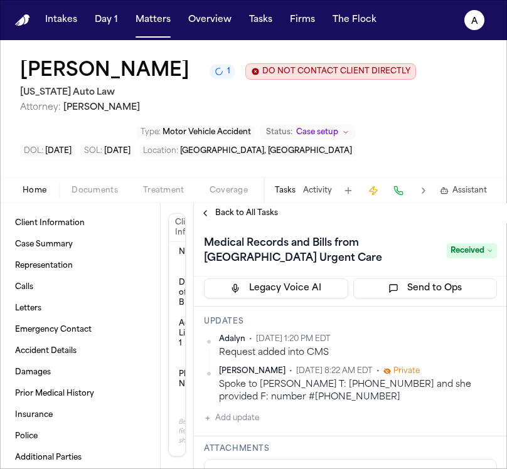
click at [306, 423] on div "Adalyn • Aug 25, 2025 1:20 PM EDT Request added into CMS Daniela Uribe • Aug 25…" at bounding box center [350, 381] width 293 height 92
click at [242, 419] on button "Add update" at bounding box center [231, 418] width 55 height 15
click at [247, 427] on textarea "Add your update" at bounding box center [358, 428] width 268 height 25
click at [227, 454] on button "Private" at bounding box center [229, 459] width 10 height 10
click at [244, 431] on textarea "Add your update" at bounding box center [358, 428] width 268 height 25
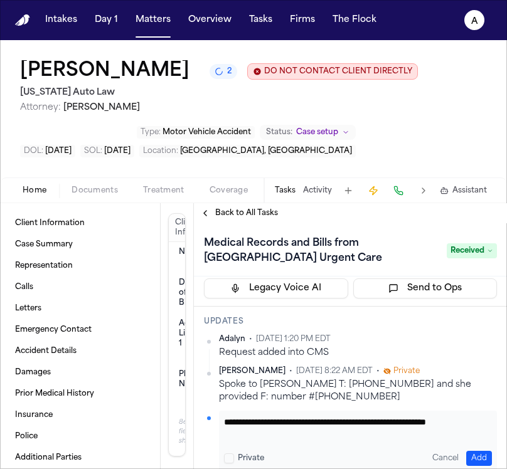
scroll to position [1, 0]
click at [473, 456] on button "Add" at bounding box center [479, 458] width 26 height 15
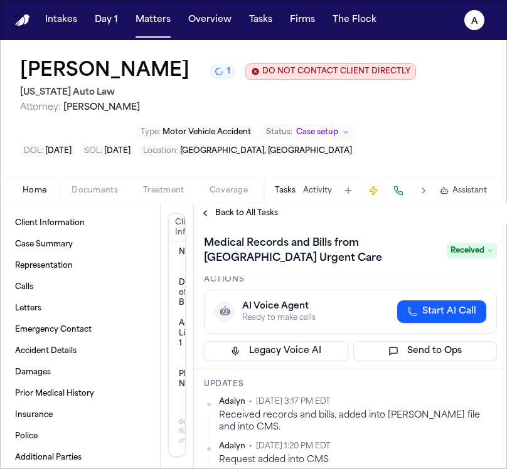
scroll to position [78, 0]
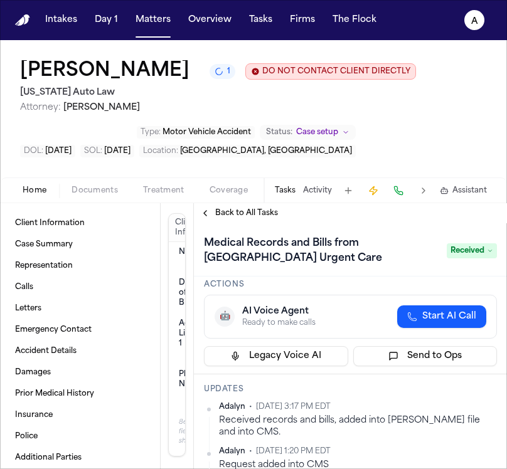
click at [94, 188] on span "Documents" at bounding box center [95, 191] width 46 height 10
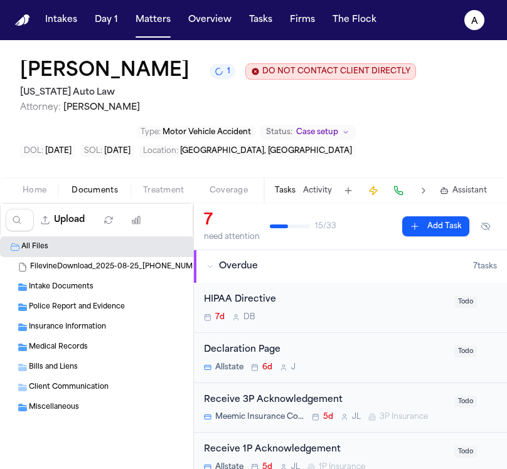
click at [101, 345] on div "Medical Records ( 3 )" at bounding box center [163, 347] width 269 height 11
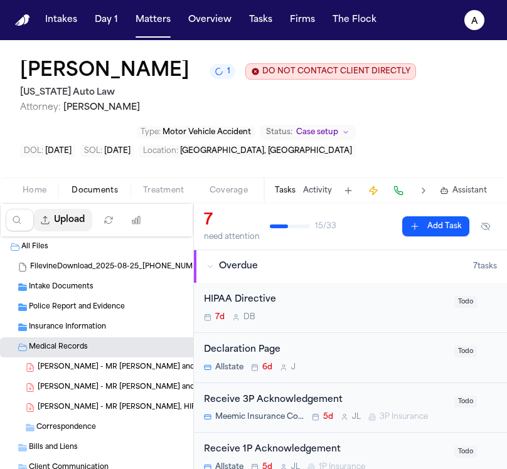
click at [85, 214] on button "Upload" at bounding box center [63, 220] width 58 height 23
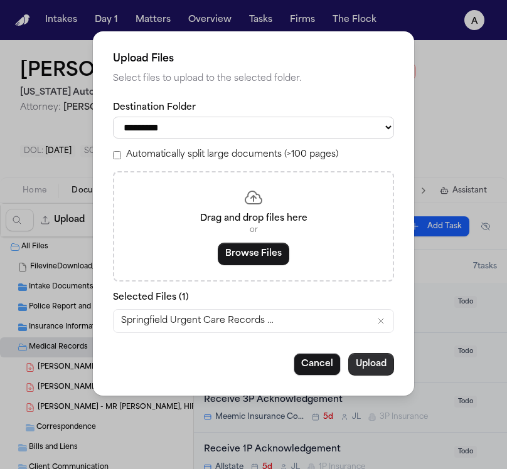
click at [376, 374] on button "Upload" at bounding box center [371, 364] width 46 height 23
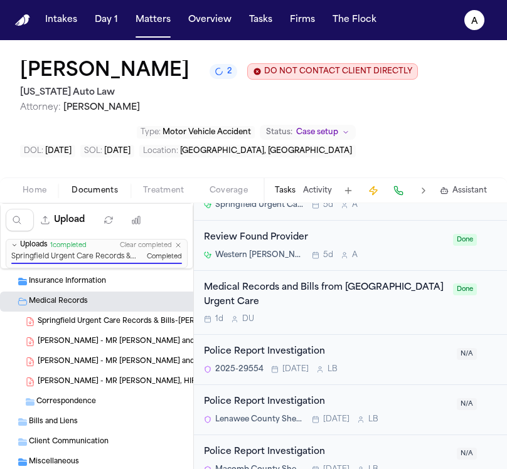
scroll to position [1293, 0]
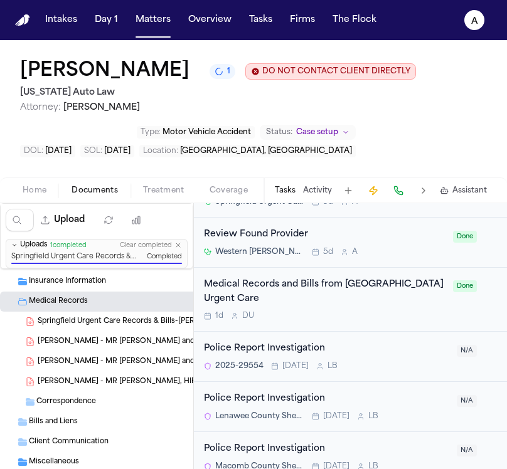
click at [180, 21] on div "Intakes Day 1 Matters Overview Tasks Firms The Flock" at bounding box center [210, 20] width 341 height 23
click at [151, 21] on button "Matters" at bounding box center [153, 20] width 45 height 23
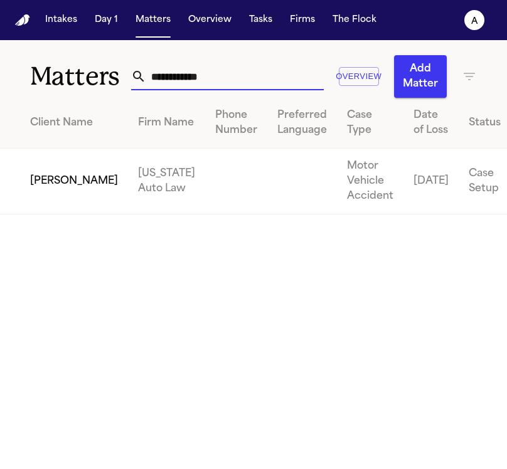
drag, startPoint x: 247, startPoint y: 82, endPoint x: 119, endPoint y: 78, distance: 128.1
click at [119, 78] on div "**********" at bounding box center [253, 69] width 507 height 58
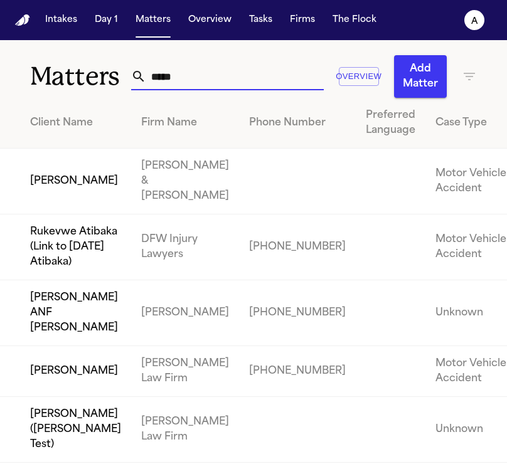
click at [62, 397] on td "Christopher Ruest" at bounding box center [65, 371] width 131 height 51
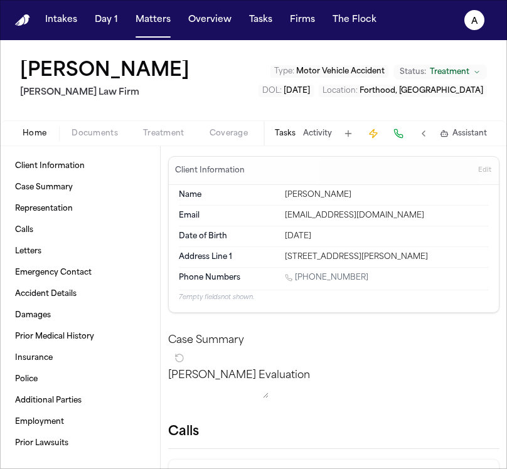
click at [289, 134] on button "Tasks" at bounding box center [285, 134] width 21 height 10
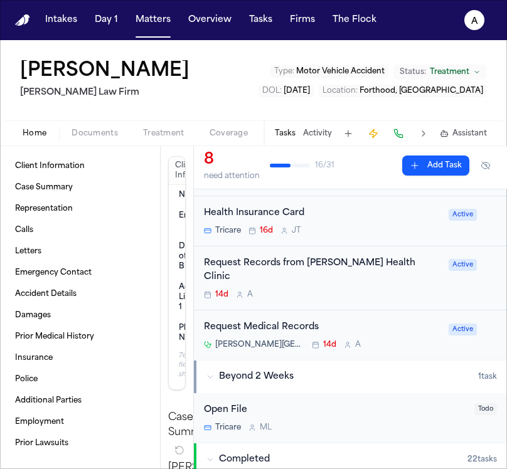
scroll to position [286, 0]
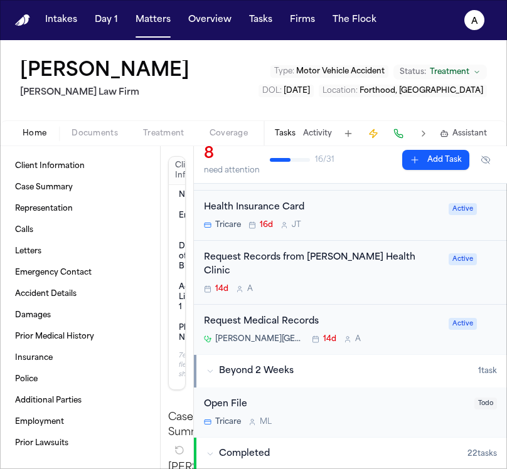
click at [384, 284] on div "Request Records from Thomas Moore Health Clinic 14d A Active" at bounding box center [350, 273] width 313 height 65
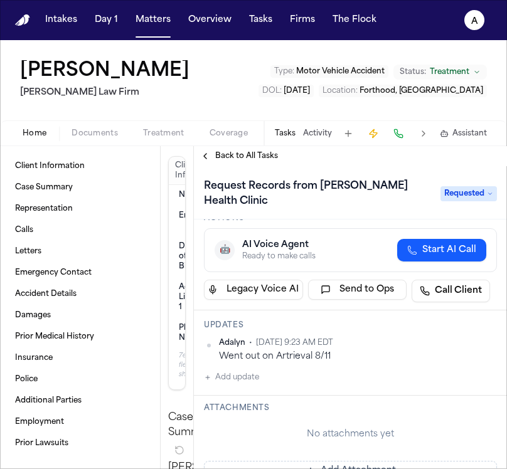
scroll to position [96, 0]
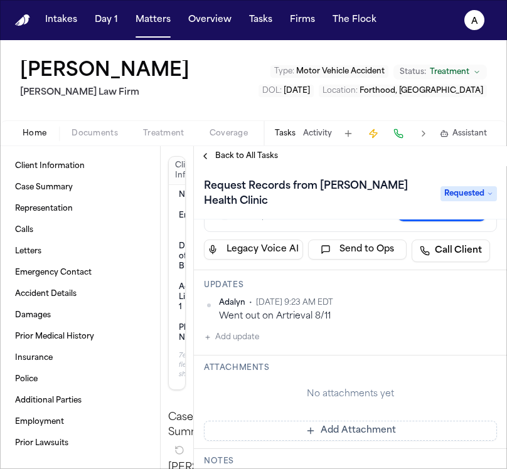
click at [233, 157] on span "Back to All Tasks" at bounding box center [246, 156] width 63 height 10
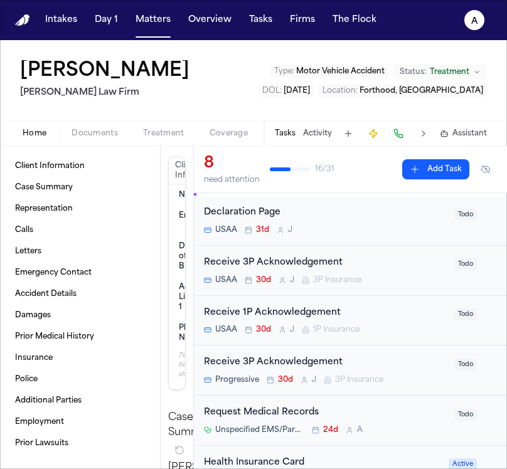
scroll to position [30, 0]
click at [406, 417] on div "Request Medical Records" at bounding box center [325, 414] width 243 height 14
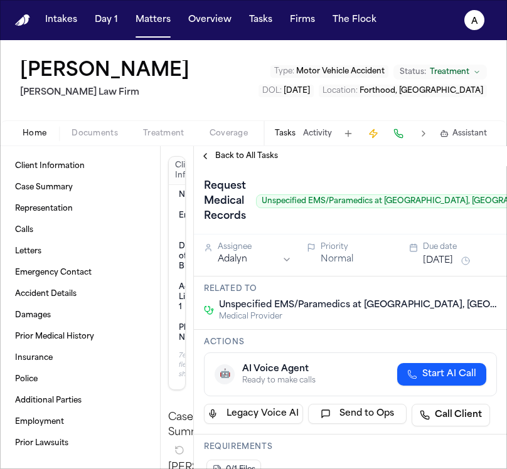
scroll to position [75, 0]
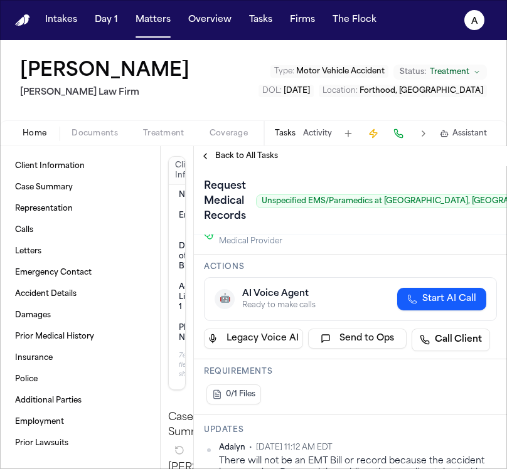
click at [266, 156] on span "Back to All Tasks" at bounding box center [246, 156] width 63 height 10
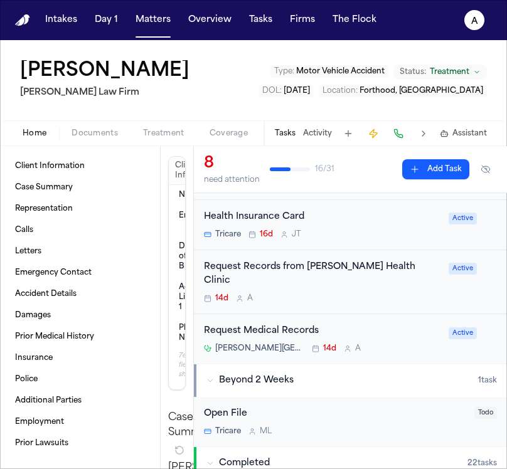
scroll to position [274, 0]
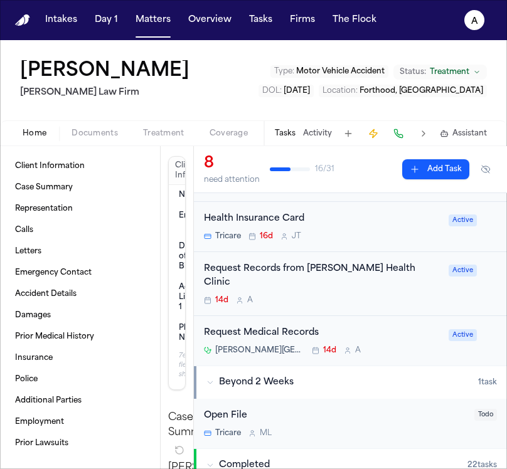
click at [382, 346] on div "Carl R. Darnall Army Medical Center 14d A" at bounding box center [322, 351] width 237 height 10
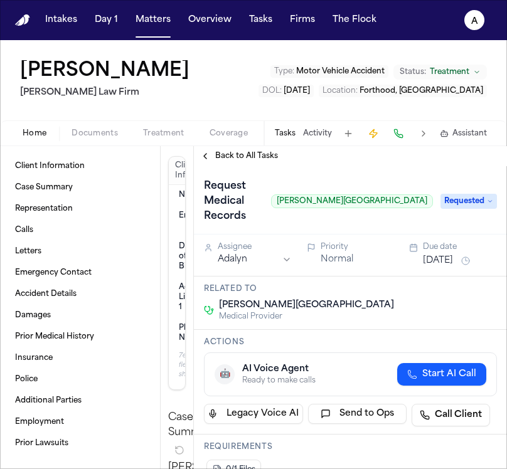
click at [390, 305] on div "Carl R. Darnall Army Medical Center Medical Provider" at bounding box center [350, 310] width 293 height 23
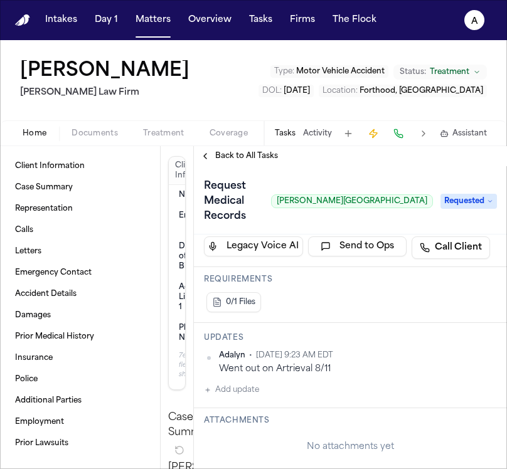
scroll to position [213, 0]
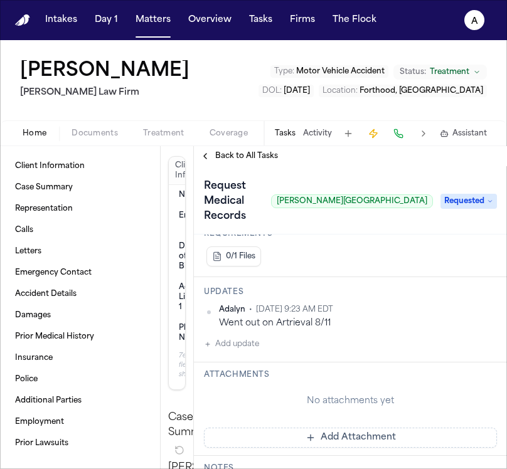
click at [228, 342] on button "Add update" at bounding box center [231, 344] width 55 height 15
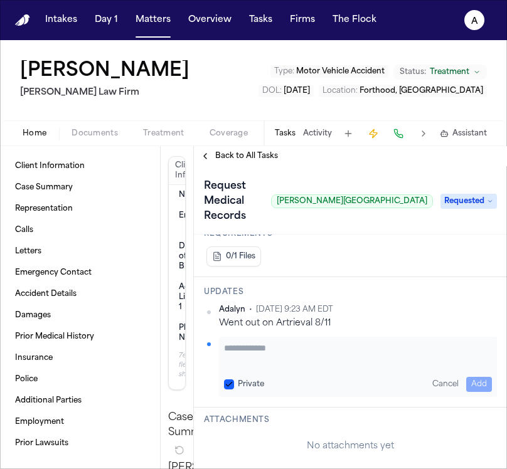
click at [228, 342] on textarea "Add your update" at bounding box center [358, 354] width 268 height 25
drag, startPoint x: 476, startPoint y: 379, endPoint x: 336, endPoint y: 377, distance: 140.6
click at [333, 384] on div "Private Cancel Add" at bounding box center [358, 384] width 268 height 15
click at [227, 380] on button "Private" at bounding box center [229, 385] width 10 height 10
click at [461, 373] on div "**********" at bounding box center [358, 367] width 278 height 60
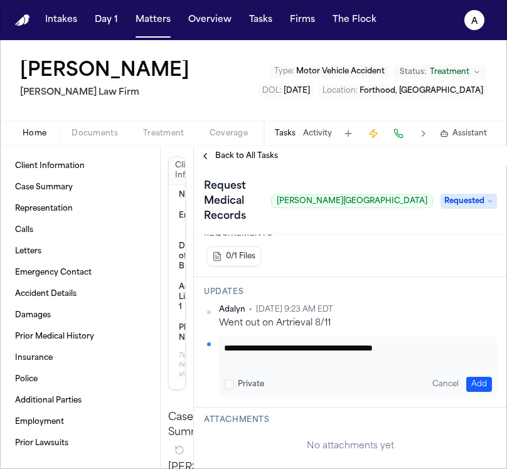
click at [466, 380] on button "Add" at bounding box center [479, 384] width 26 height 15
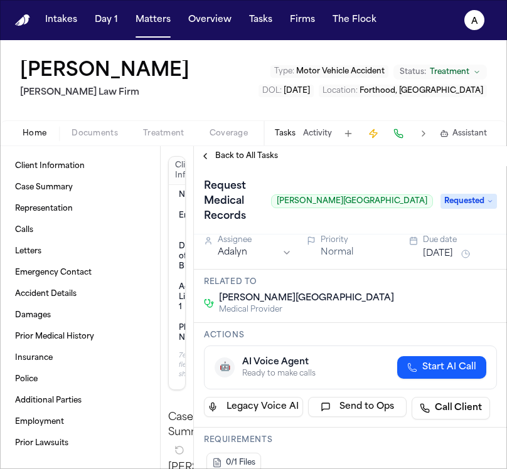
scroll to position [0, 0]
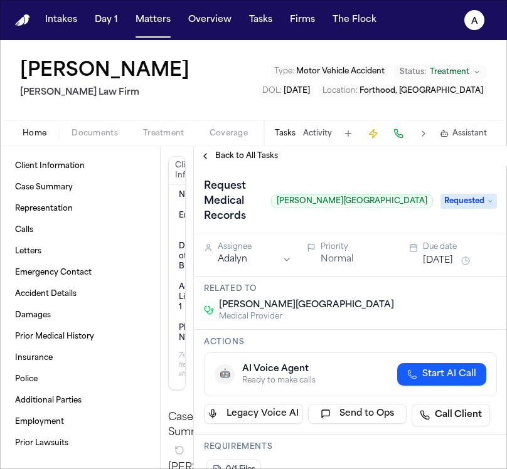
click at [441, 263] on button "Aug 14, 2025" at bounding box center [438, 261] width 30 height 13
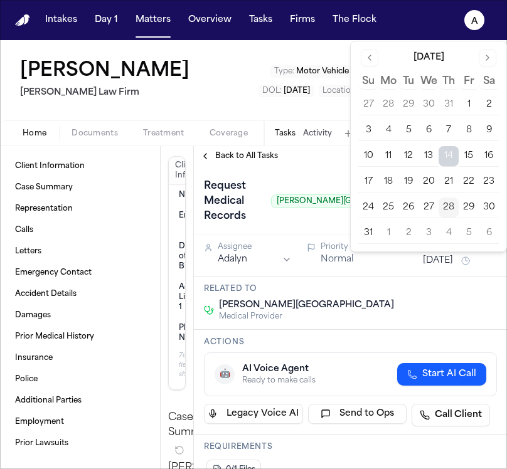
click at [387, 234] on button "1" at bounding box center [388, 233] width 20 height 20
click at [383, 291] on h3 "Related to" at bounding box center [350, 289] width 293 height 10
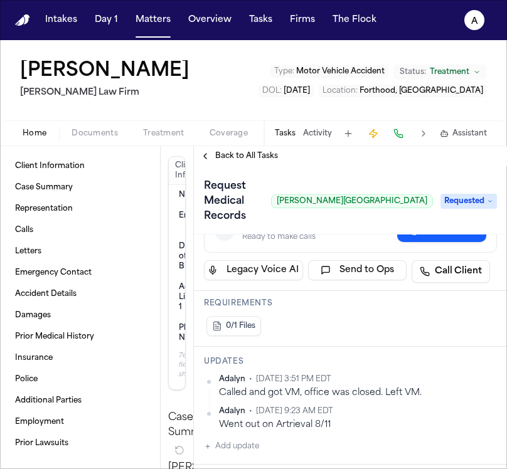
scroll to position [148, 0]
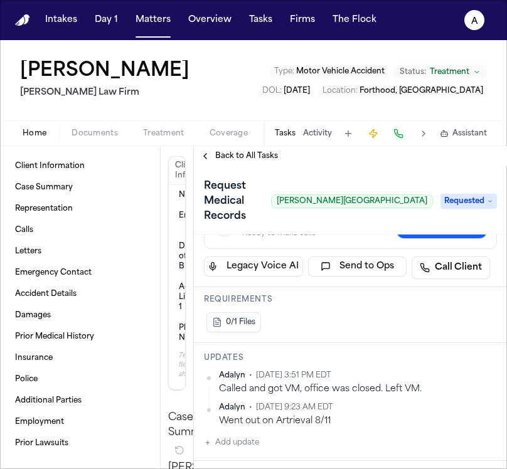
click at [253, 158] on span "Back to All Tasks" at bounding box center [246, 156] width 63 height 10
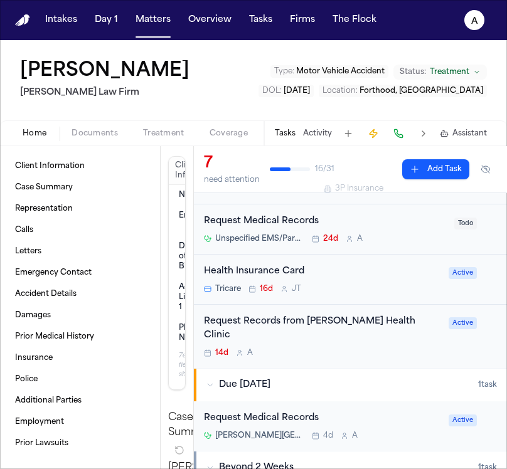
scroll to position [245, 0]
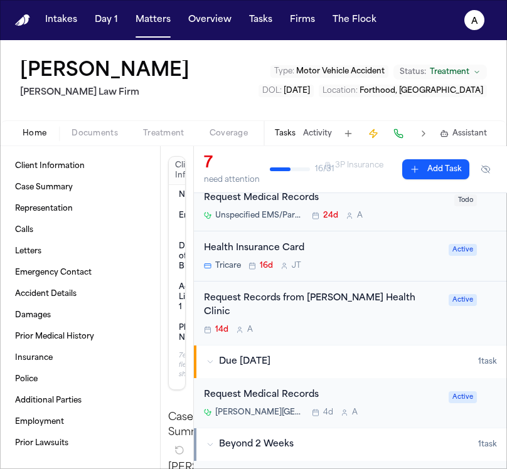
click at [402, 325] on div "14d A" at bounding box center [322, 330] width 237 height 10
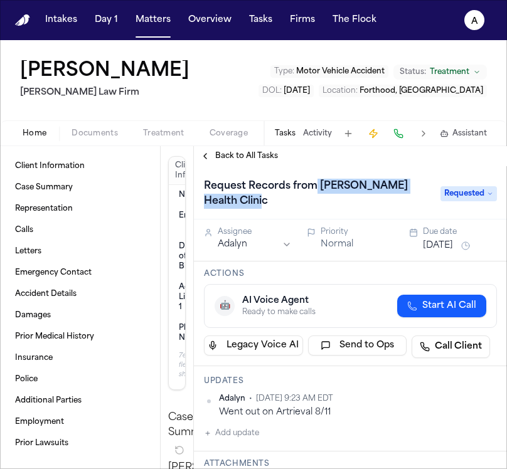
drag, startPoint x: 315, startPoint y: 188, endPoint x: 375, endPoint y: 213, distance: 64.7
click at [375, 213] on div "Request Records from Thomas Moore Health Clinic Requested" at bounding box center [350, 192] width 313 height 53
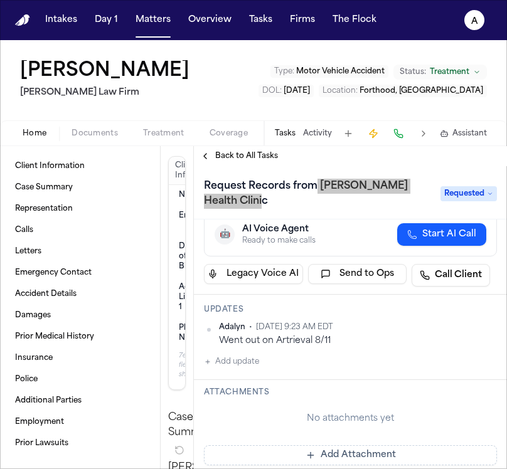
scroll to position [74, 0]
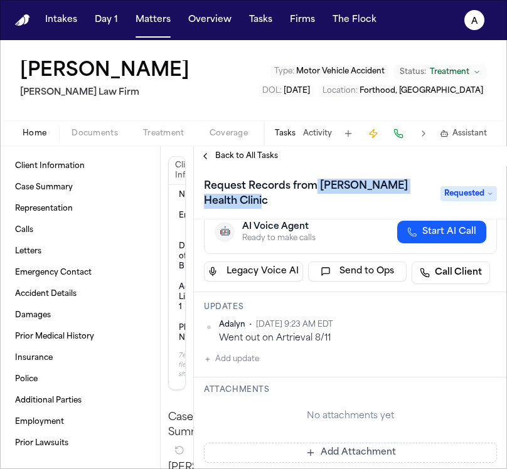
click at [249, 361] on button "Add update" at bounding box center [231, 359] width 55 height 15
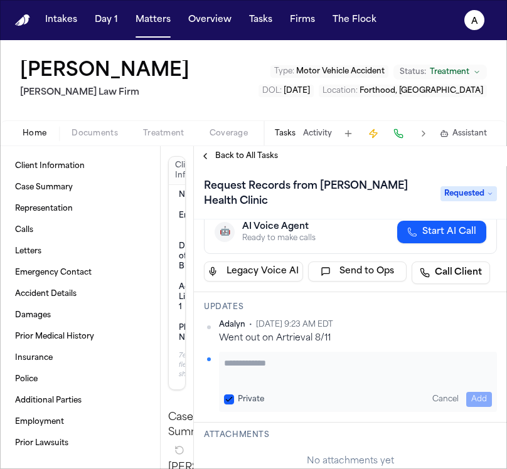
click at [245, 370] on textarea "Add your update" at bounding box center [358, 369] width 268 height 25
click at [225, 397] on button "Private" at bounding box center [229, 400] width 10 height 10
click at [475, 395] on button "Add" at bounding box center [479, 399] width 26 height 15
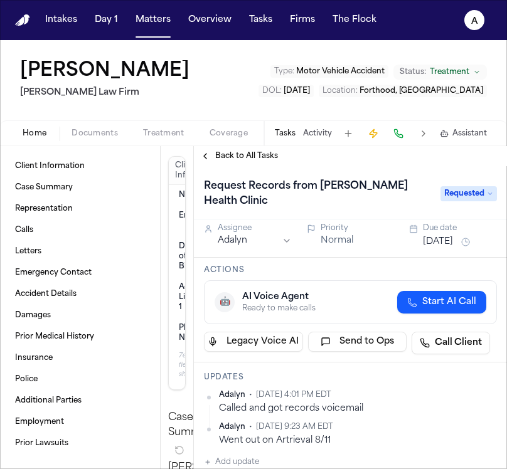
scroll to position [0, 0]
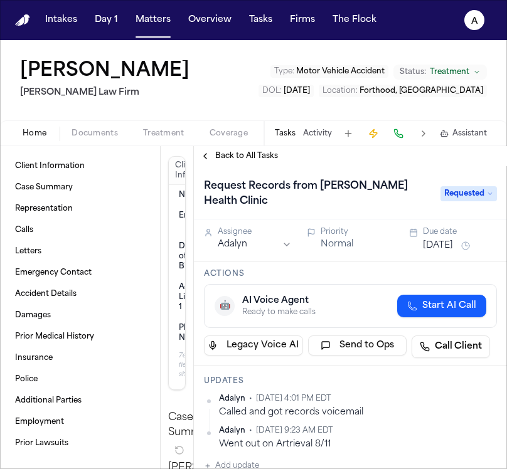
click at [432, 251] on button "Aug 14, 2025" at bounding box center [438, 246] width 30 height 13
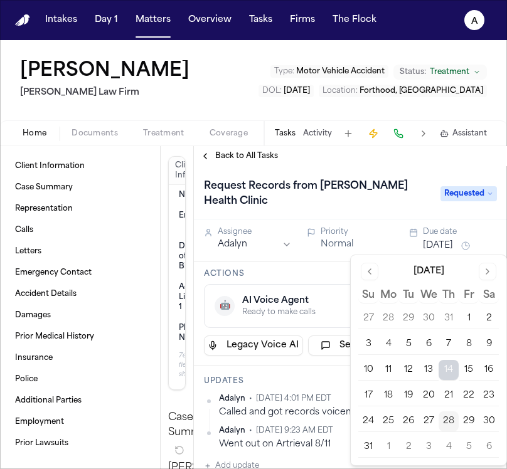
click at [392, 444] on button "1" at bounding box center [388, 447] width 20 height 20
click at [311, 375] on div "Updates Adalyn • Aug 28, 2025 4:01 PM EDT Called and got records voicemail Adal…" at bounding box center [350, 426] width 313 height 118
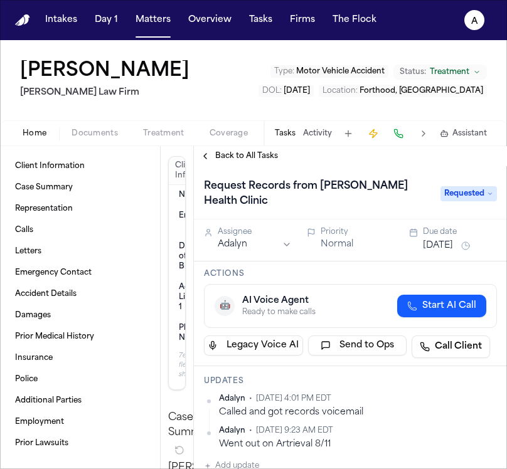
click at [252, 151] on span "Back to All Tasks" at bounding box center [246, 156] width 63 height 10
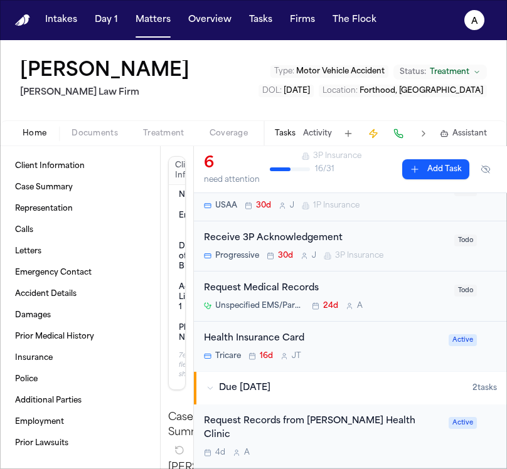
scroll to position [157, 0]
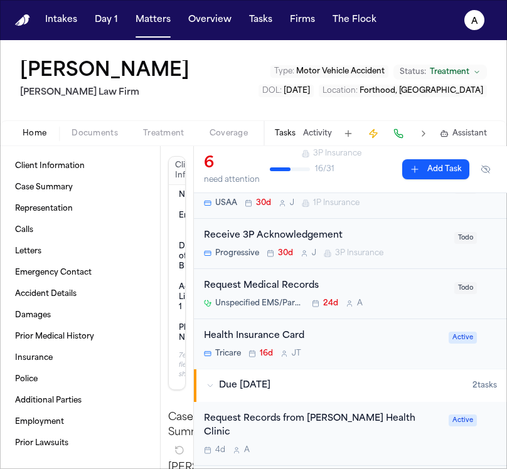
click at [411, 291] on div "Request Medical Records" at bounding box center [325, 286] width 243 height 14
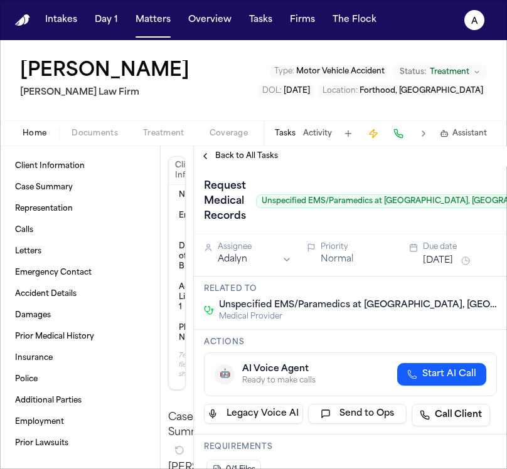
click at [242, 158] on span "Back to All Tasks" at bounding box center [246, 156] width 63 height 10
